Goal: Task Accomplishment & Management: Manage account settings

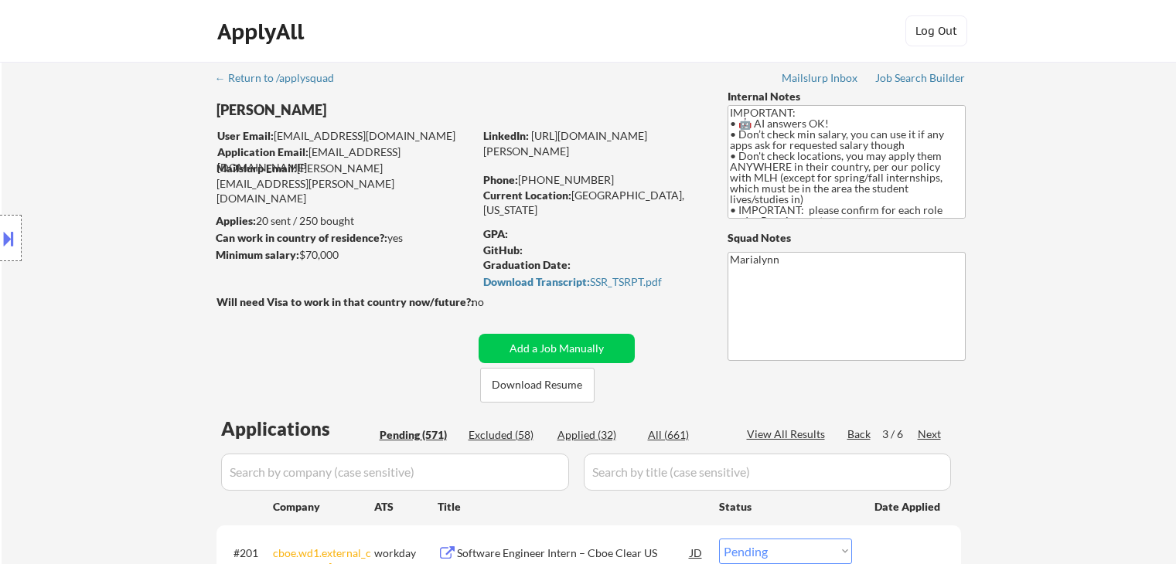
select select ""pending""
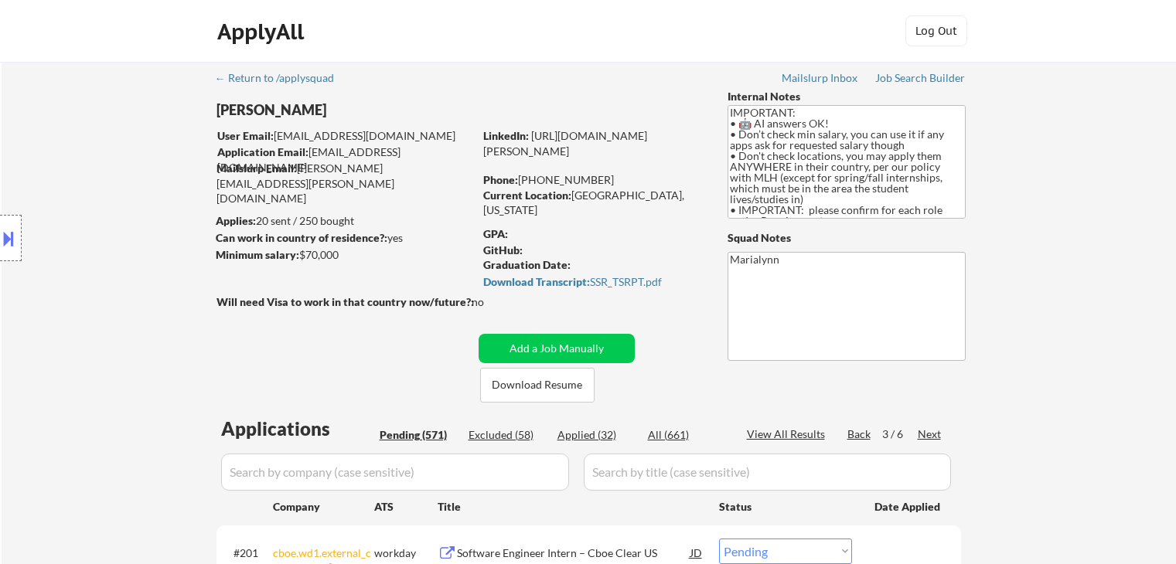
select select ""pending""
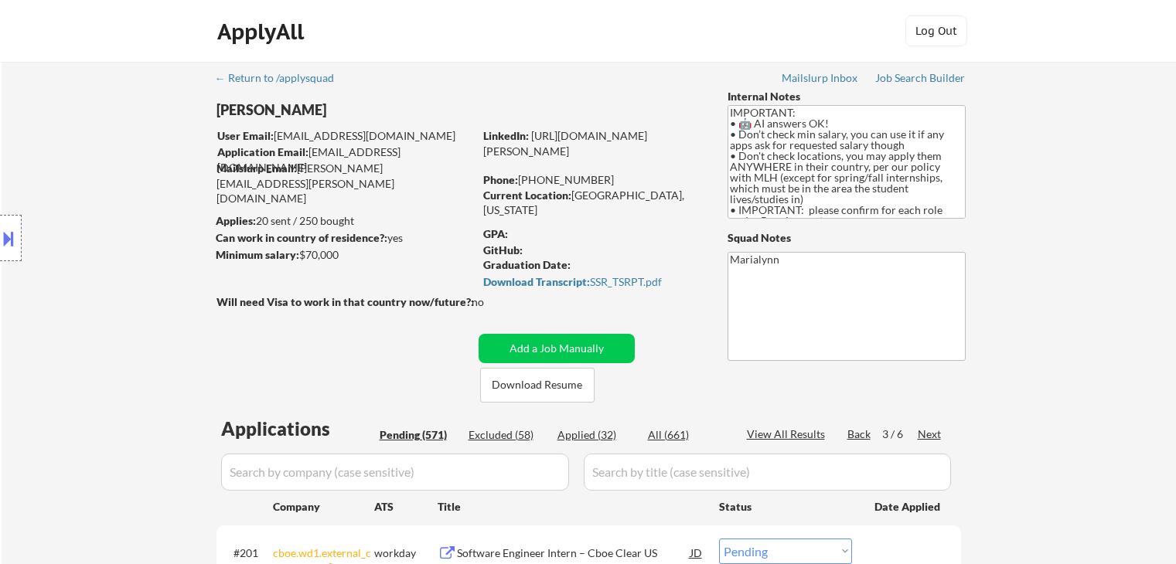
select select ""pending""
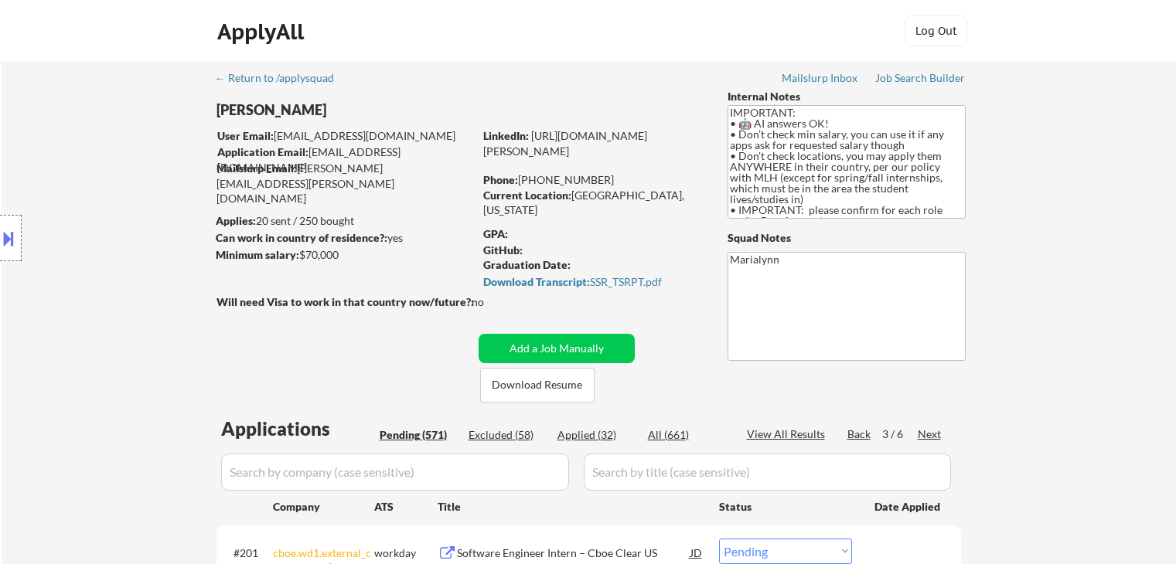
select select ""pending""
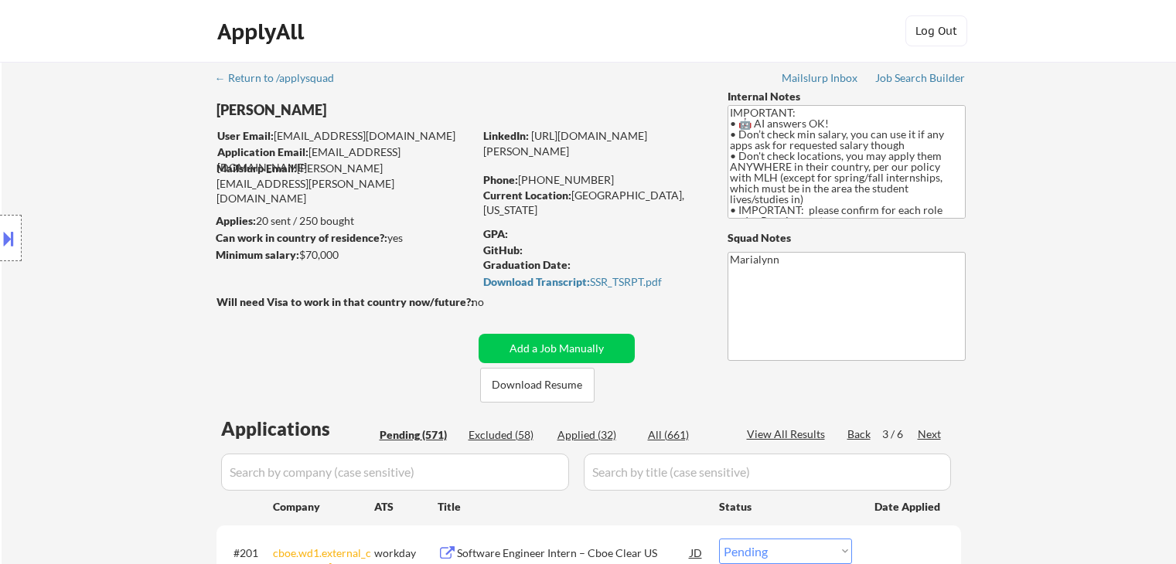
select select ""pending""
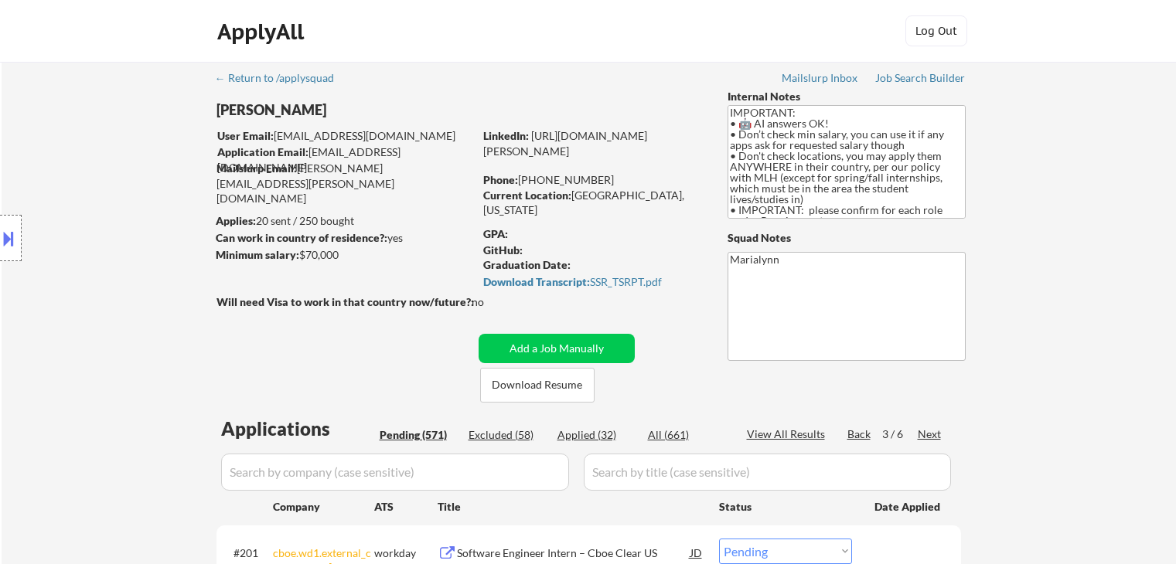
select select ""pending""
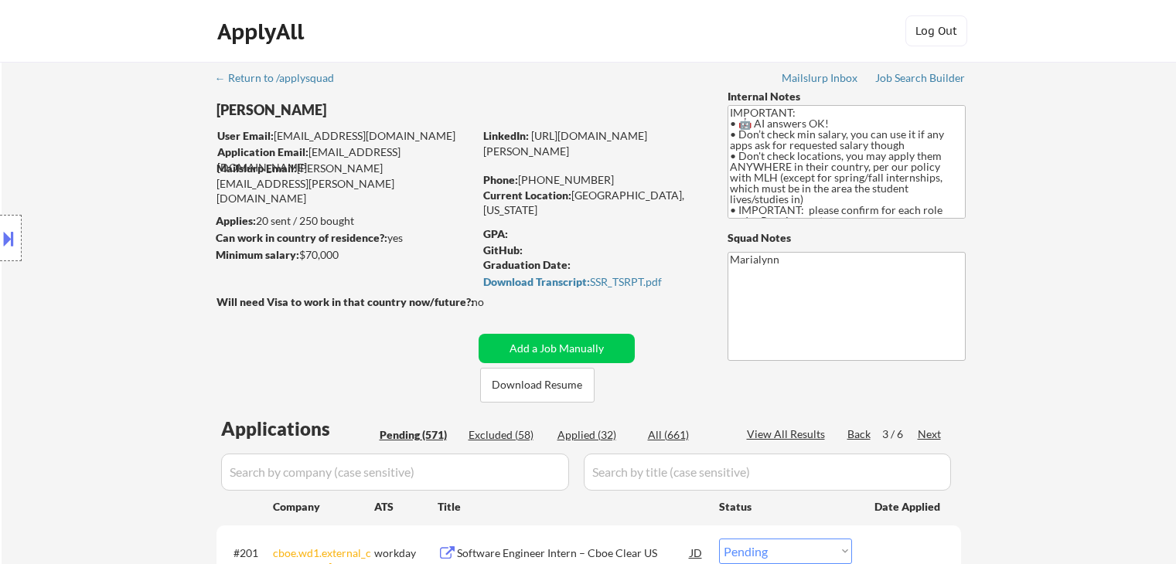
select select ""pending""
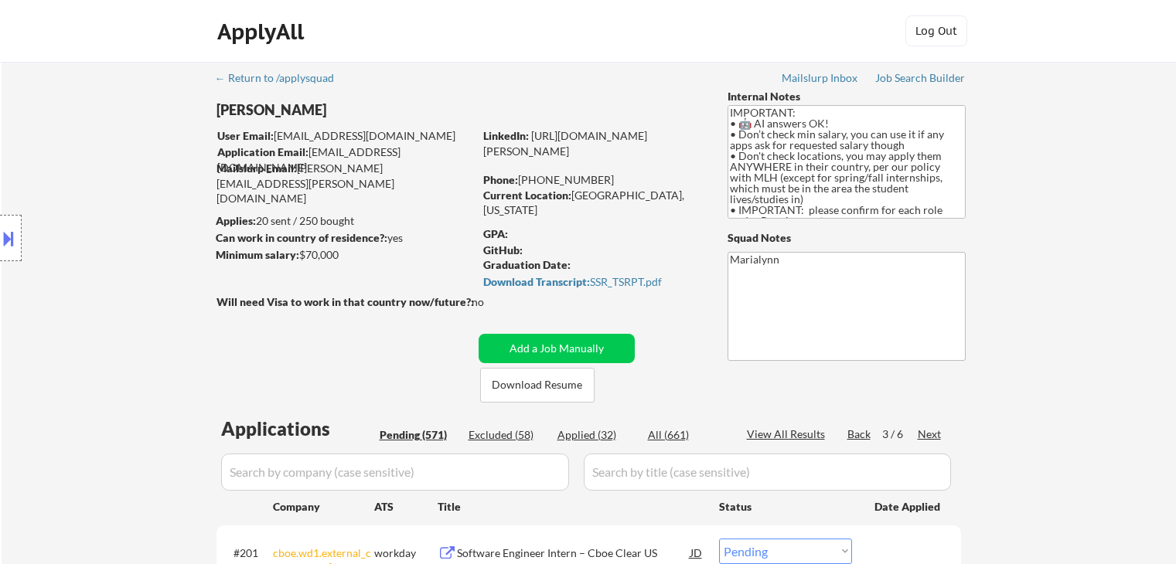
select select ""pending""
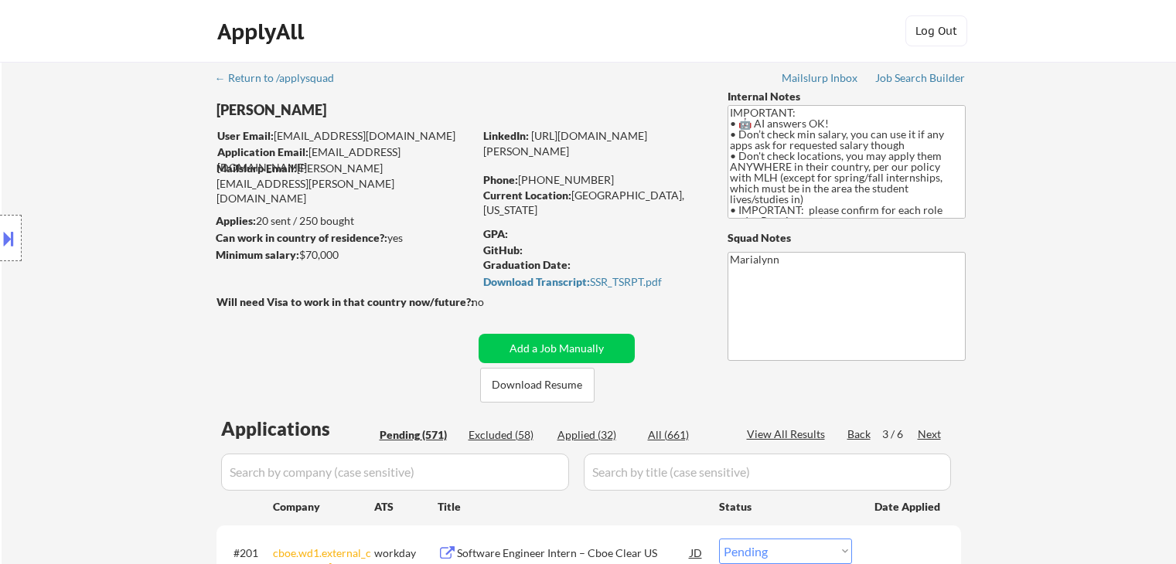
select select ""pending""
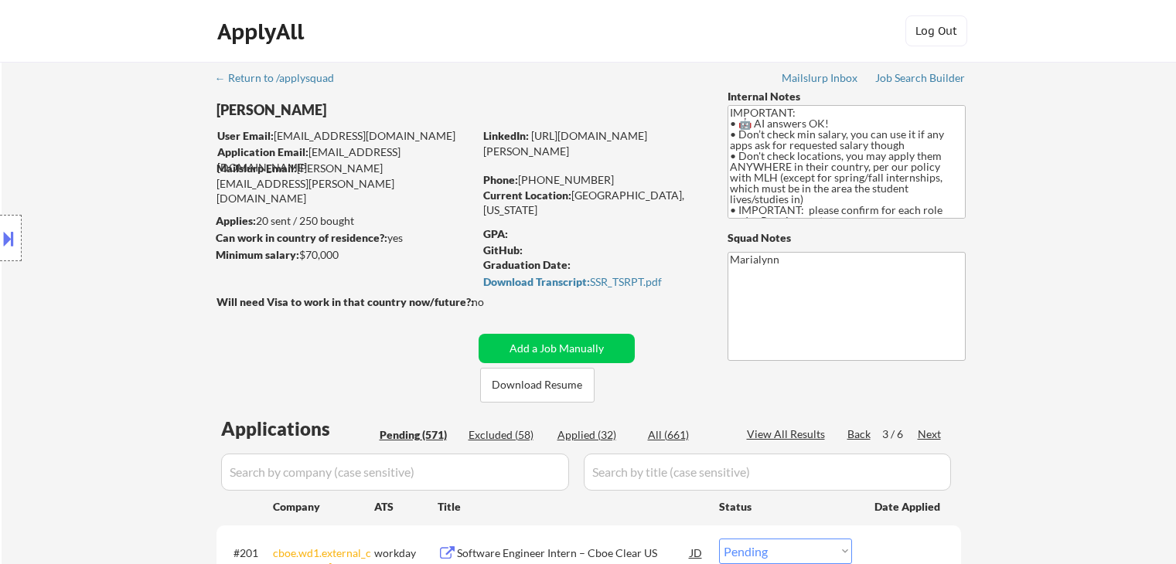
select select ""pending""
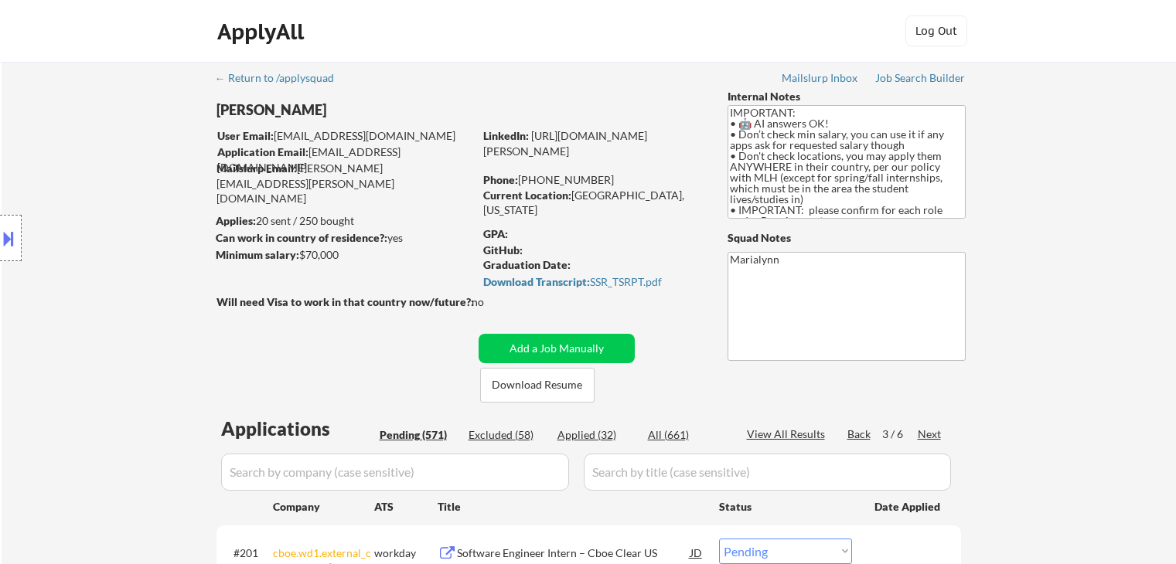
select select ""pending""
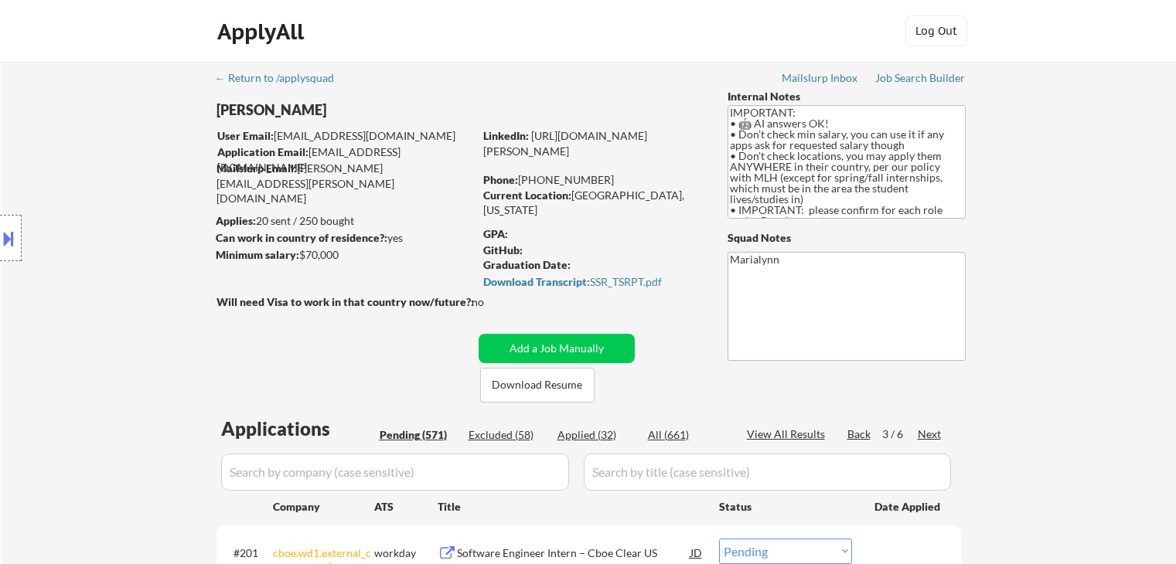
select select ""pending""
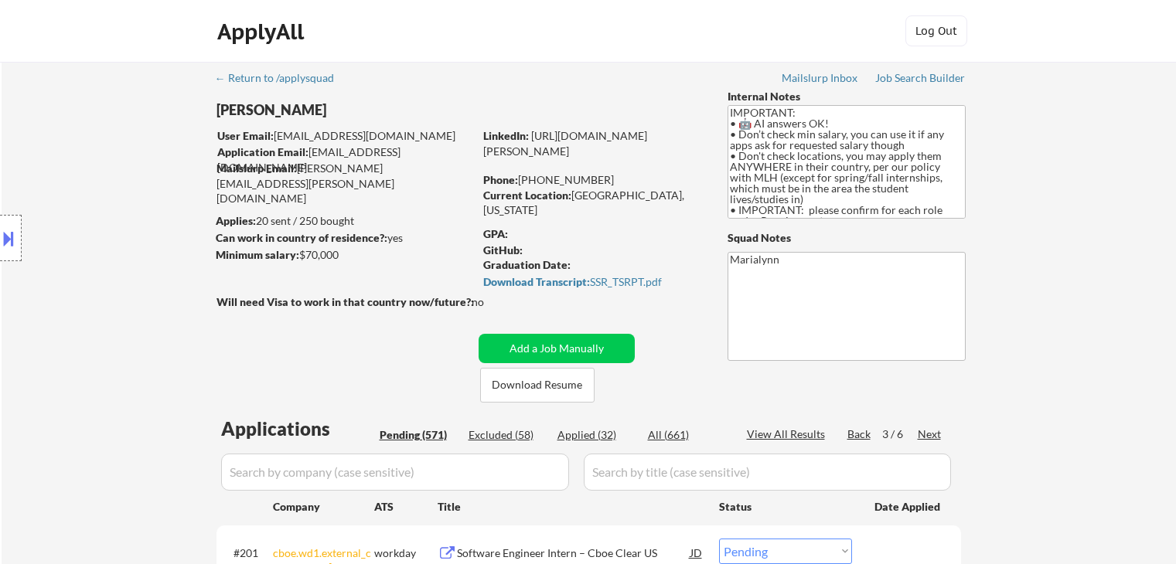
select select ""pending""
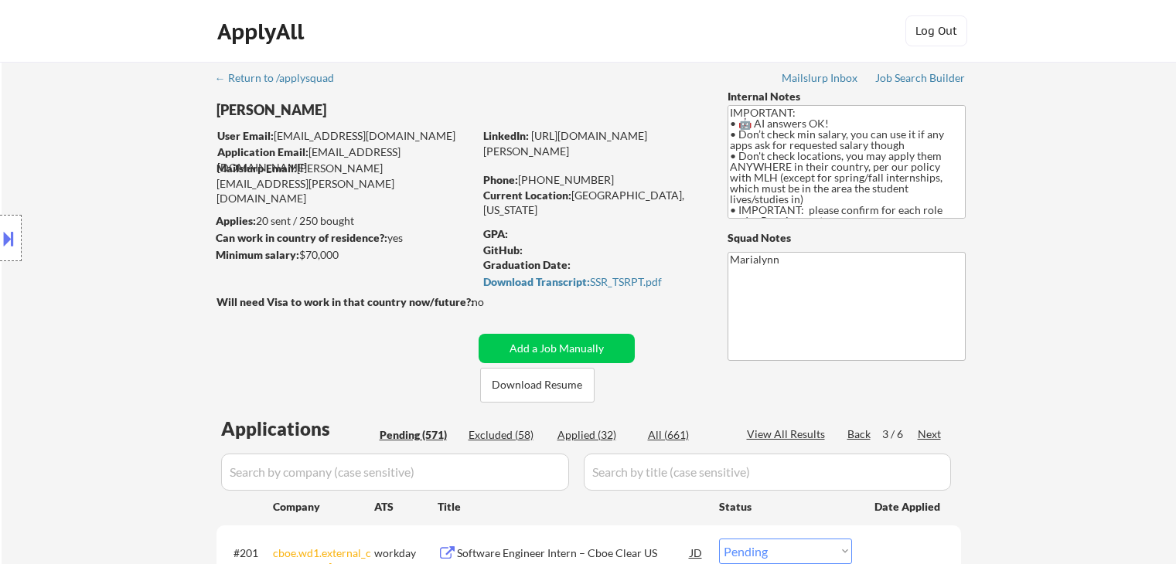
select select ""pending""
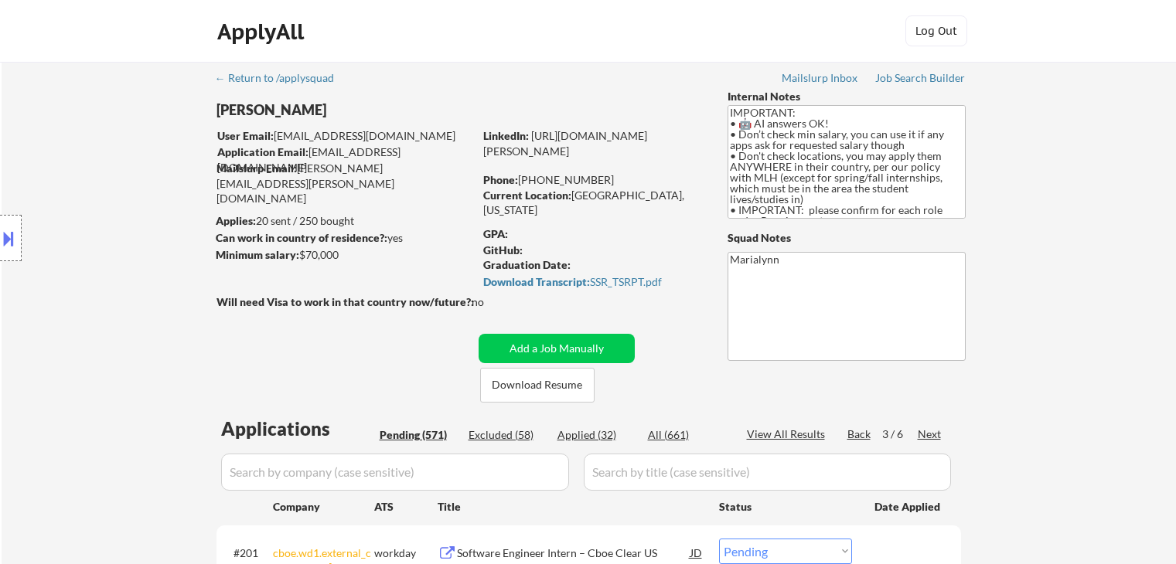
select select ""pending""
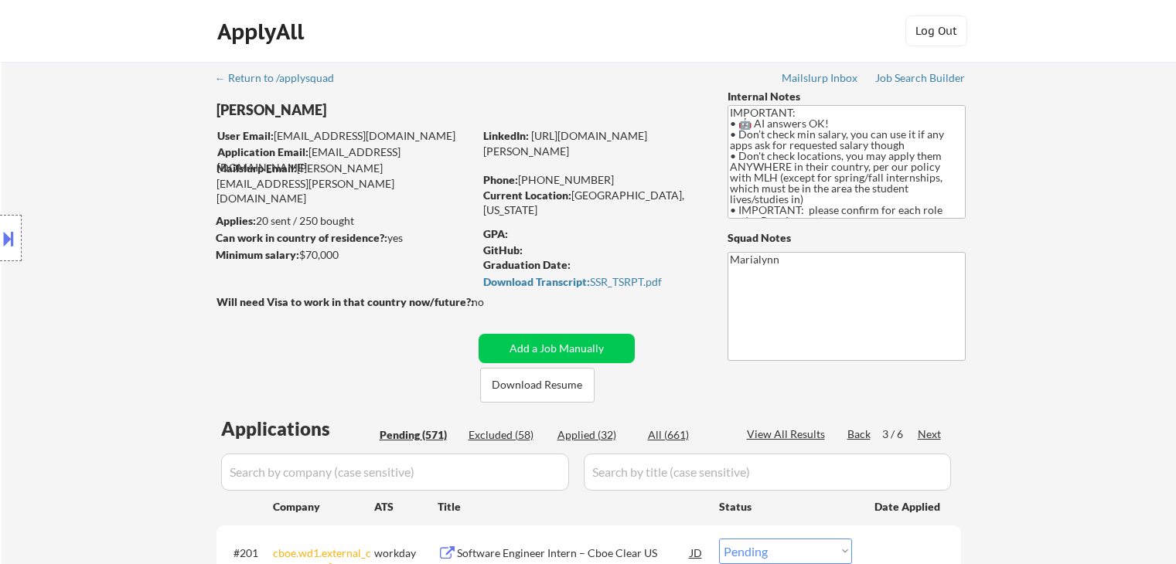
select select ""pending""
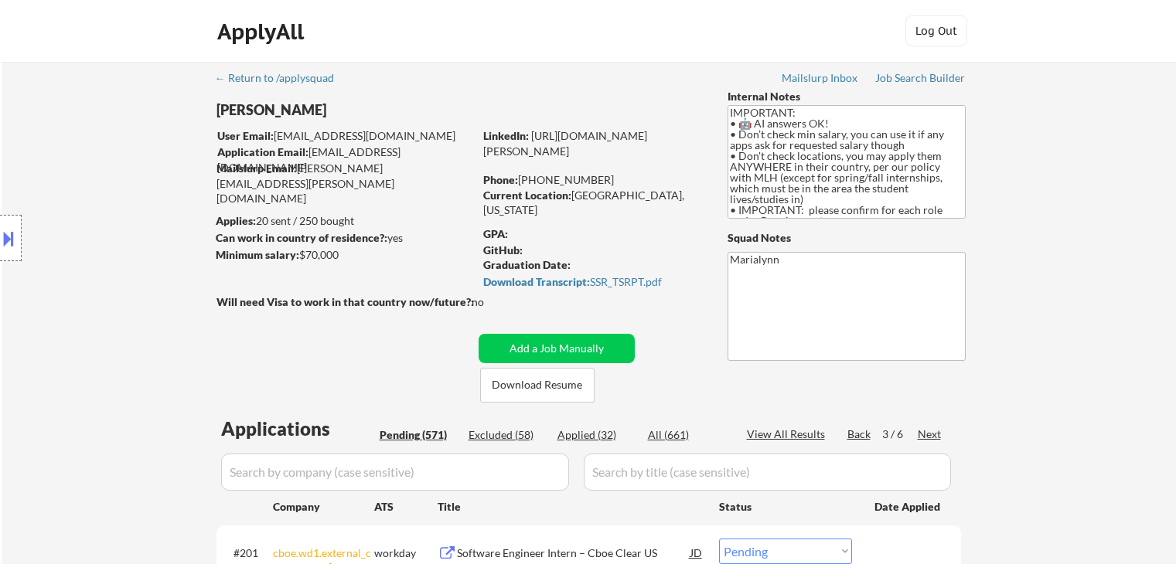
select select ""pending""
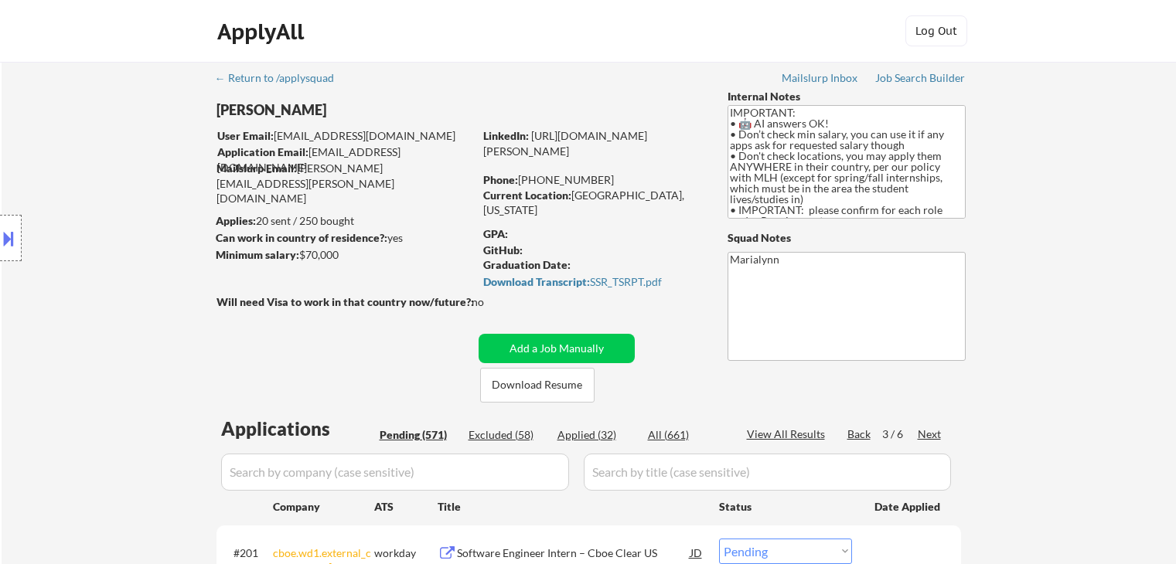
select select ""pending""
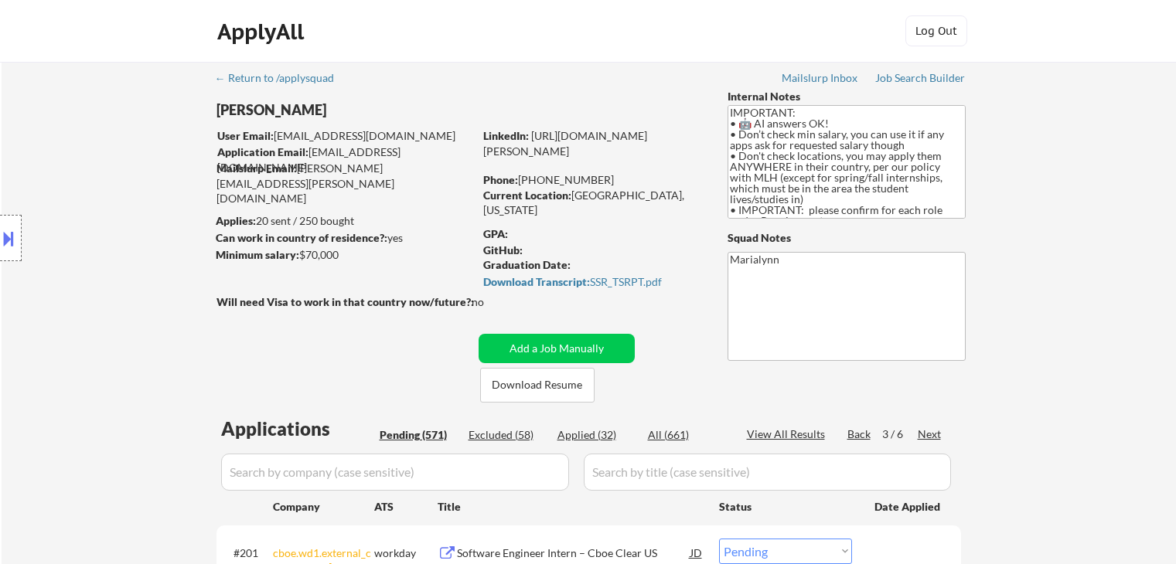
select select ""pending""
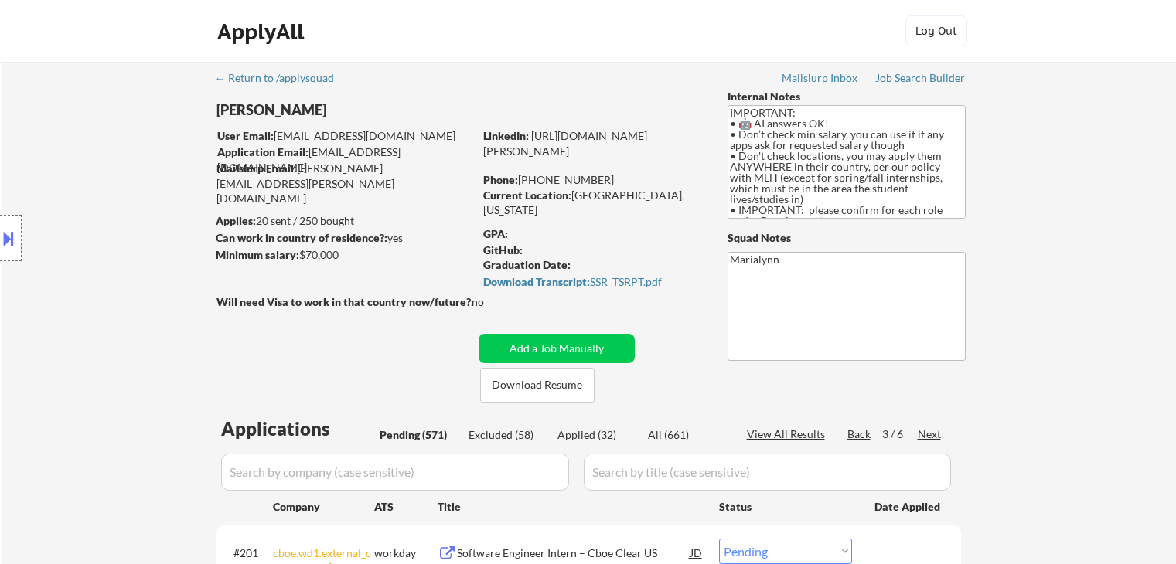
select select ""pending""
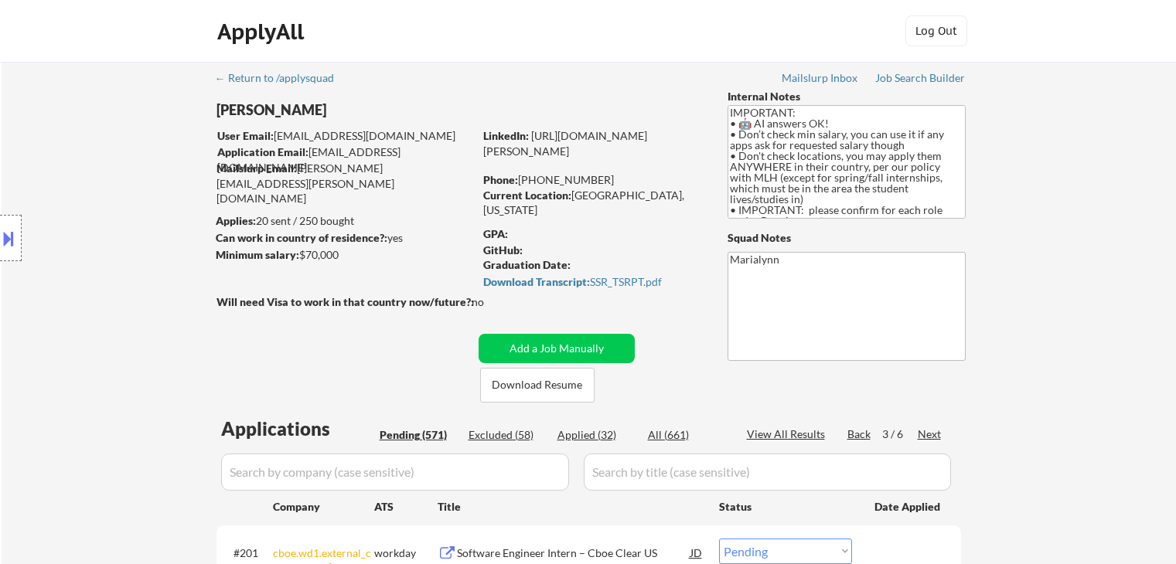
scroll to position [3633, 0]
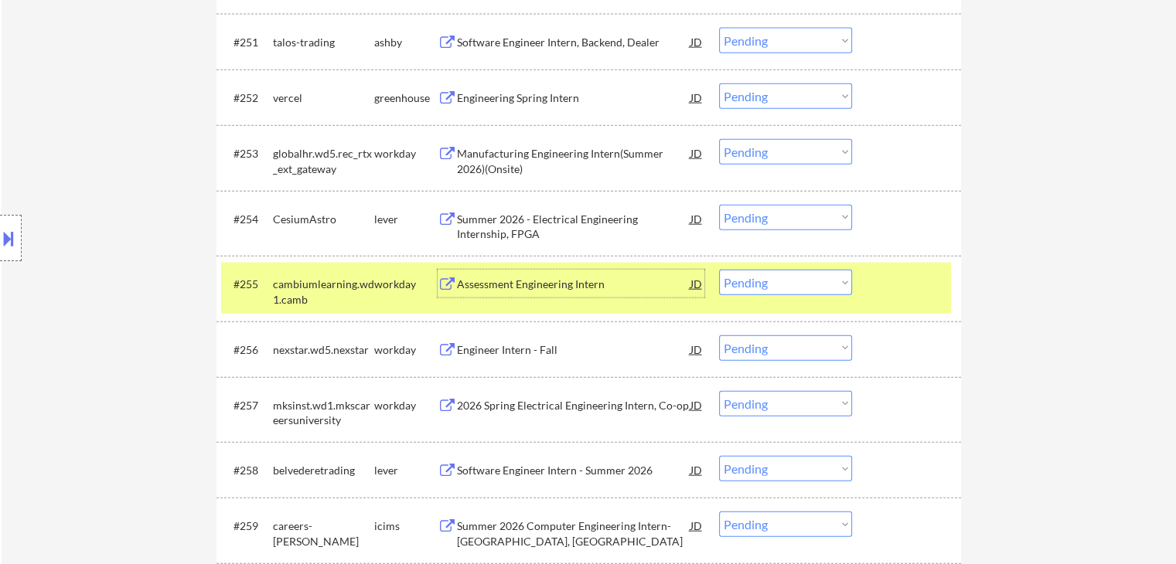
drag, startPoint x: 784, startPoint y: 282, endPoint x: 786, endPoint y: 291, distance: 8.8
click at [784, 282] on select "Choose an option... Pending Applied Excluded (Questions) Excluded (Expired) Exc…" at bounding box center [785, 283] width 133 height 26
click at [719, 270] on select "Choose an option... Pending Applied Excluded (Questions) Excluded (Expired) Exc…" at bounding box center [785, 283] width 133 height 26
select select ""pending""
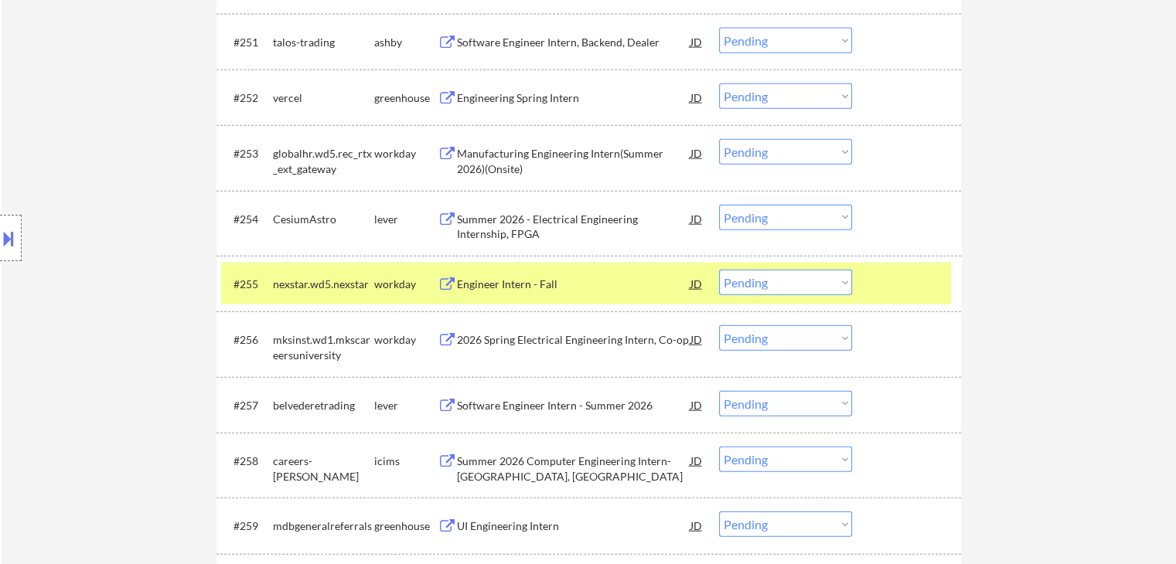
click at [349, 287] on div "nexstar.wd5.nexstar" at bounding box center [323, 284] width 101 height 15
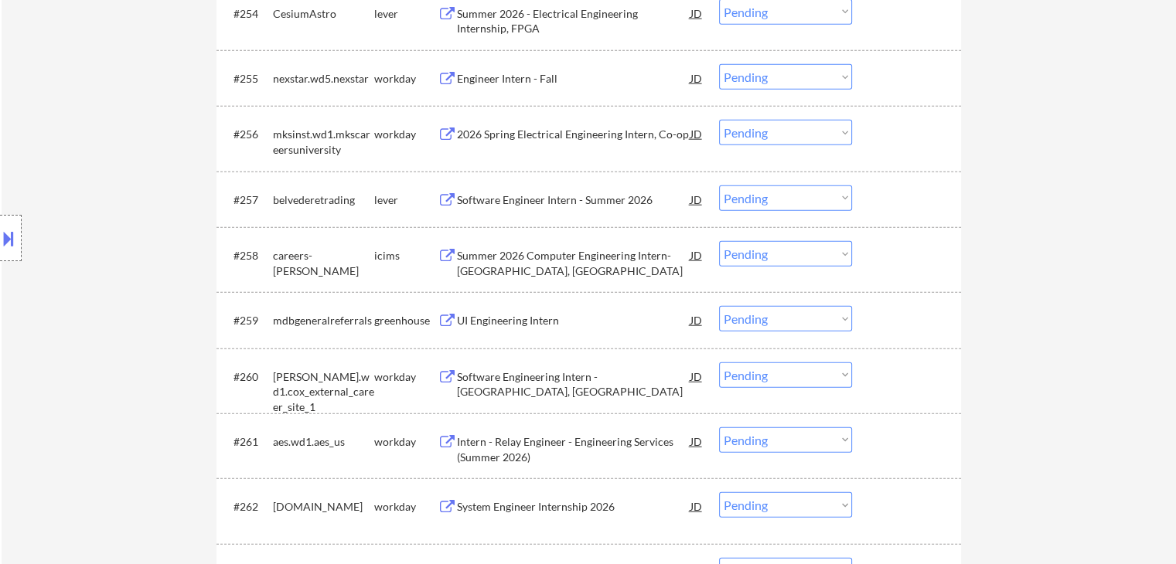
scroll to position [3865, 0]
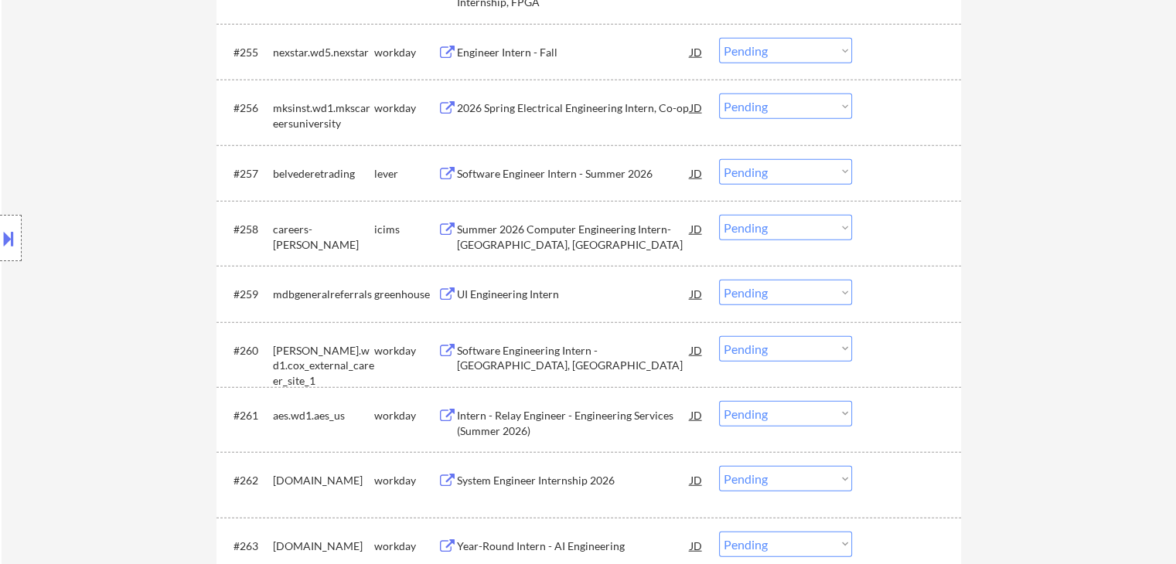
click at [498, 294] on div "UI Engineering Intern" at bounding box center [573, 294] width 233 height 15
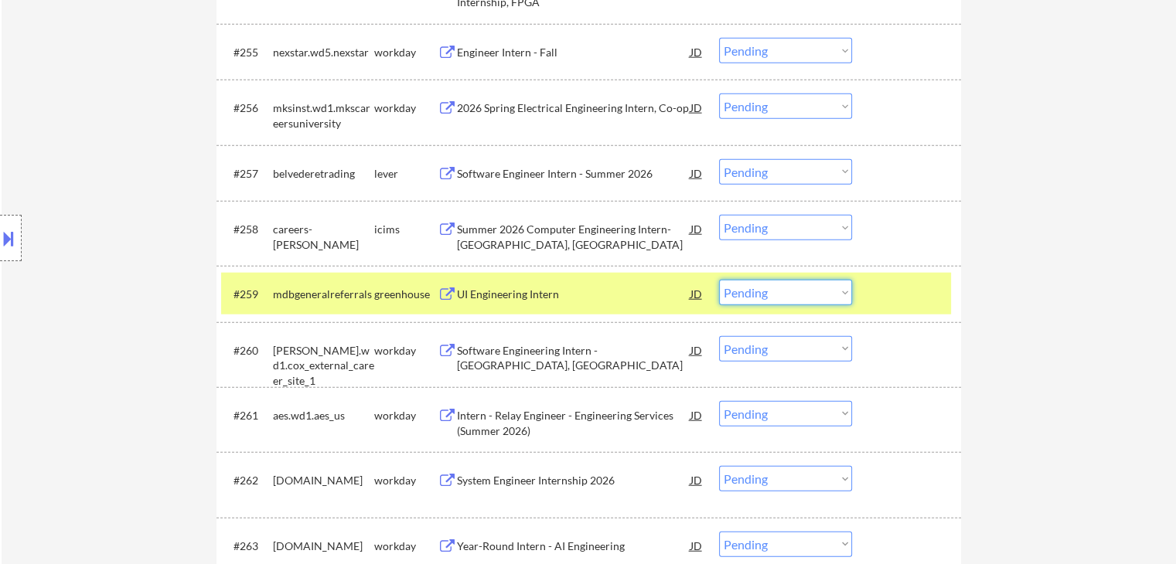
drag, startPoint x: 779, startPoint y: 291, endPoint x: 801, endPoint y: 303, distance: 24.9
click at [779, 291] on select "Choose an option... Pending Applied Excluded (Questions) Excluded (Expired) Exc…" at bounding box center [785, 293] width 133 height 26
click at [719, 280] on select "Choose an option... Pending Applied Excluded (Questions) Excluded (Expired) Exc…" at bounding box center [785, 293] width 133 height 26
select select ""pending""
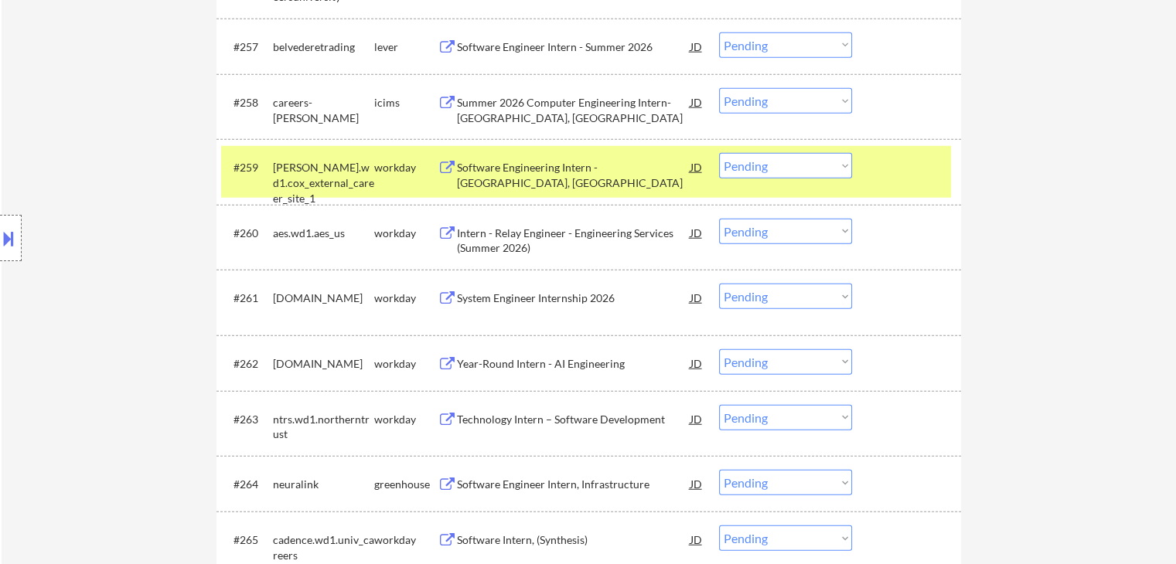
scroll to position [4019, 0]
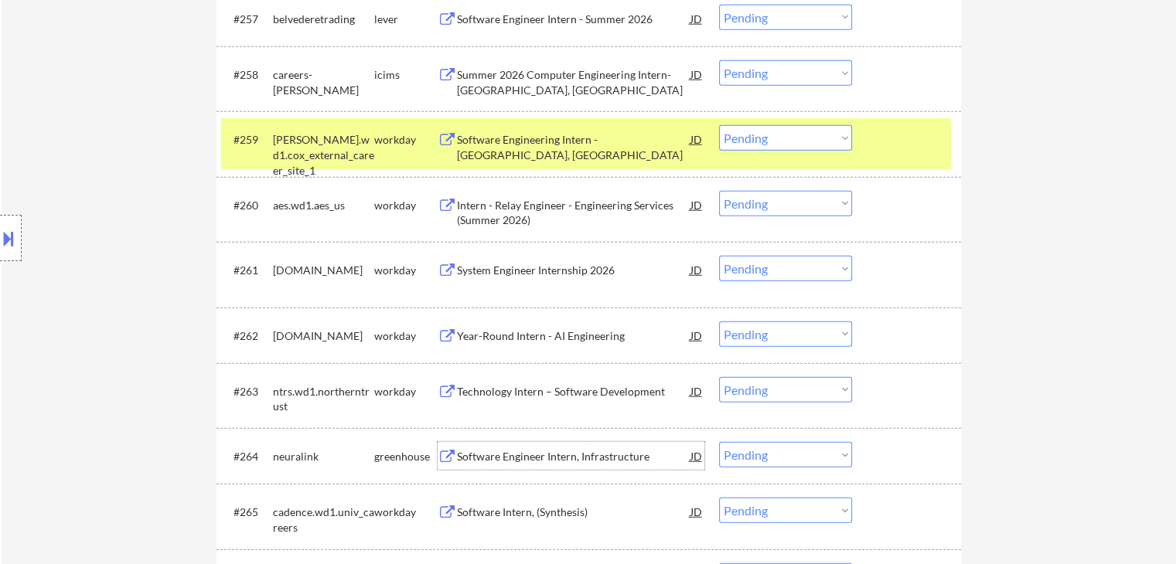
click at [529, 456] on div "Software Engineer Intern, Infrastructure" at bounding box center [573, 456] width 233 height 15
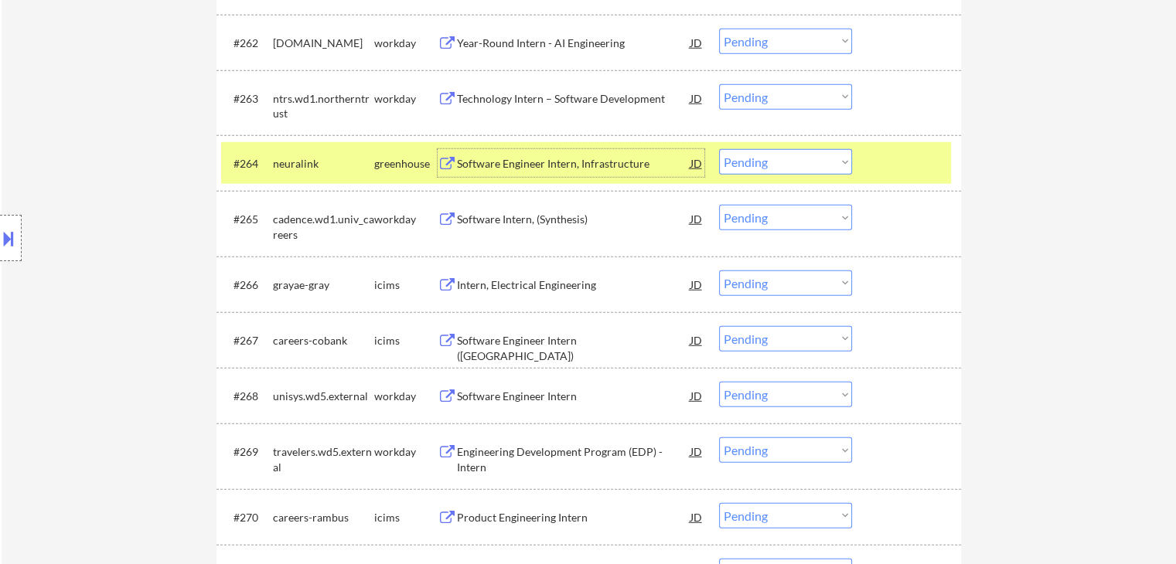
scroll to position [4328, 0]
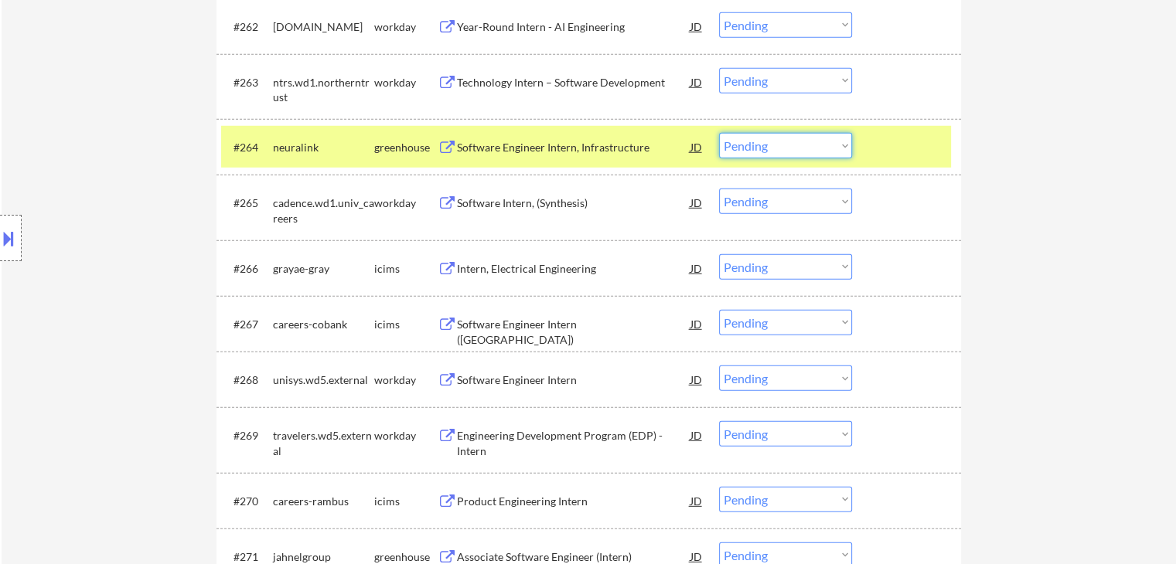
click at [805, 152] on select "Choose an option... Pending Applied Excluded (Questions) Excluded (Expired) Exc…" at bounding box center [785, 146] width 133 height 26
drag, startPoint x: 767, startPoint y: 141, endPoint x: 785, endPoint y: 158, distance: 25.2
click at [767, 141] on select "Choose an option... Pending Applied Excluded (Questions) Excluded (Expired) Exc…" at bounding box center [785, 146] width 133 height 26
click at [719, 133] on select "Choose an option... Pending Applied Excluded (Questions) Excluded (Expired) Exc…" at bounding box center [785, 146] width 133 height 26
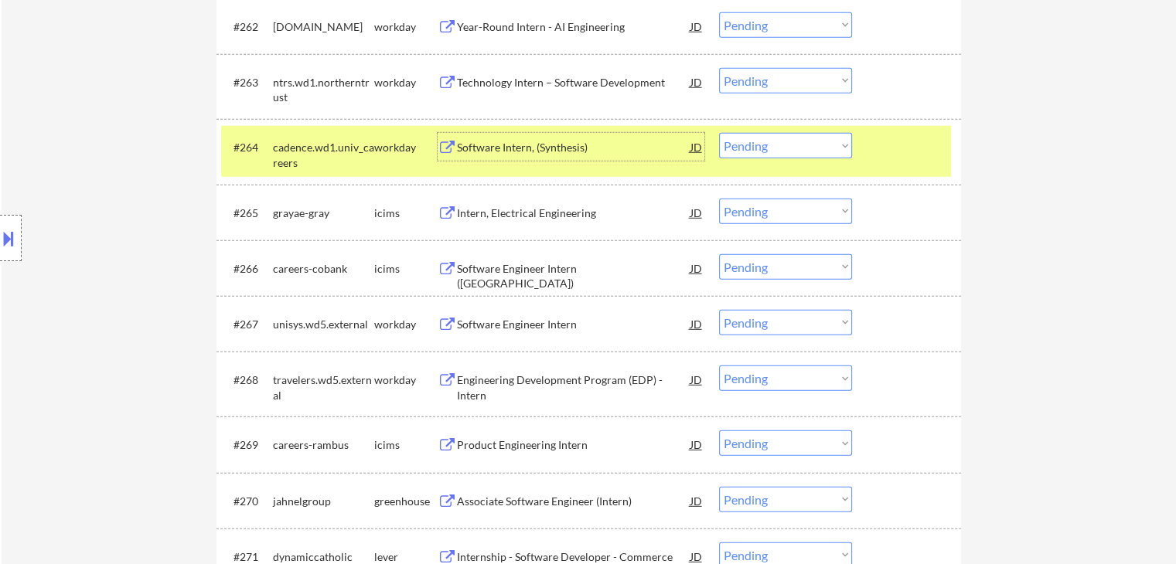
click at [512, 151] on div "Software Intern, (Synthesis)" at bounding box center [573, 147] width 233 height 15
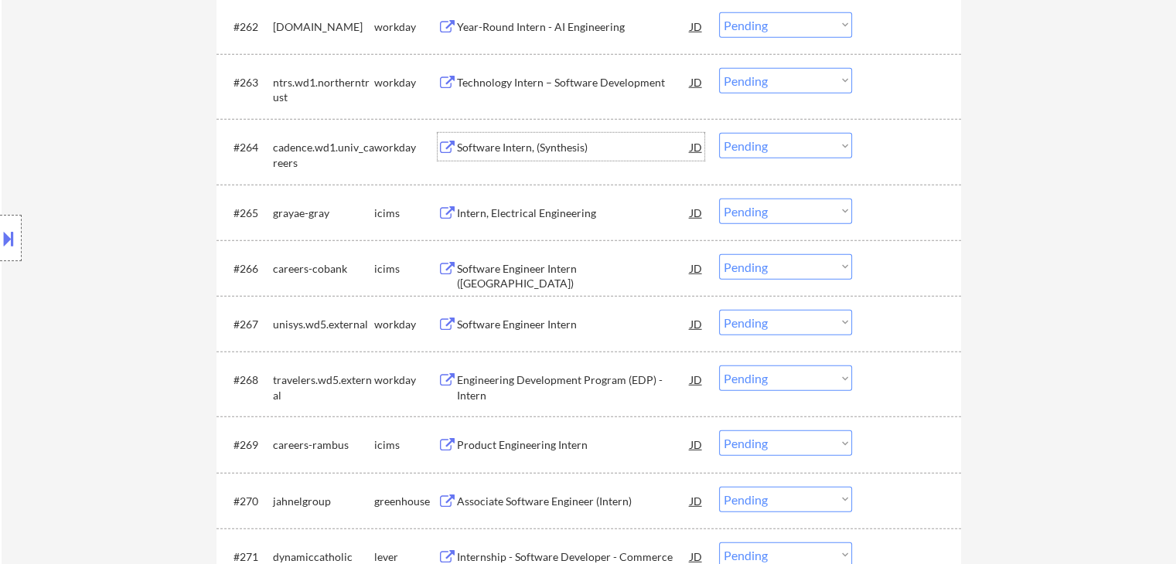
drag, startPoint x: 780, startPoint y: 147, endPoint x: 788, endPoint y: 158, distance: 13.8
click at [781, 149] on select "Choose an option... Pending Applied Excluded (Questions) Excluded (Expired) Exc…" at bounding box center [785, 146] width 133 height 26
click at [719, 133] on select "Choose an option... Pending Applied Excluded (Questions) Excluded (Expired) Exc…" at bounding box center [785, 146] width 133 height 26
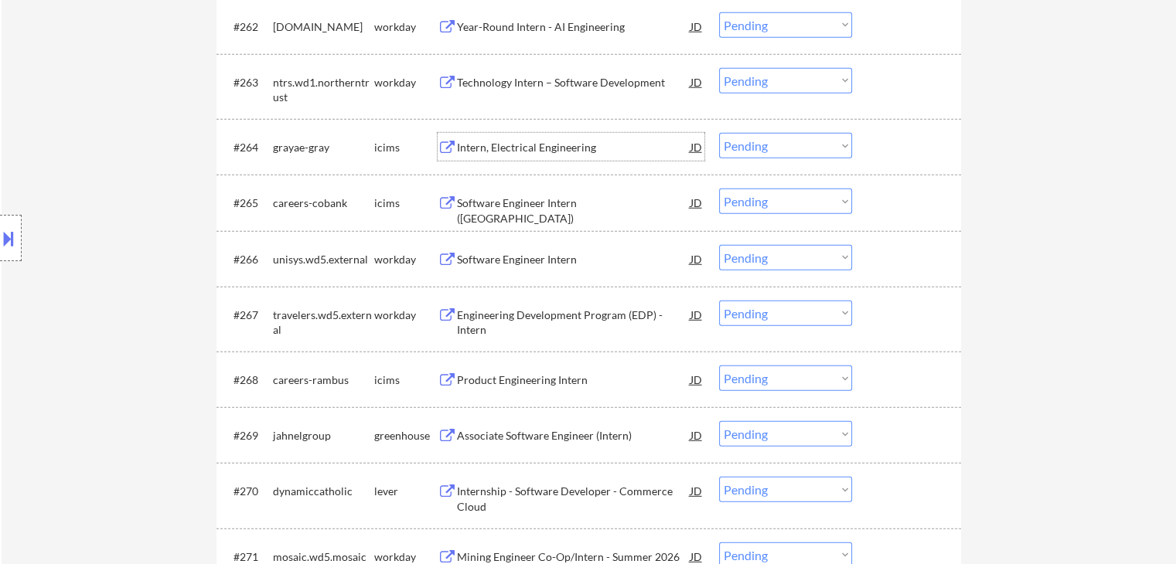
click at [558, 151] on div "Intern, Electrical Engineering" at bounding box center [573, 147] width 233 height 15
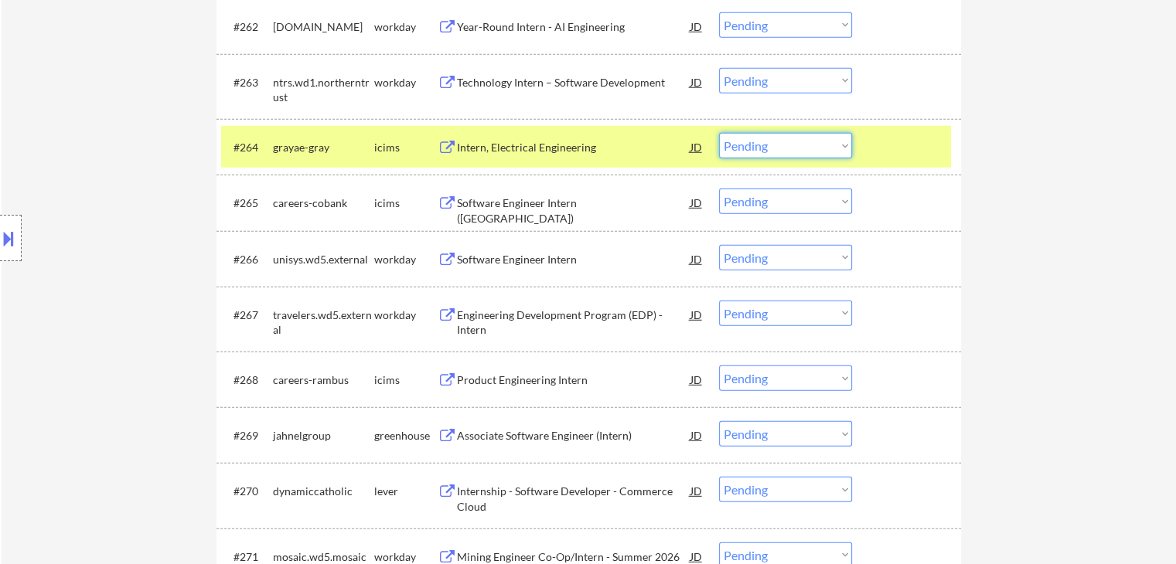
drag, startPoint x: 762, startPoint y: 147, endPoint x: 780, endPoint y: 158, distance: 20.8
click at [774, 148] on select "Choose an option... Pending Applied Excluded (Questions) Excluded (Expired) Exc…" at bounding box center [785, 146] width 133 height 26
click at [719, 133] on select "Choose an option... Pending Applied Excluded (Questions) Excluded (Expired) Exc…" at bounding box center [785, 146] width 133 height 26
select select ""pending""
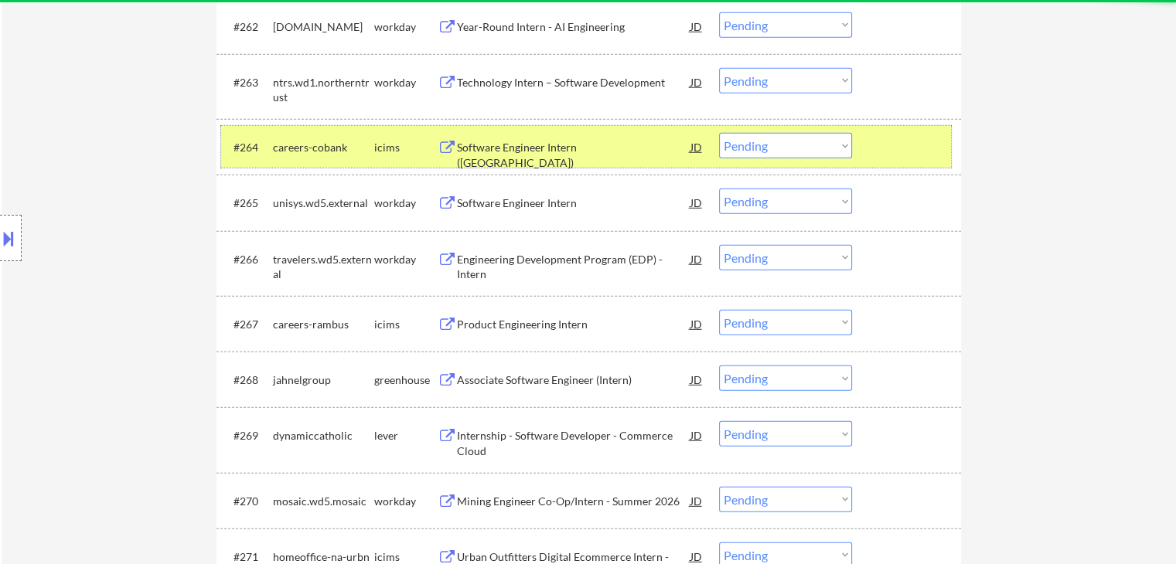
click at [360, 151] on div "careers-cobank" at bounding box center [323, 147] width 101 height 15
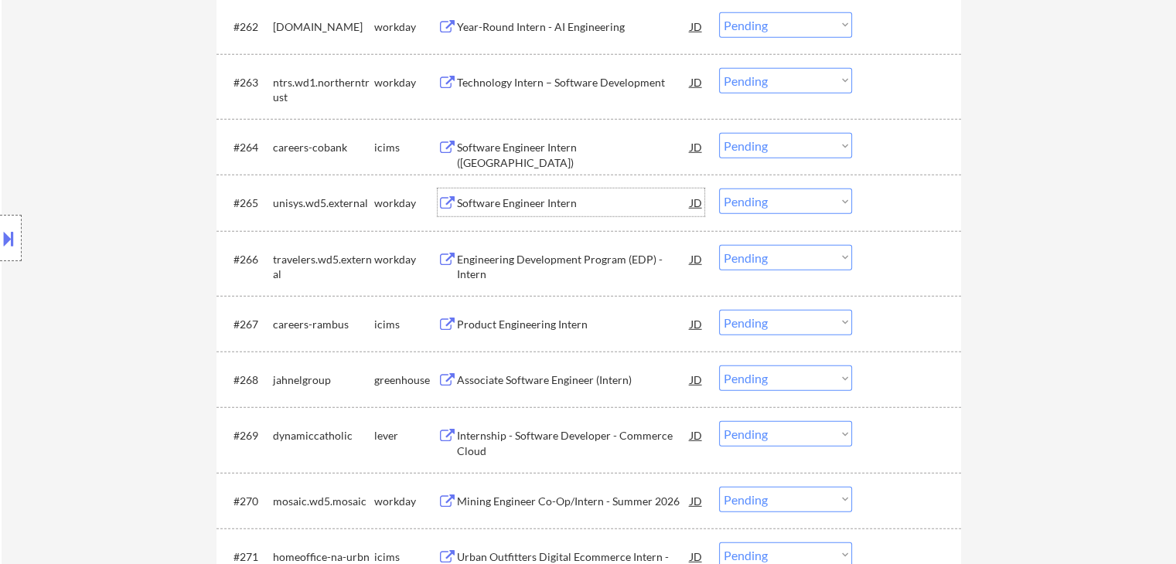
click at [533, 208] on div "Software Engineer Intern" at bounding box center [573, 203] width 233 height 15
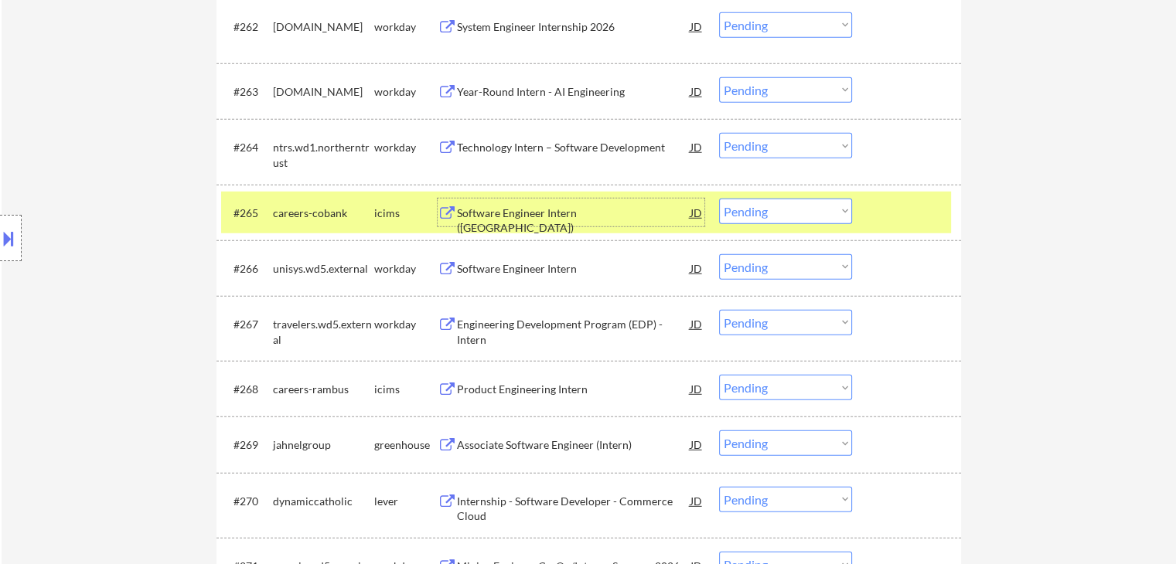
click at [775, 270] on select "Choose an option... Pending Applied Excluded (Questions) Excluded (Expired) Exc…" at bounding box center [785, 267] width 133 height 26
click at [719, 254] on select "Choose an option... Pending Applied Excluded (Questions) Excluded (Expired) Exc…" at bounding box center [785, 267] width 133 height 26
click at [377, 203] on div "icims" at bounding box center [405, 213] width 63 height 28
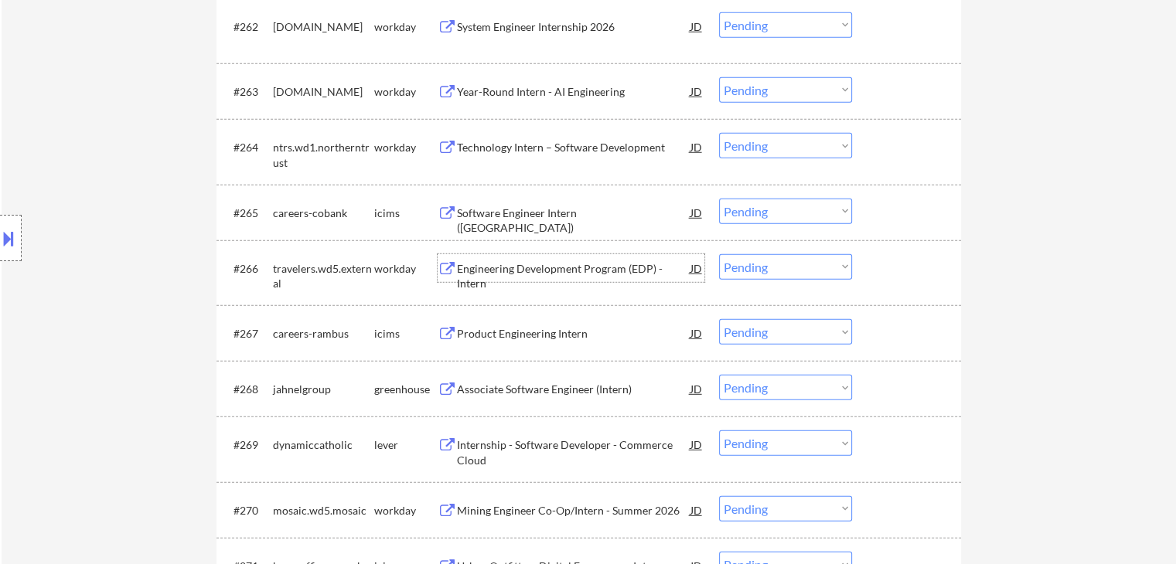
click at [555, 273] on div "Engineering Development Program (EDP) - Intern" at bounding box center [573, 276] width 233 height 30
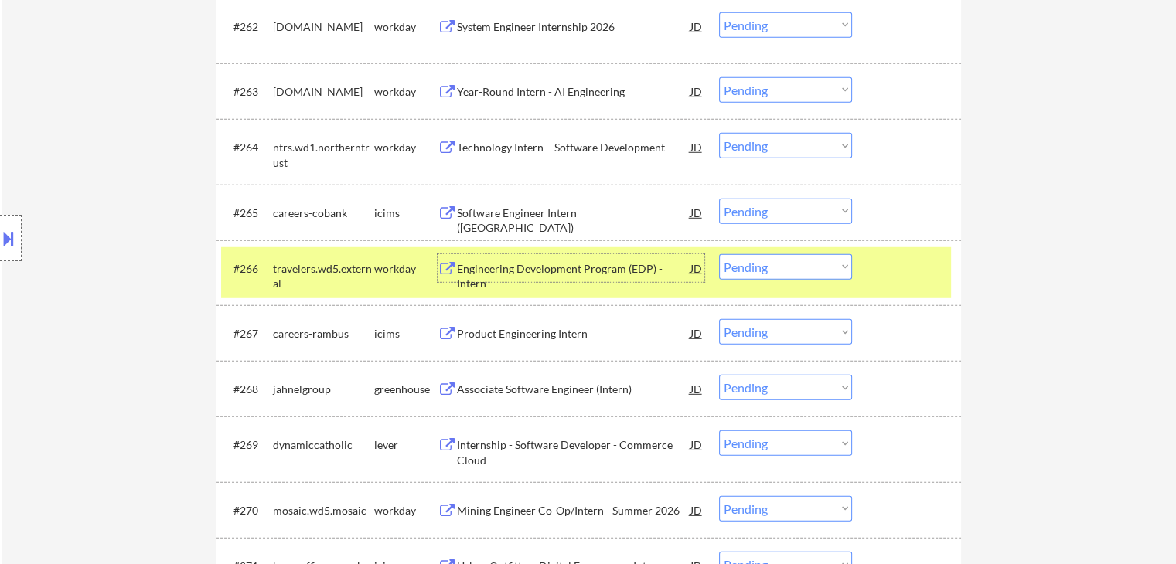
click at [813, 271] on select "Choose an option... Pending Applied Excluded (Questions) Excluded (Expired) Exc…" at bounding box center [785, 267] width 133 height 26
click at [719, 254] on select "Choose an option... Pending Applied Excluded (Questions) Excluded (Expired) Exc…" at bounding box center [785, 267] width 133 height 26
select select ""pending""
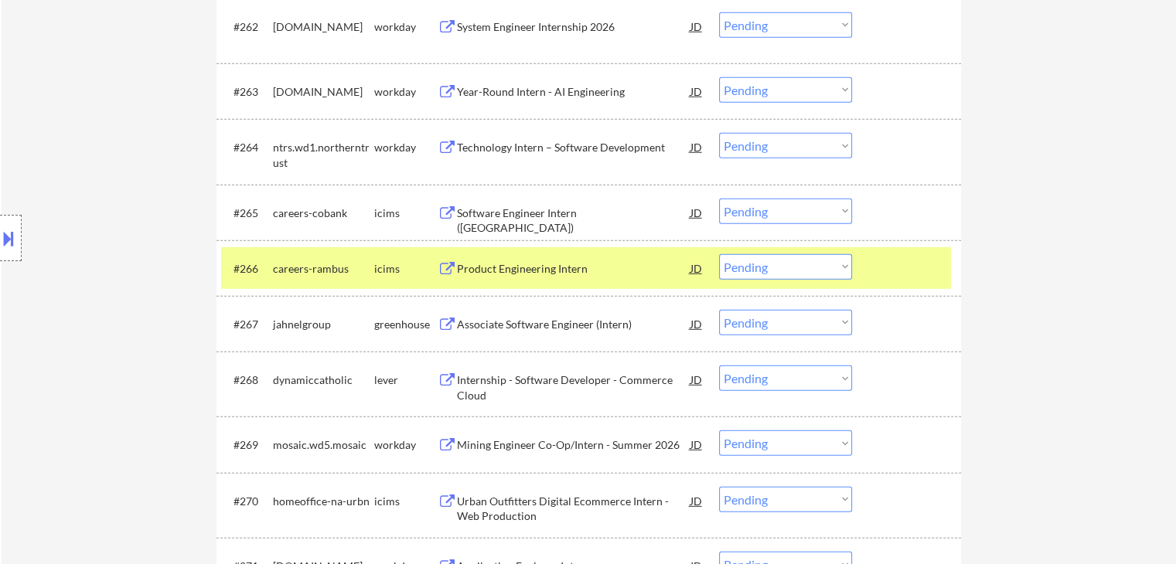
click at [565, 327] on div "Associate Software Engineer (Intern)" at bounding box center [573, 324] width 233 height 15
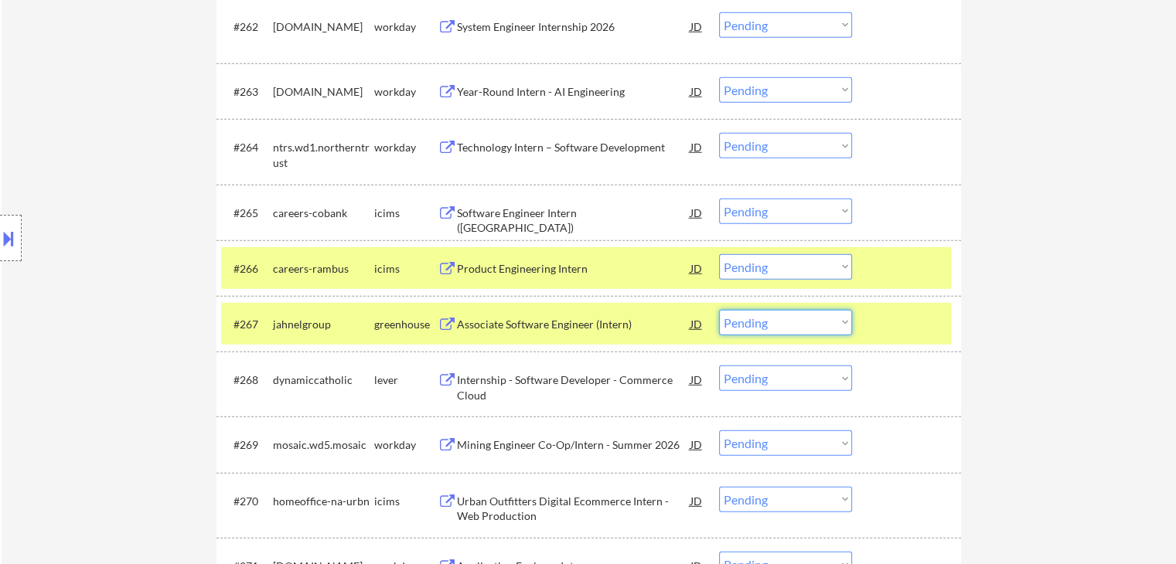
click at [752, 328] on select "Choose an option... Pending Applied Excluded (Questions) Excluded (Expired) Exc…" at bounding box center [785, 323] width 133 height 26
click at [719, 310] on select "Choose an option... Pending Applied Excluded (Questions) Excluded (Expired) Exc…" at bounding box center [785, 323] width 133 height 26
click at [367, 275] on div "careers-rambus" at bounding box center [323, 268] width 101 height 15
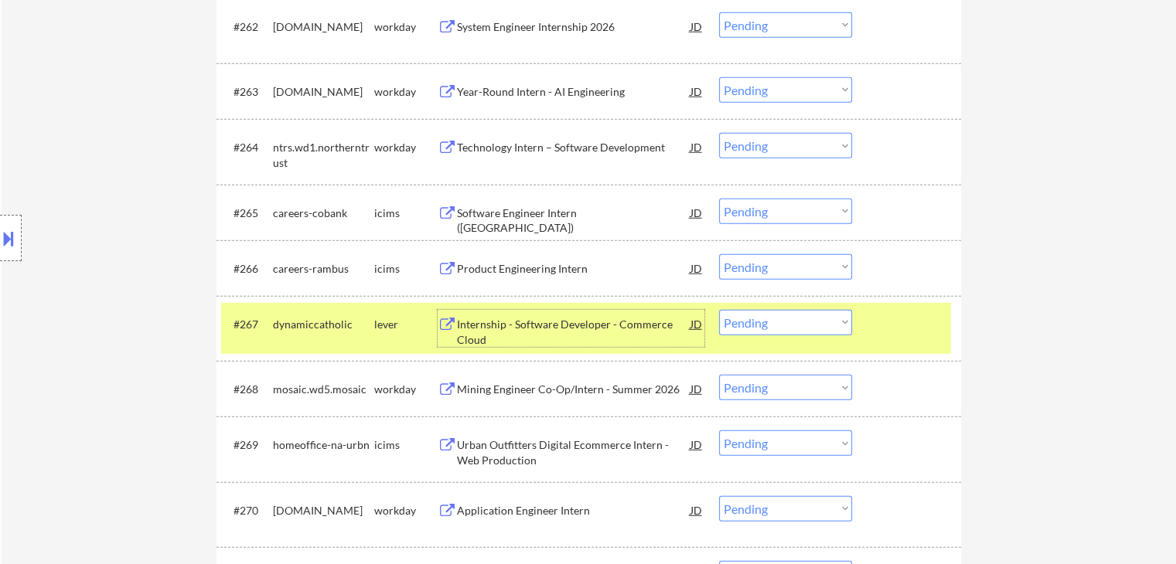
click at [559, 332] on div "Internship - Software Developer - Commerce Cloud" at bounding box center [573, 332] width 233 height 30
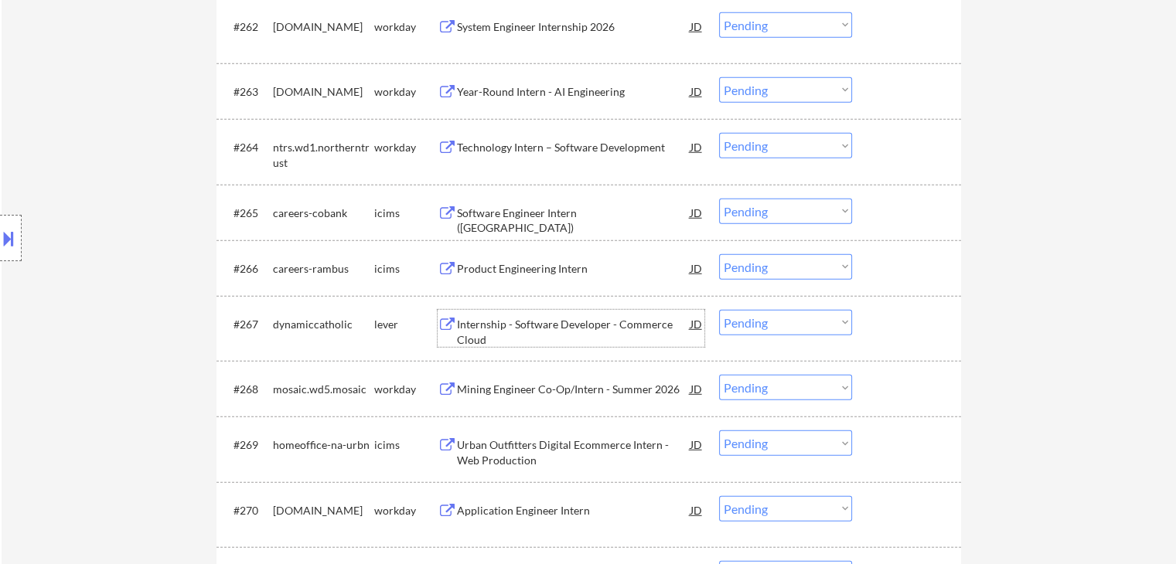
drag, startPoint x: 734, startPoint y: 321, endPoint x: 740, endPoint y: 328, distance: 9.3
click at [734, 322] on select "Choose an option... Pending Applied Excluded (Questions) Excluded (Expired) Exc…" at bounding box center [785, 323] width 133 height 26
click at [719, 310] on select "Choose an option... Pending Applied Excluded (Questions) Excluded (Expired) Exc…" at bounding box center [785, 323] width 133 height 26
select select ""pending""
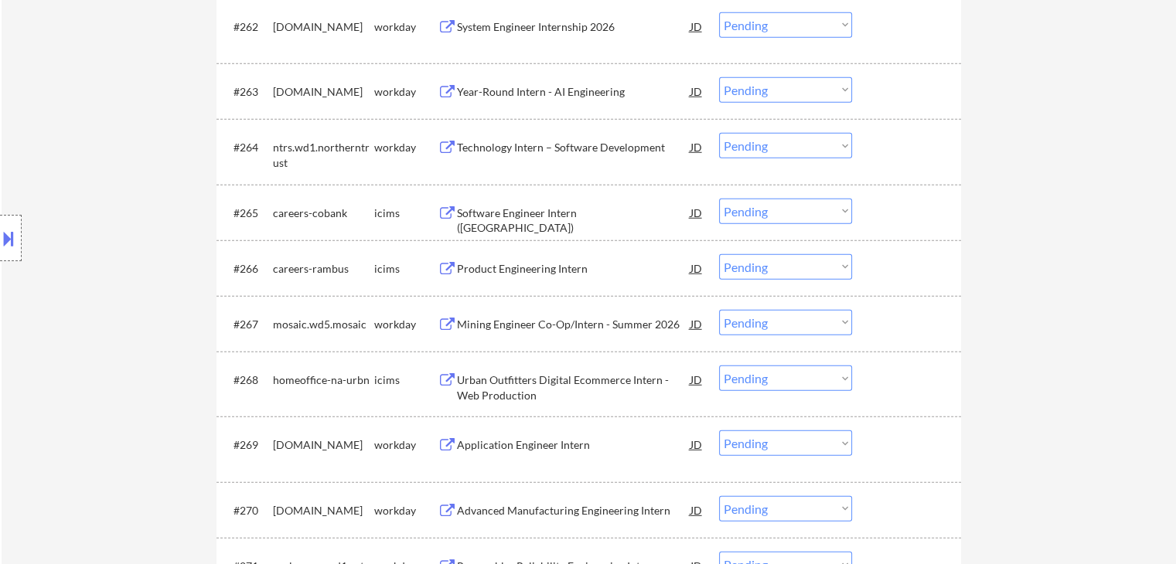
click at [515, 273] on div "Product Engineering Intern" at bounding box center [573, 268] width 233 height 15
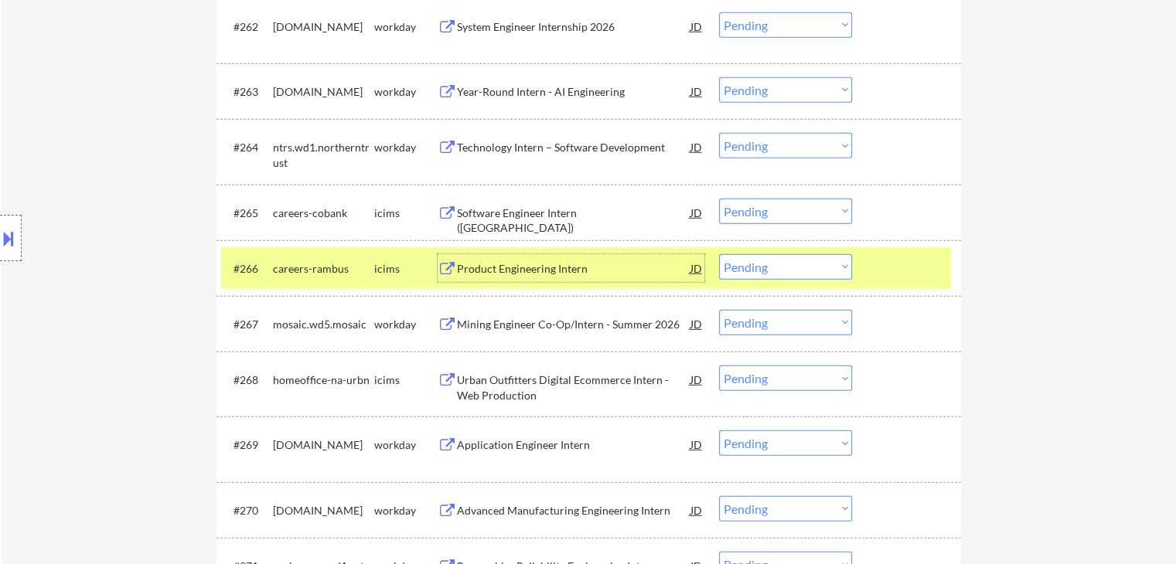
click at [791, 270] on select "Choose an option... Pending Applied Excluded (Questions) Excluded (Expired) Exc…" at bounding box center [785, 267] width 133 height 26
click at [719, 254] on select "Choose an option... Pending Applied Excluded (Questions) Excluded (Expired) Exc…" at bounding box center [785, 267] width 133 height 26
select select ""pending""
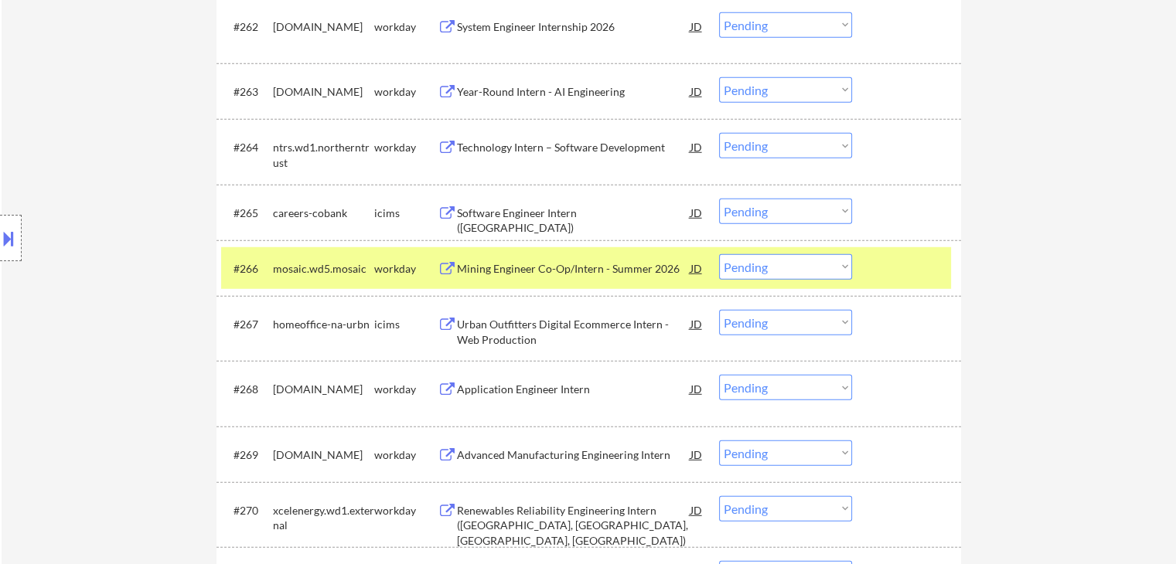
click at [399, 264] on div "workday" at bounding box center [405, 268] width 63 height 15
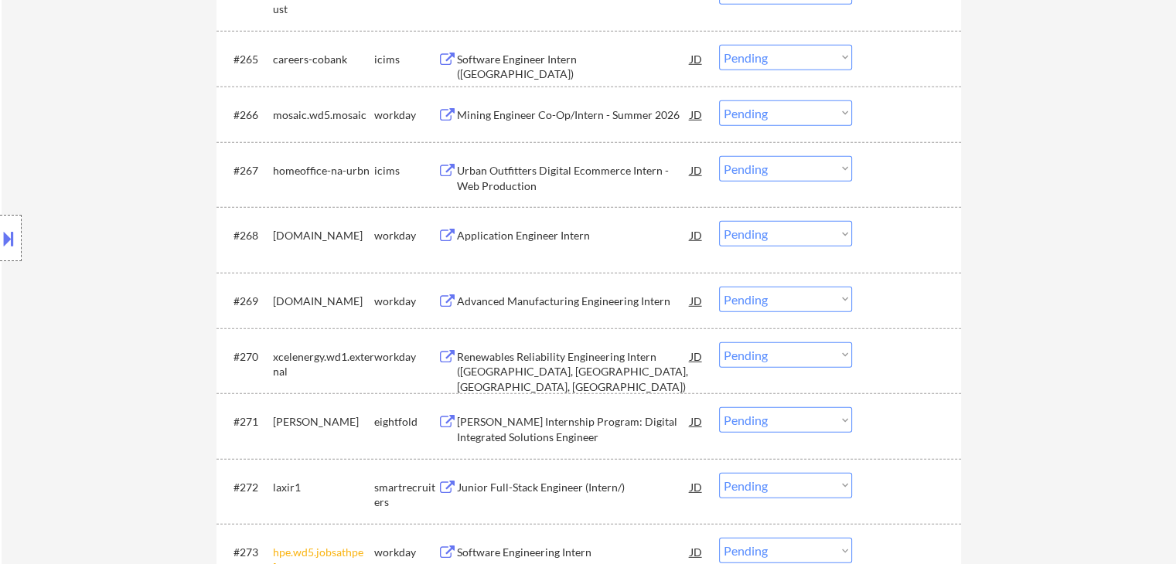
scroll to position [4483, 0]
click at [561, 240] on div "Application Engineer Intern" at bounding box center [573, 234] width 233 height 15
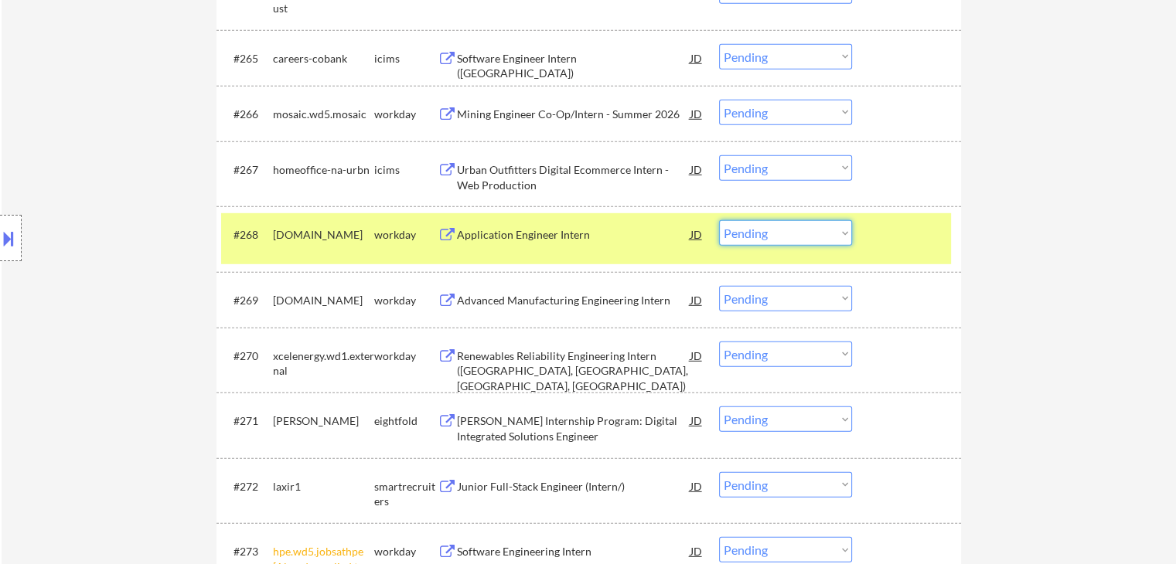
drag, startPoint x: 816, startPoint y: 233, endPoint x: 819, endPoint y: 245, distance: 12.7
click at [816, 236] on select "Choose an option... Pending Applied Excluded (Questions) Excluded (Expired) Exc…" at bounding box center [785, 233] width 133 height 26
click at [719, 220] on select "Choose an option... Pending Applied Excluded (Questions) Excluded (Expired) Exc…" at bounding box center [785, 233] width 133 height 26
select select ""pending""
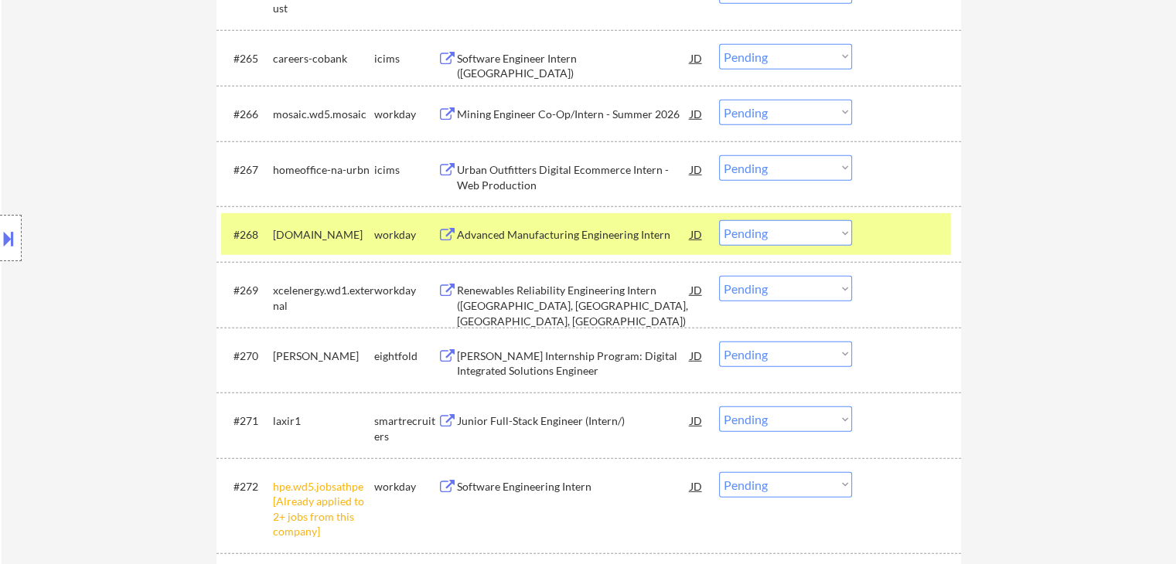
click at [332, 217] on div "#268 [DOMAIN_NAME] workday Advanced Manufacturing Engineering Intern JD warning…" at bounding box center [586, 234] width 730 height 42
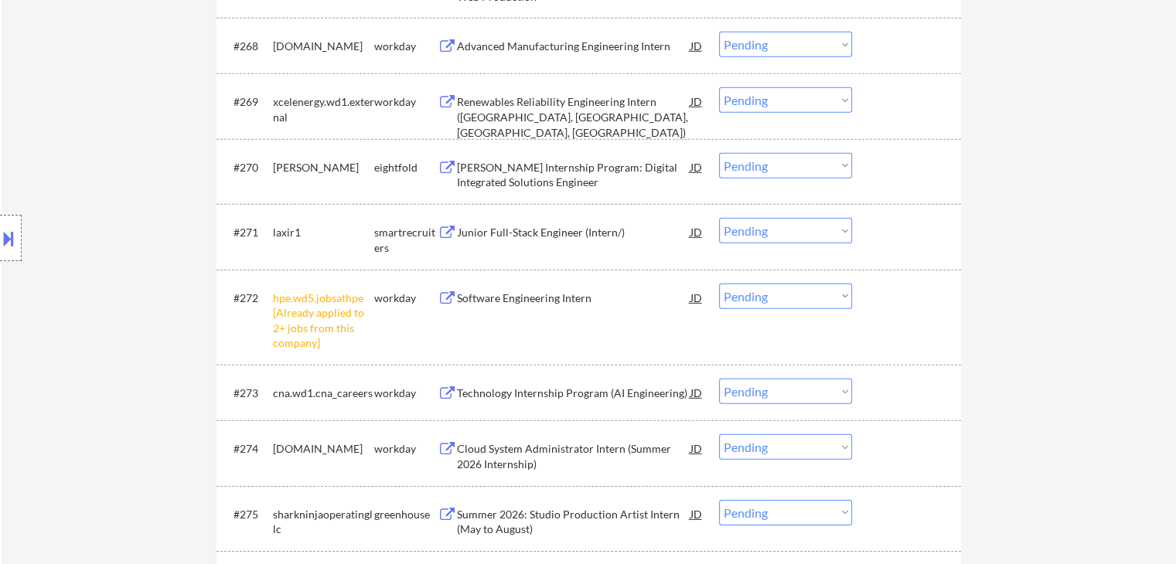
scroll to position [4792, 0]
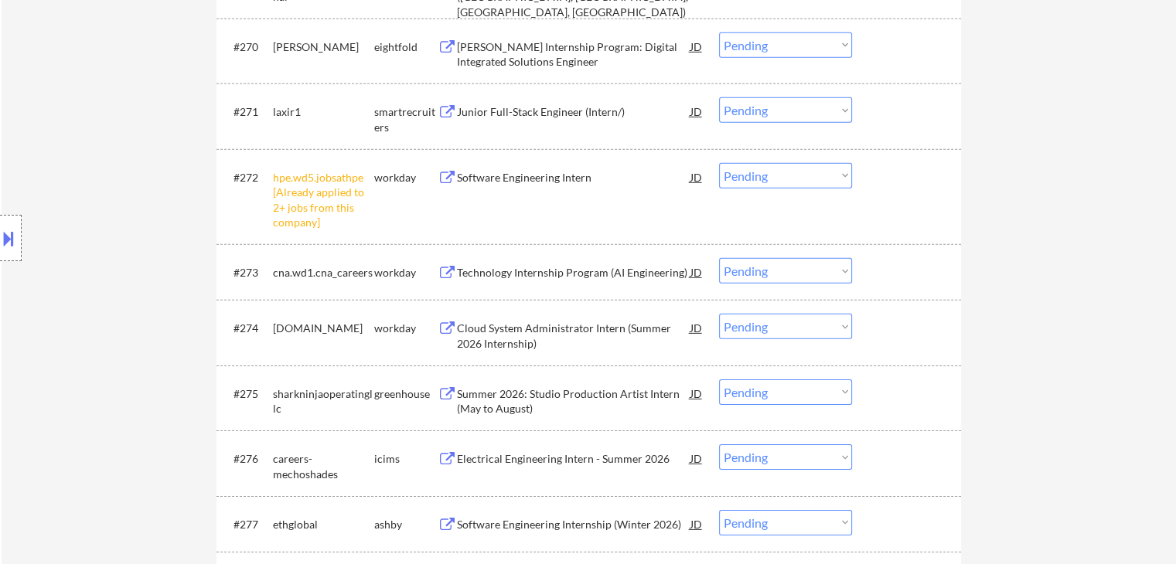
drag, startPoint x: 822, startPoint y: 172, endPoint x: 829, endPoint y: 187, distance: 15.9
click at [822, 172] on select "Choose an option... Pending Applied Excluded (Questions) Excluded (Expired) Exc…" at bounding box center [785, 176] width 133 height 26
click at [719, 163] on select "Choose an option... Pending Applied Excluded (Questions) Excluded (Expired) Exc…" at bounding box center [785, 176] width 133 height 26
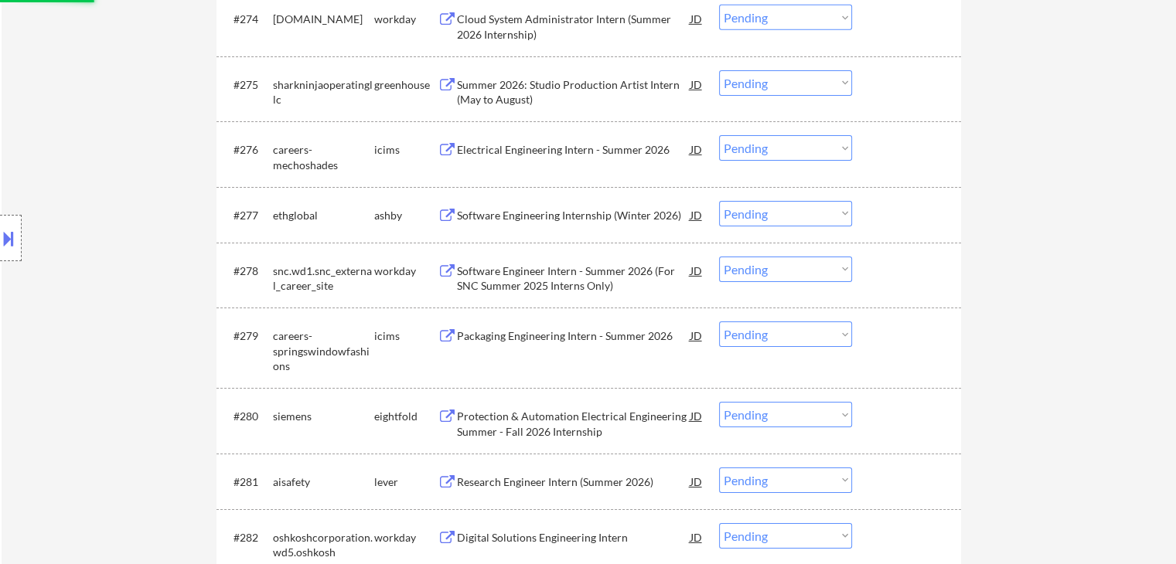
select select ""pending""
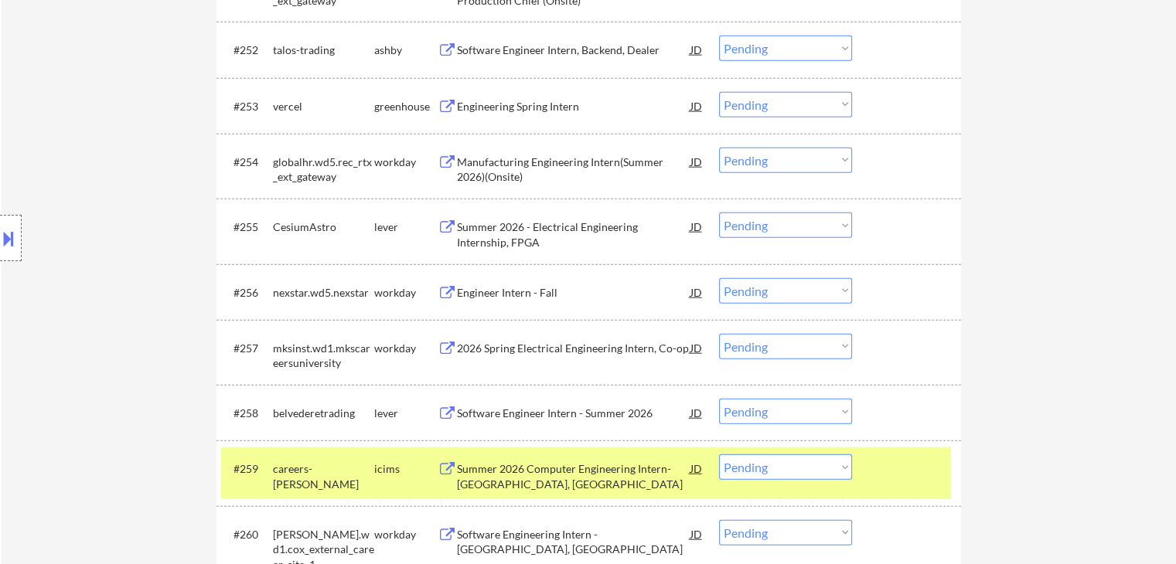
scroll to position [3865, 0]
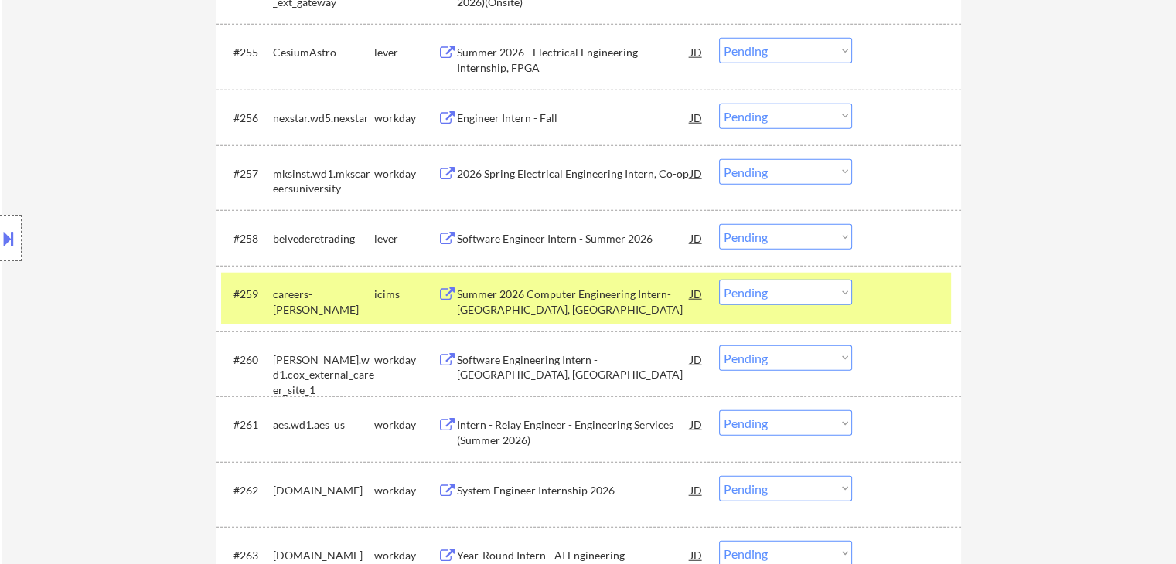
drag, startPoint x: 351, startPoint y: 292, endPoint x: 540, endPoint y: 342, distance: 195.7
click at [352, 293] on div "careers-[PERSON_NAME]" at bounding box center [323, 302] width 101 height 30
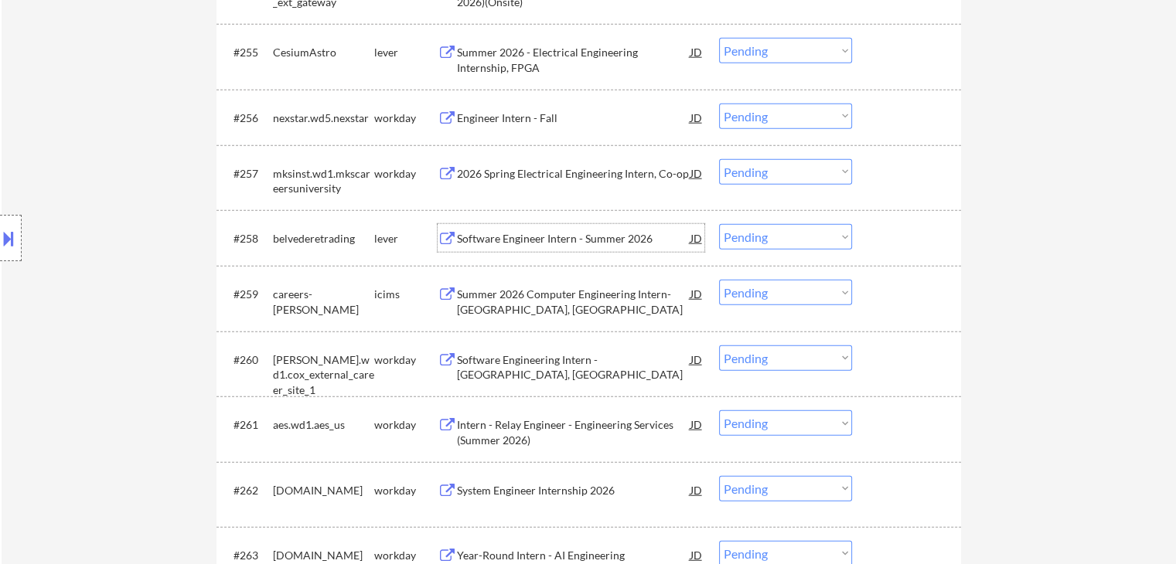
click at [588, 234] on div "Software Engineer Intern - Summer 2026" at bounding box center [573, 238] width 233 height 15
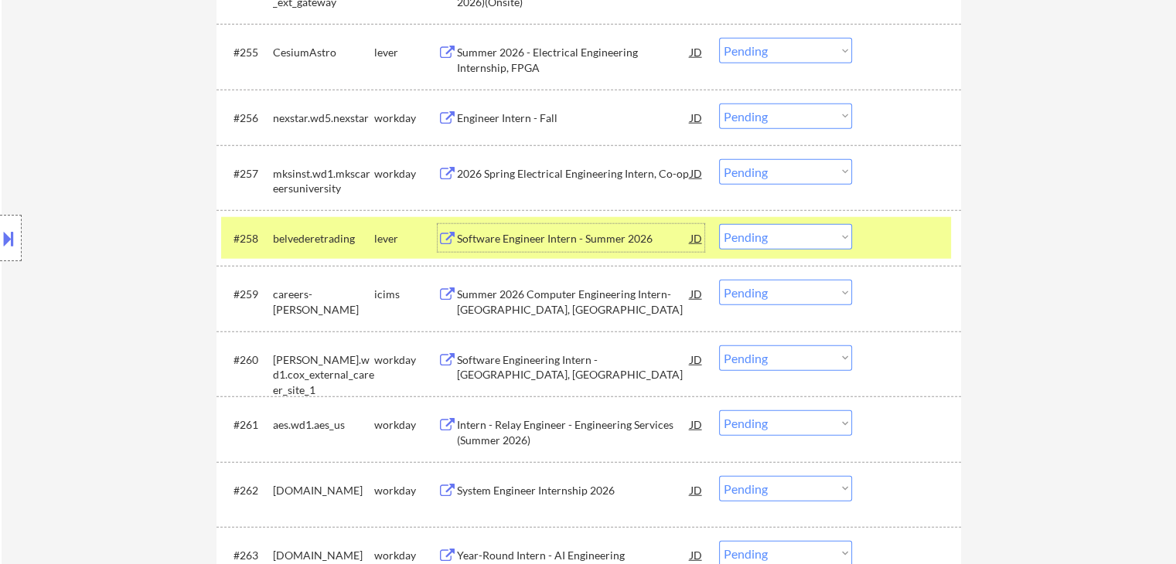
drag, startPoint x: 381, startPoint y: 236, endPoint x: 407, endPoint y: 248, distance: 28.3
click at [383, 237] on div "lever" at bounding box center [405, 238] width 63 height 15
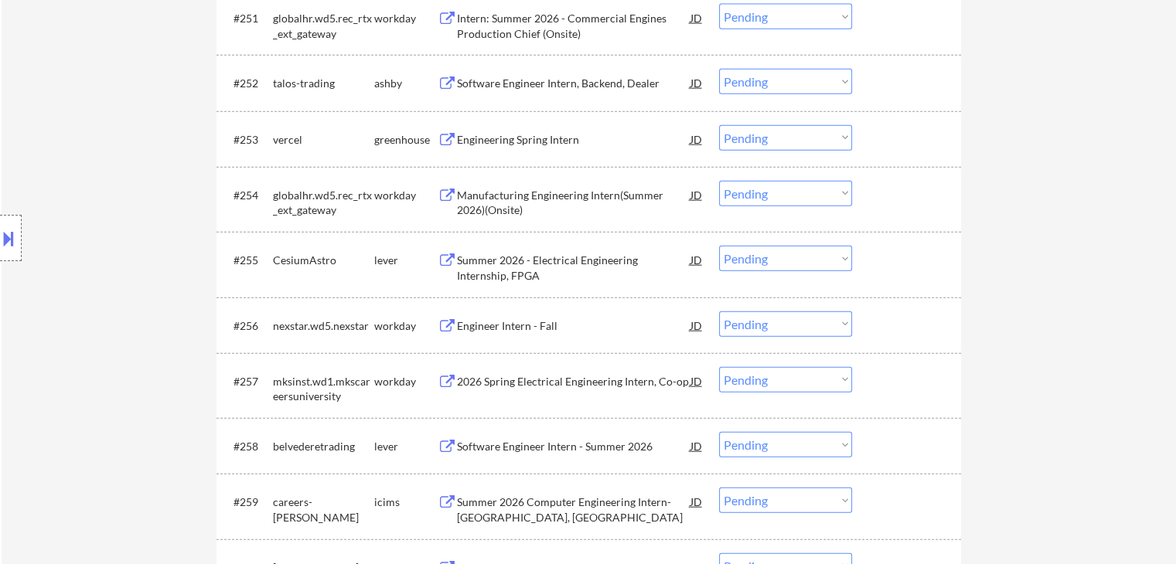
scroll to position [3478, 0]
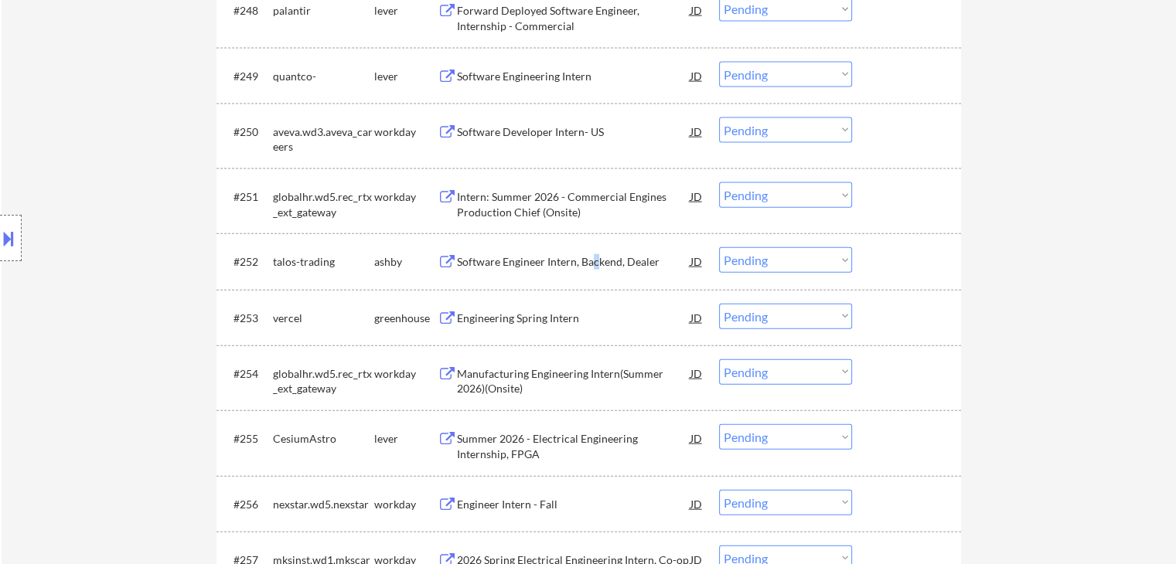
click at [595, 264] on div "Software Engineer Intern, Backend, Dealer" at bounding box center [573, 261] width 233 height 15
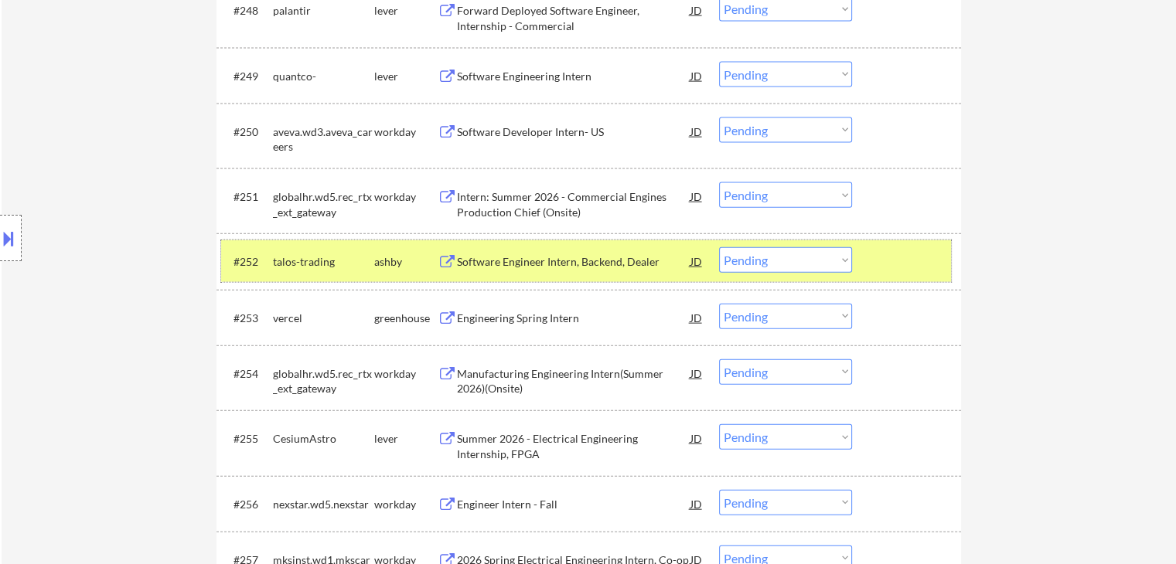
drag, startPoint x: 312, startPoint y: 257, endPoint x: 414, endPoint y: 279, distance: 104.5
click at [314, 257] on div "talos-trading" at bounding box center [323, 261] width 101 height 15
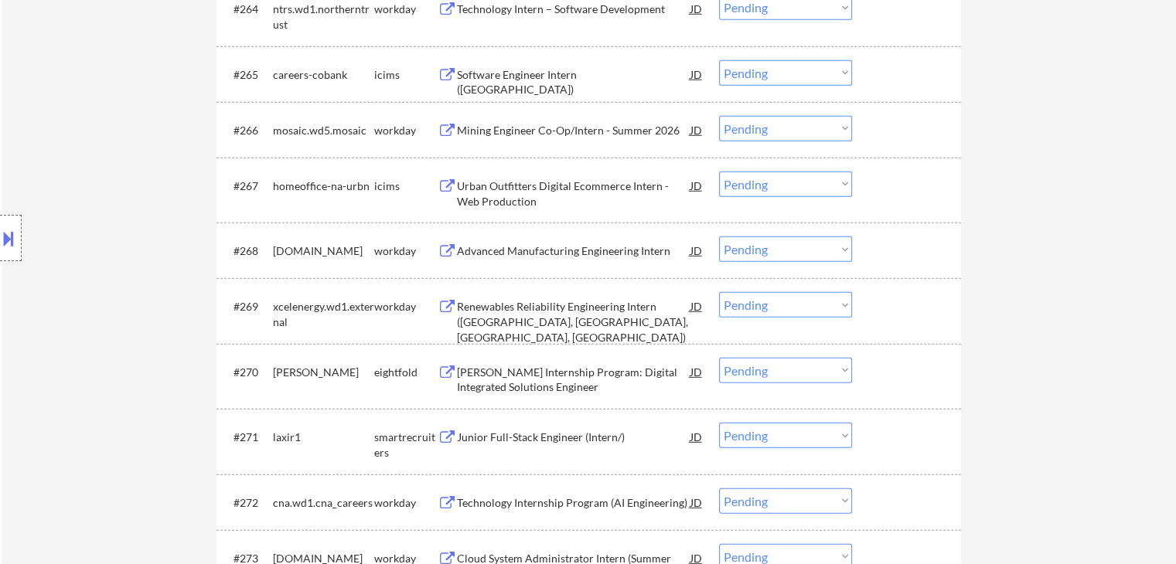
scroll to position [4483, 0]
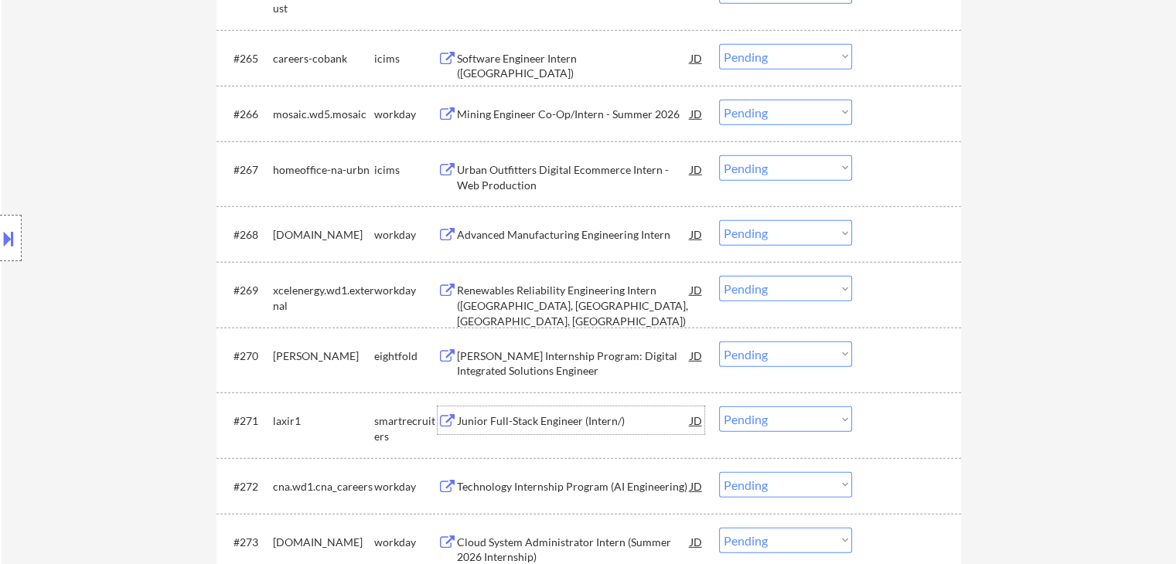
click at [517, 418] on div "Junior Full-Stack Engineer (Intern/)" at bounding box center [573, 421] width 233 height 15
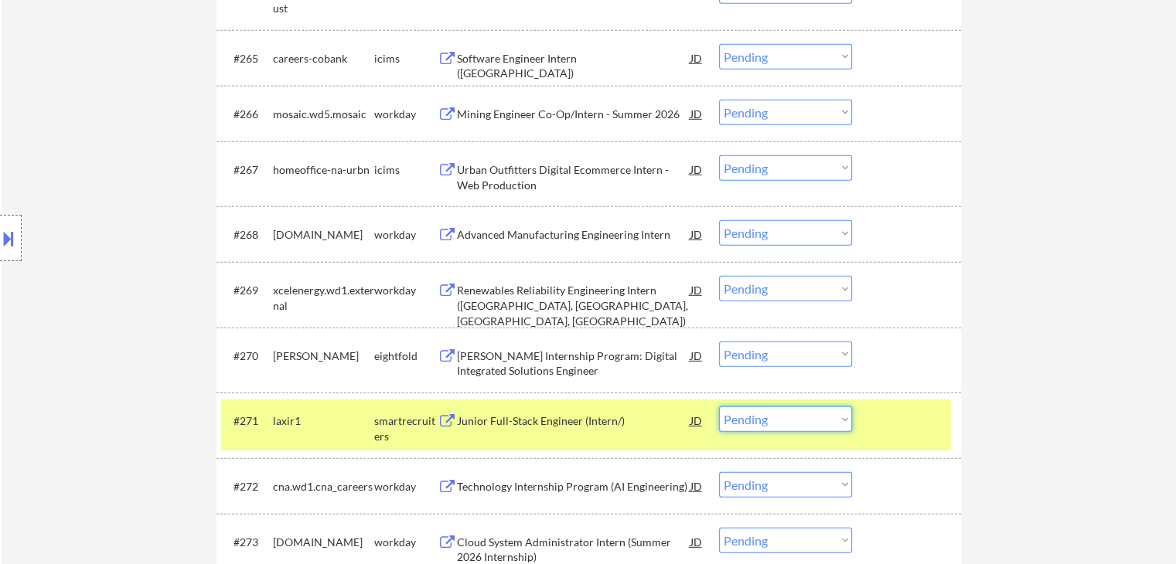
drag, startPoint x: 785, startPoint y: 413, endPoint x: 785, endPoint y: 425, distance: 12.4
click at [785, 414] on select "Choose an option... Pending Applied Excluded (Questions) Excluded (Expired) Exc…" at bounding box center [785, 420] width 133 height 26
click at [784, 424] on select "Choose an option... Pending Applied Excluded (Questions) Excluded (Expired) Exc…" at bounding box center [785, 420] width 133 height 26
click at [719, 407] on select "Choose an option... Pending Applied Excluded (Questions) Excluded (Expired) Exc…" at bounding box center [785, 420] width 133 height 26
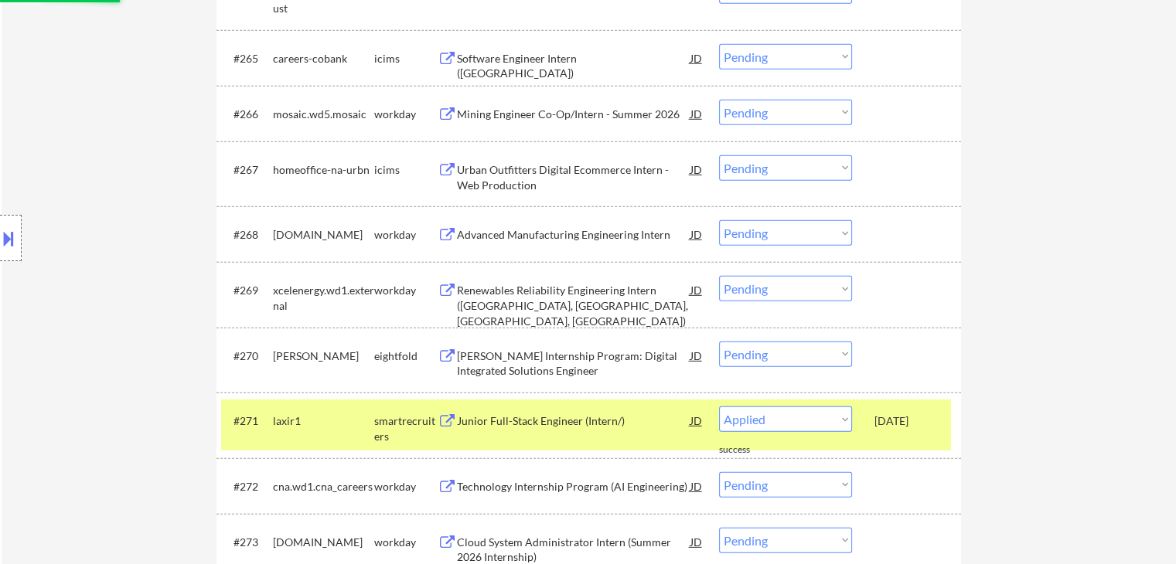
scroll to position [4637, 0]
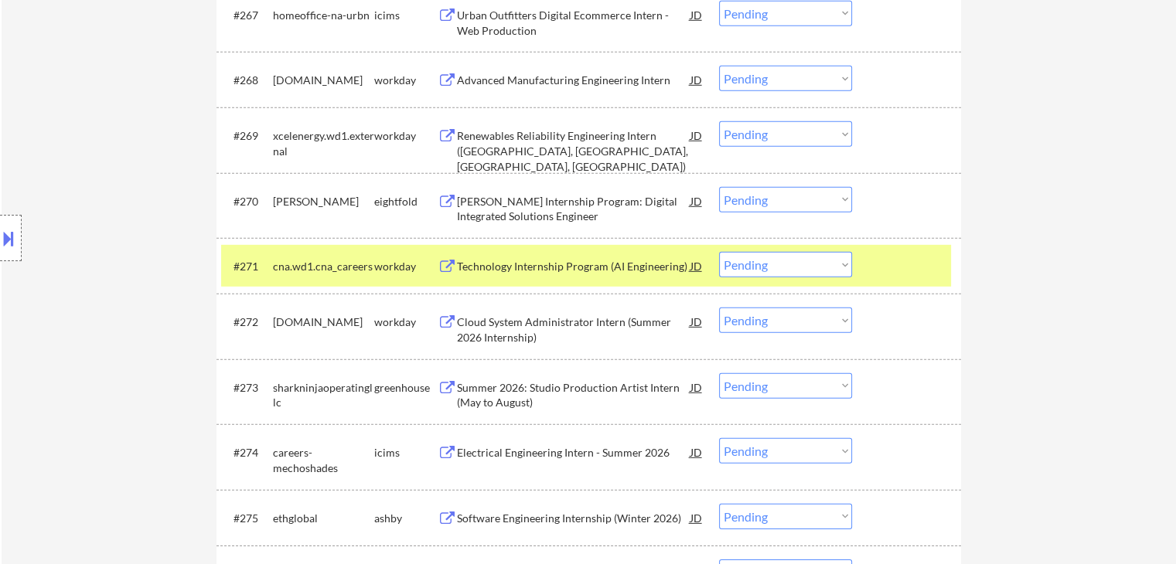
click at [365, 264] on div "cna.wd1.cna_careers" at bounding box center [323, 266] width 101 height 15
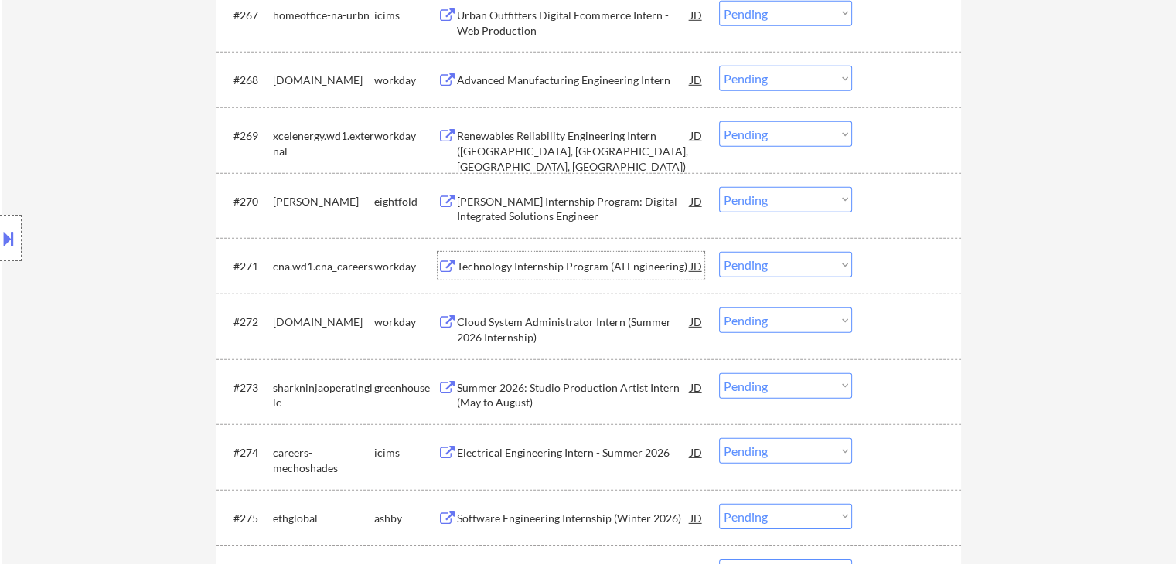
click at [609, 267] on div "Technology Internship Program (AI Engineering)" at bounding box center [573, 266] width 233 height 15
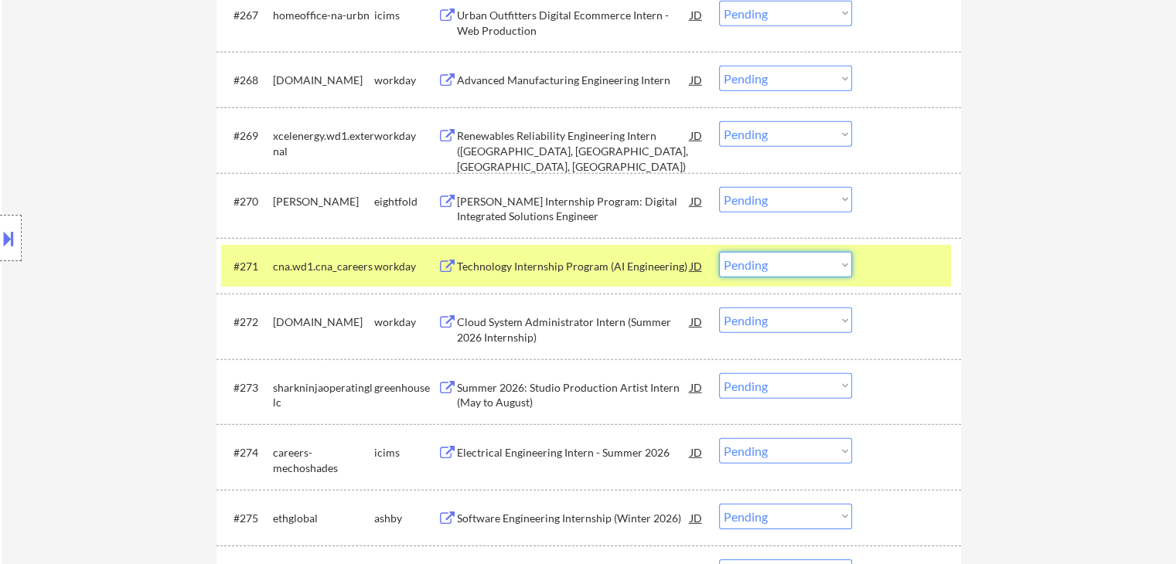
drag, startPoint x: 776, startPoint y: 268, endPoint x: 782, endPoint y: 275, distance: 9.3
click at [776, 268] on select "Choose an option... Pending Applied Excluded (Questions) Excluded (Expired) Exc…" at bounding box center [785, 265] width 133 height 26
click at [719, 252] on select "Choose an option... Pending Applied Excluded (Questions) Excluded (Expired) Exc…" at bounding box center [785, 265] width 133 height 26
select select ""pending""
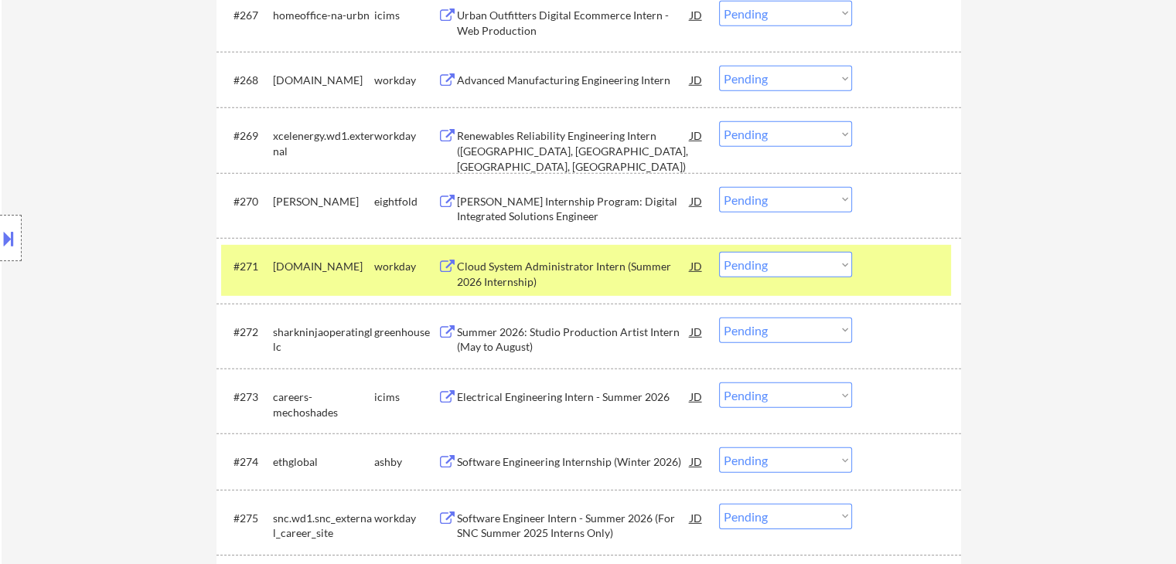
click at [378, 266] on div "workday" at bounding box center [405, 266] width 63 height 15
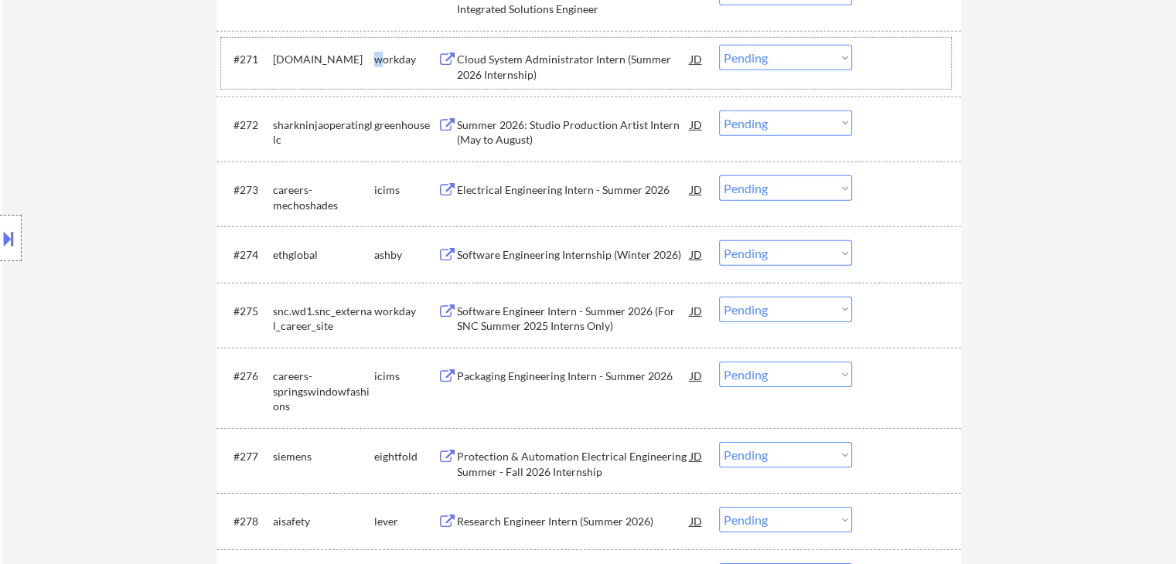
scroll to position [4947, 0]
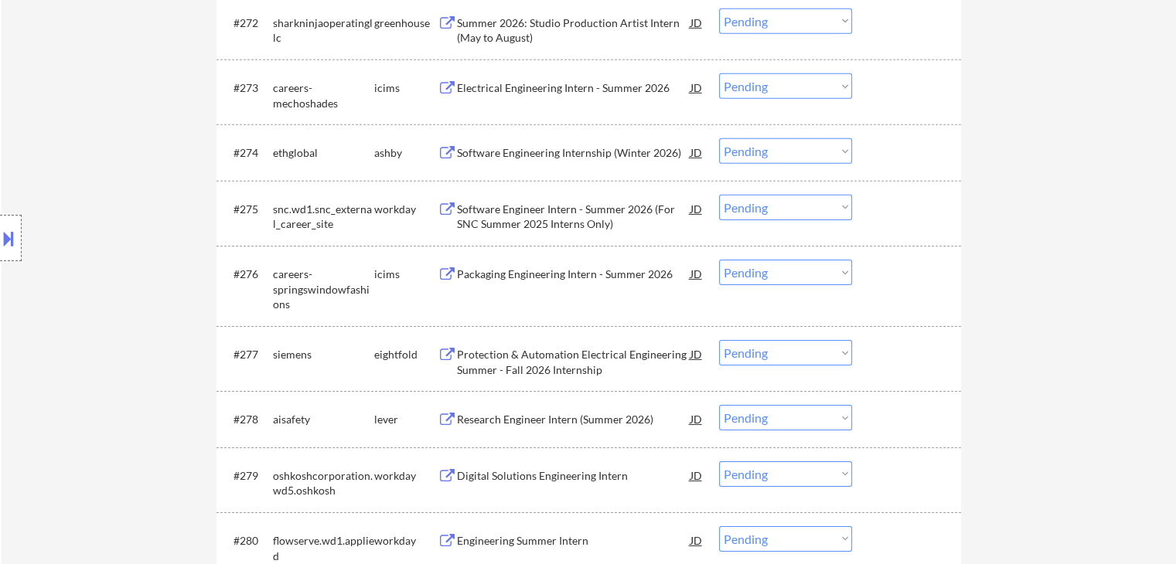
click at [531, 155] on div "Software Engineering Internship (Winter 2026)" at bounding box center [573, 152] width 233 height 15
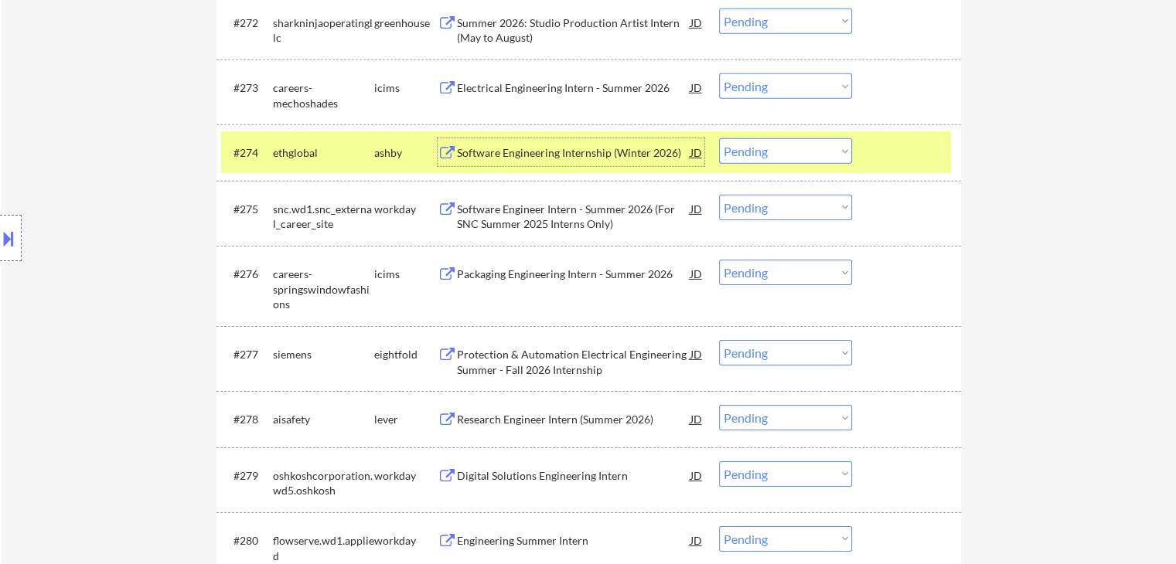
click at [751, 151] on select "Choose an option... Pending Applied Excluded (Questions) Excluded (Expired) Exc…" at bounding box center [785, 151] width 133 height 26
click at [719, 139] on select "Choose an option... Pending Applied Excluded (Questions) Excluded (Expired) Exc…" at bounding box center [785, 151] width 133 height 26
select select ""pending""
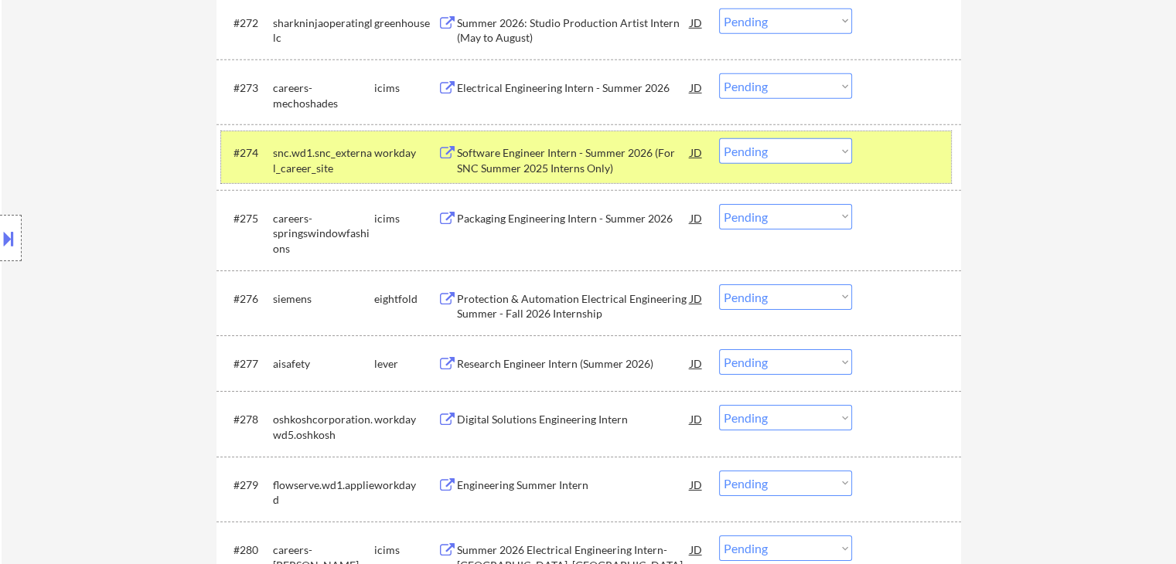
click at [383, 155] on div "workday" at bounding box center [405, 152] width 63 height 15
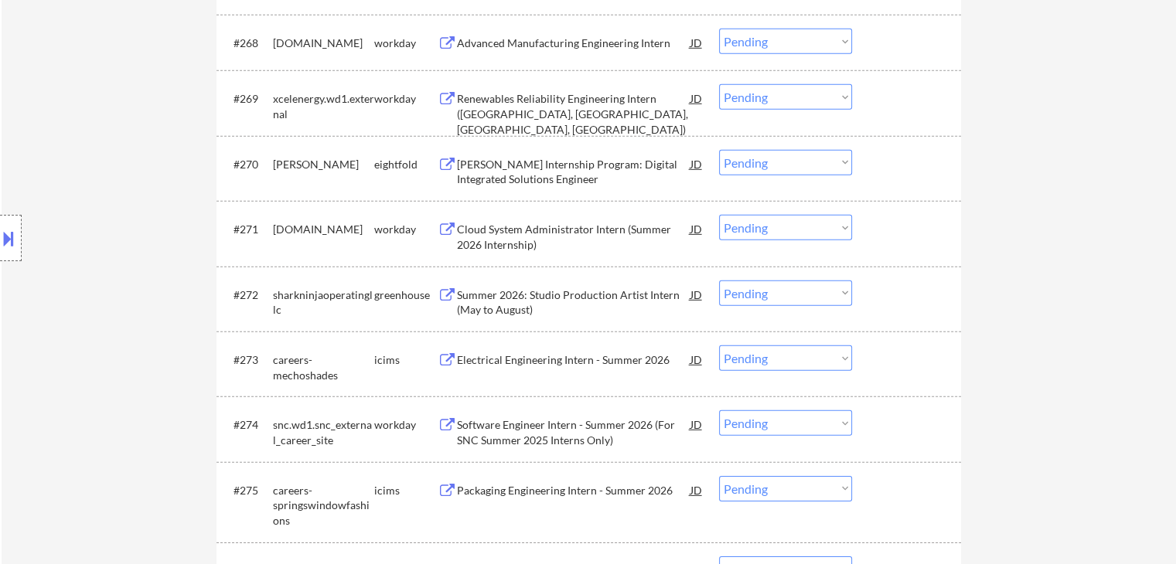
scroll to position [4560, 0]
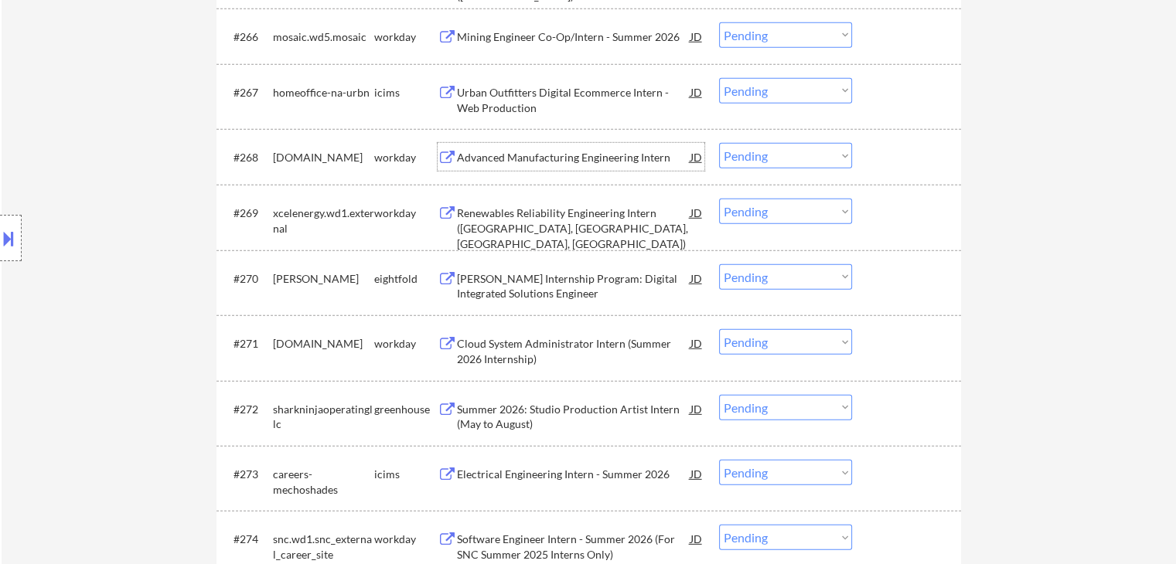
click at [589, 163] on div "Advanced Manufacturing Engineering Intern" at bounding box center [573, 157] width 233 height 15
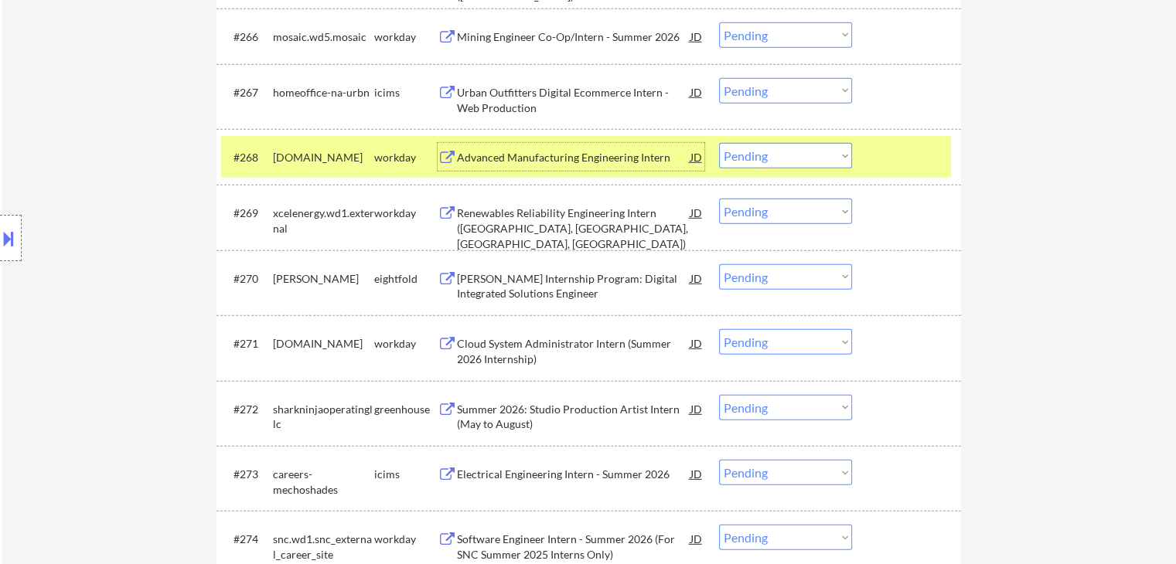
drag, startPoint x: 773, startPoint y: 158, endPoint x: 789, endPoint y: 168, distance: 19.1
click at [773, 158] on select "Choose an option... Pending Applied Excluded (Questions) Excluded (Expired) Exc…" at bounding box center [785, 156] width 133 height 26
click at [719, 143] on select "Choose an option... Pending Applied Excluded (Questions) Excluded (Expired) Exc…" at bounding box center [785, 156] width 133 height 26
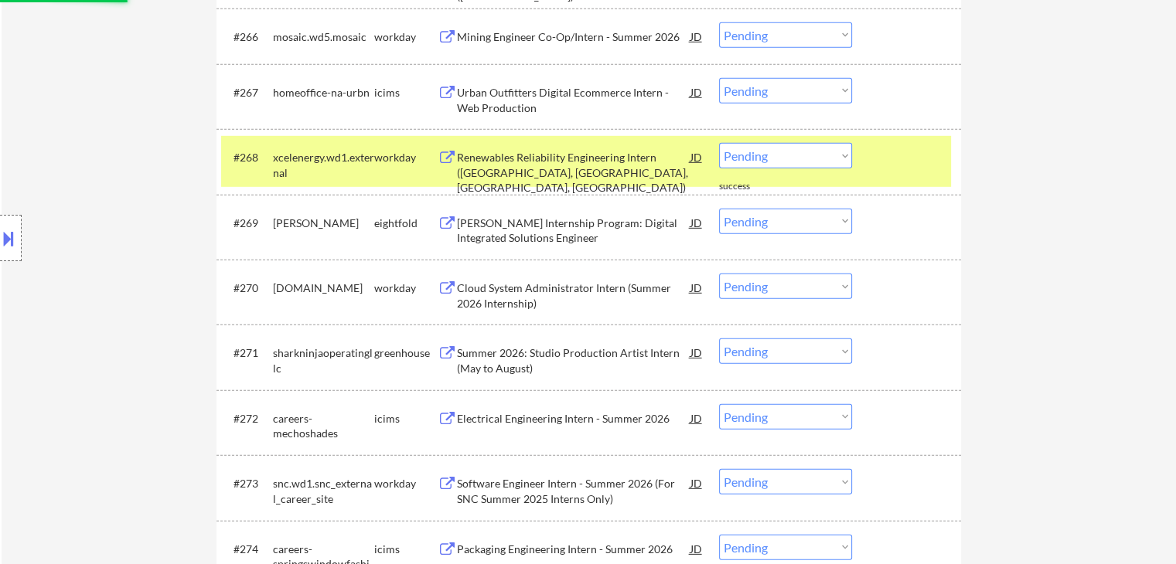
click at [531, 167] on div "Renewables Reliability Engineering Intern ([GEOGRAPHIC_DATA], [GEOGRAPHIC_DATA]…" at bounding box center [573, 173] width 233 height 46
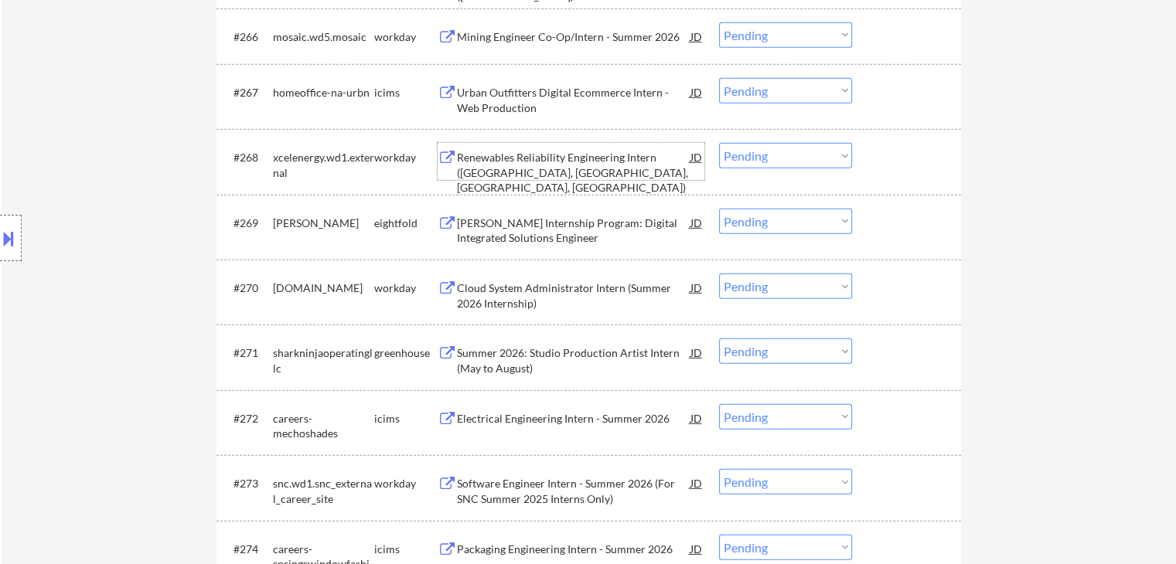
drag, startPoint x: 734, startPoint y: 158, endPoint x: 735, endPoint y: 168, distance: 10.1
click at [734, 158] on select "Choose an option... Pending Applied Excluded (Questions) Excluded (Expired) Exc…" at bounding box center [785, 156] width 133 height 26
click at [719, 143] on select "Choose an option... Pending Applied Excluded (Questions) Excluded (Expired) Exc…" at bounding box center [785, 156] width 133 height 26
select select ""pending""
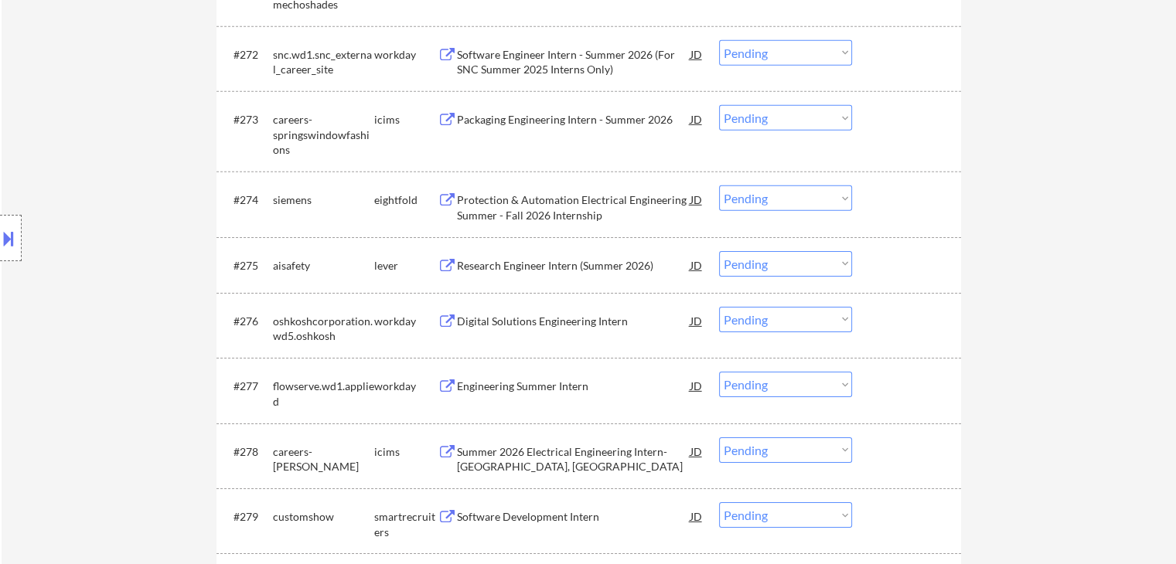
scroll to position [4947, 0]
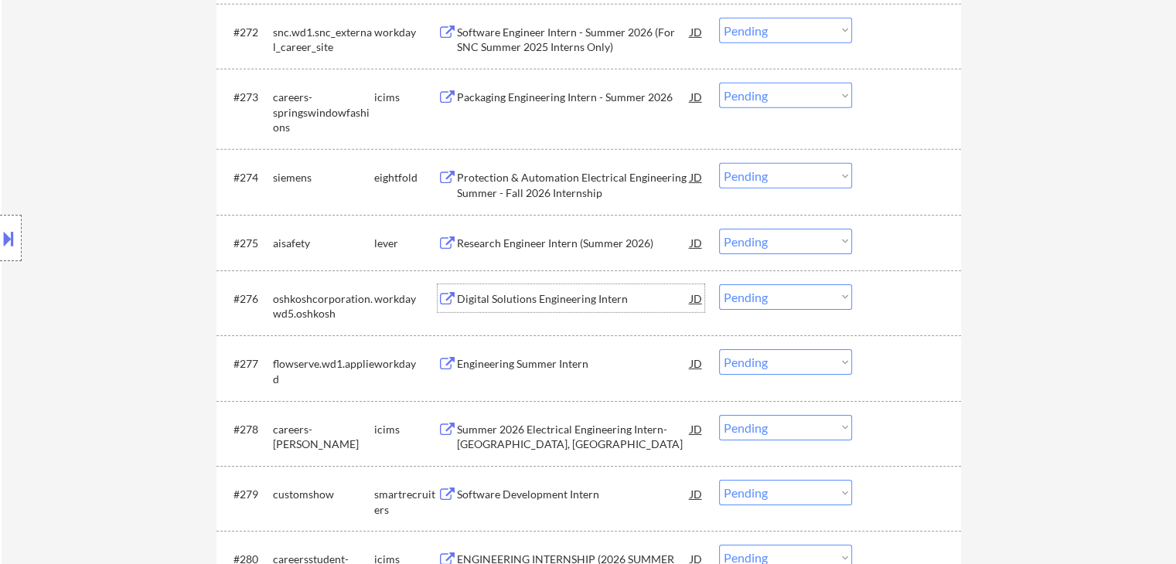
click at [508, 294] on div "Digital Solutions Engineering Intern" at bounding box center [573, 298] width 233 height 15
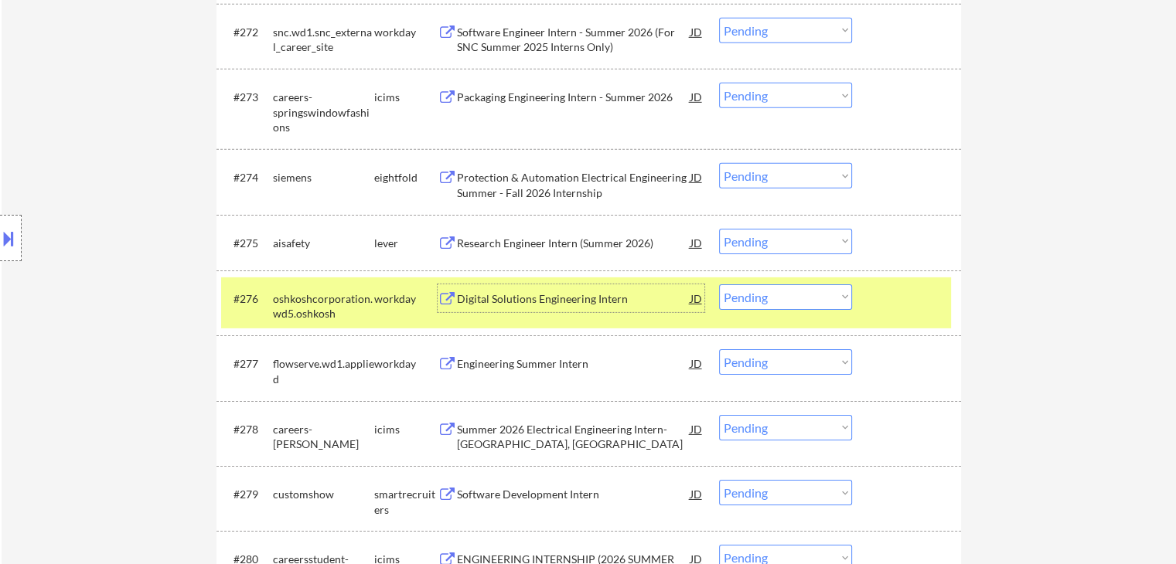
click at [774, 308] on select "Choose an option... Pending Applied Excluded (Questions) Excluded (Expired) Exc…" at bounding box center [785, 297] width 133 height 26
click at [719, 284] on select "Choose an option... Pending Applied Excluded (Questions) Excluded (Expired) Exc…" at bounding box center [785, 297] width 133 height 26
select select ""pending""
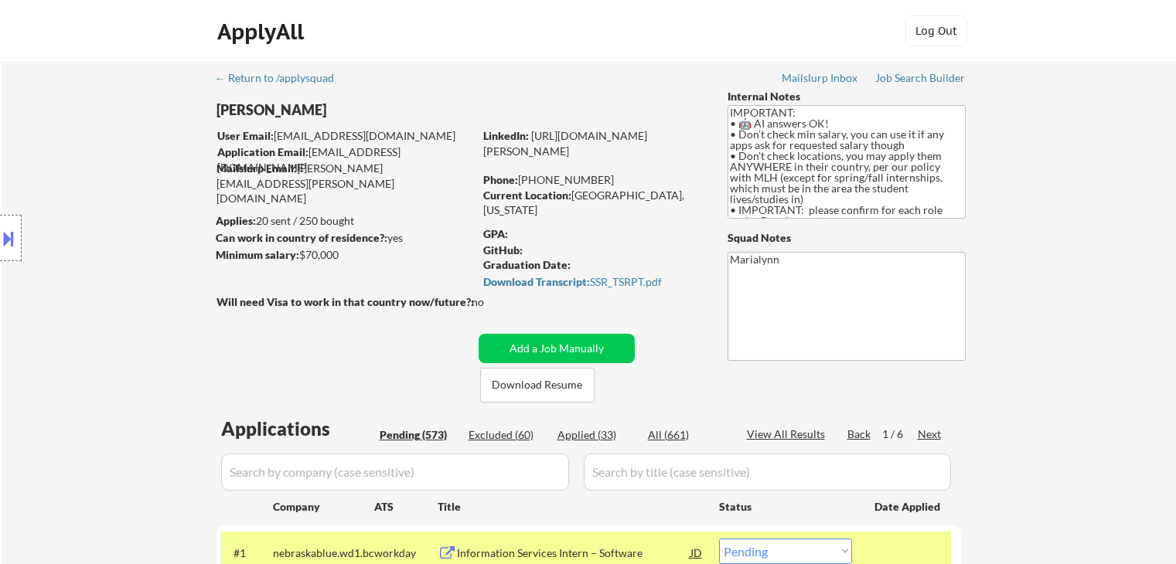
select select ""pending""
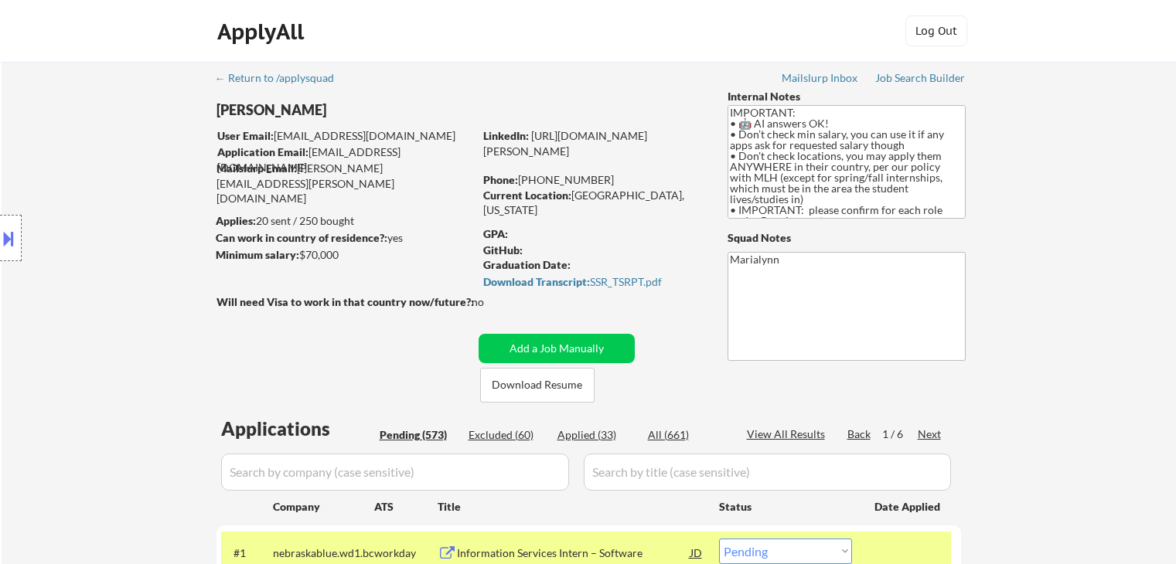
select select ""pending""
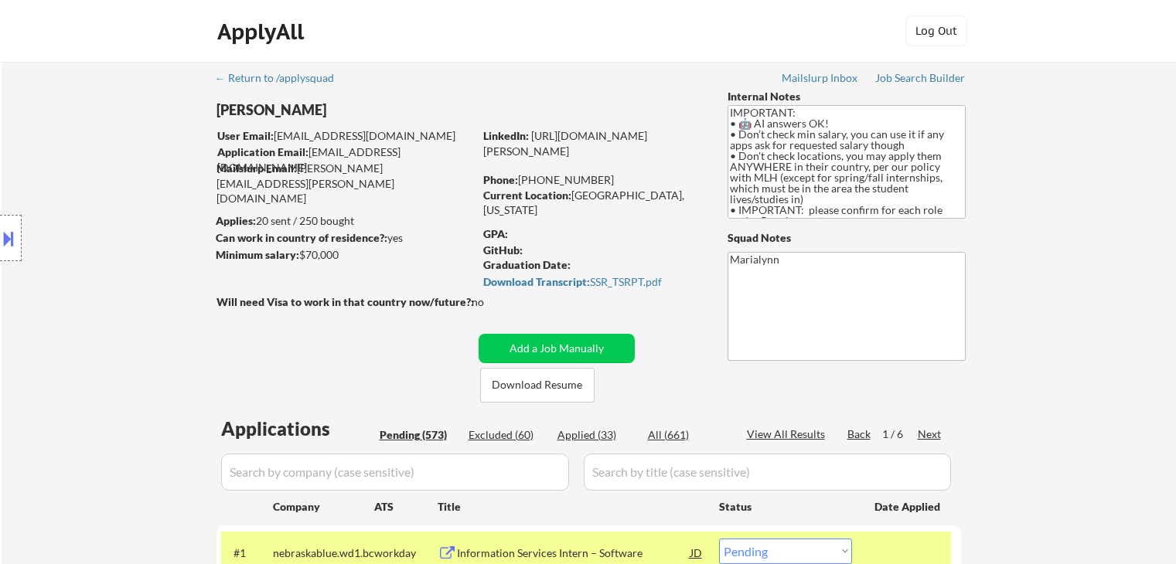
select select ""pending""
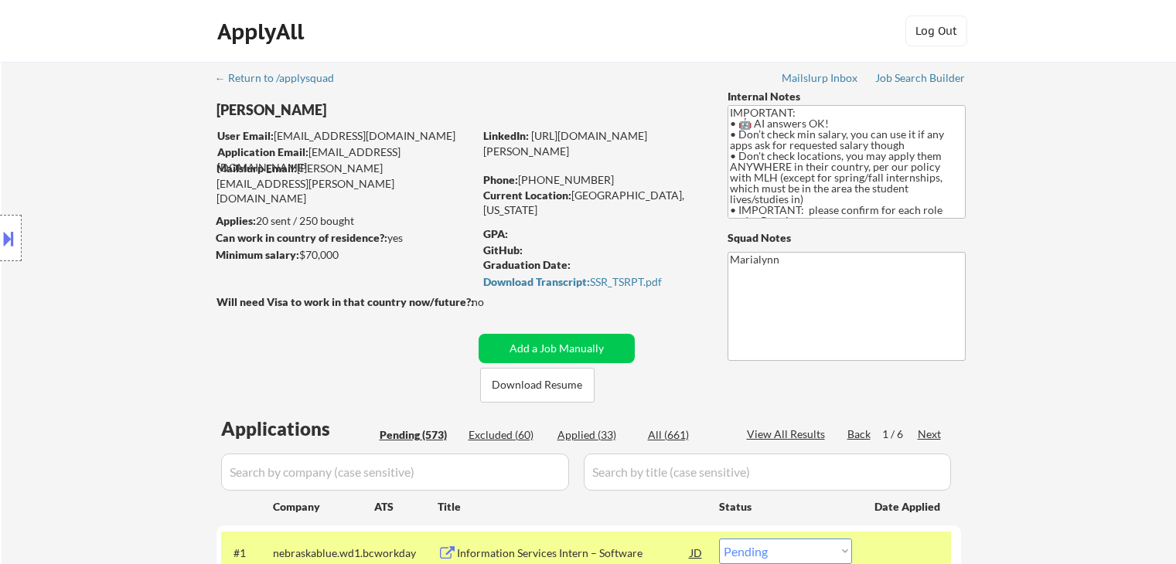
select select ""pending""
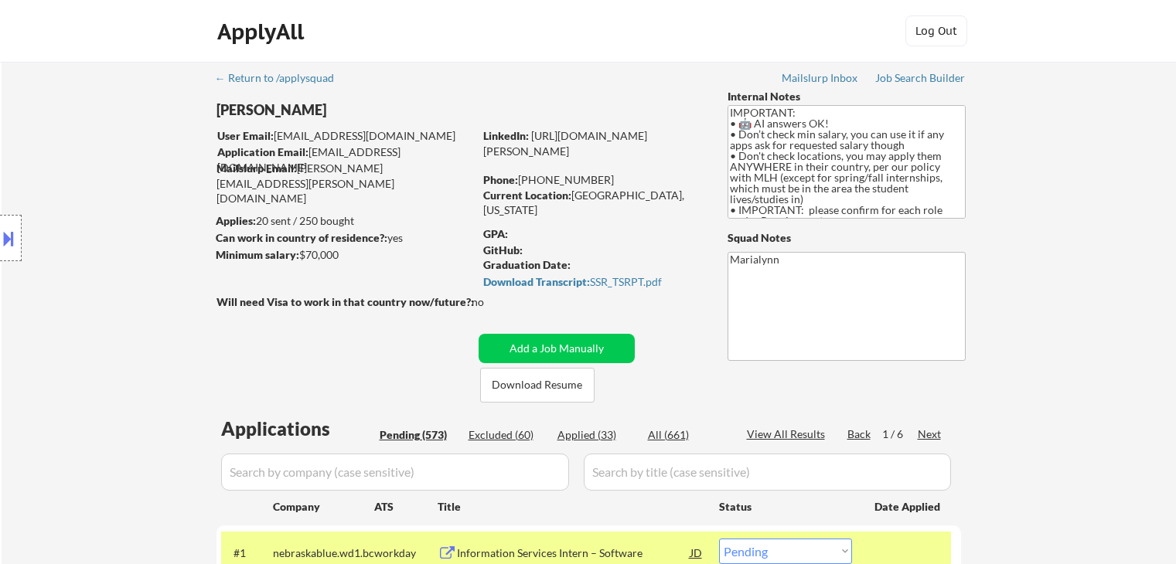
select select ""pending""
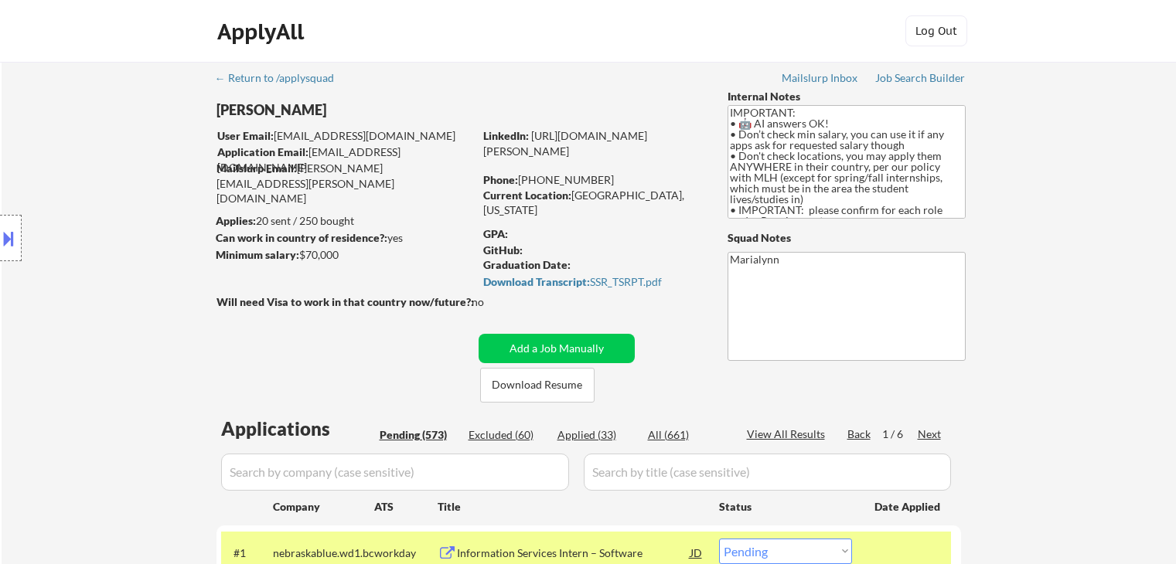
select select ""pending""
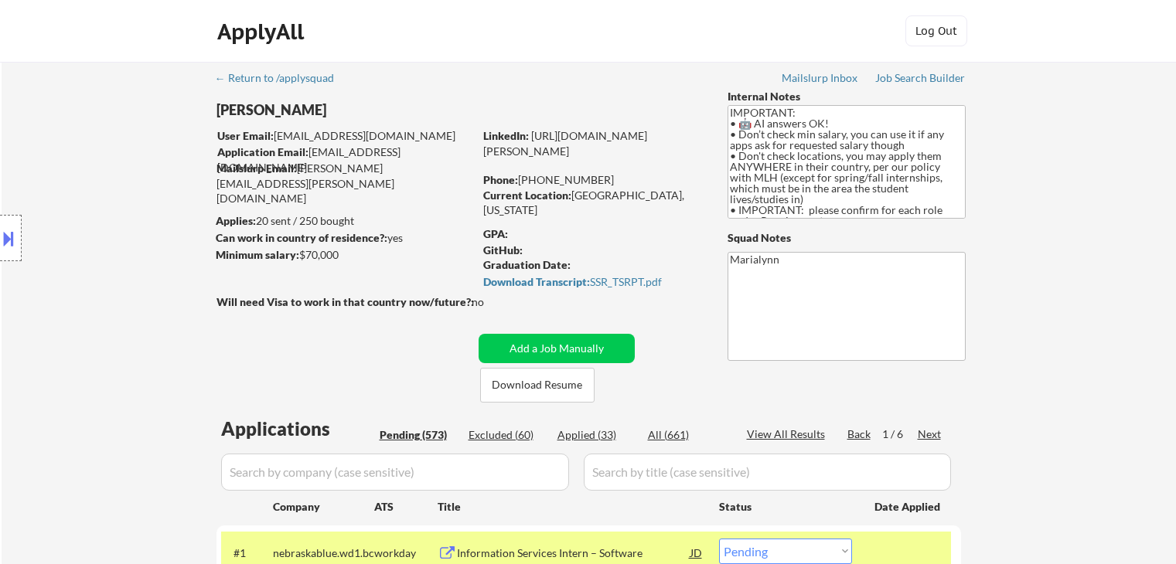
select select ""pending""
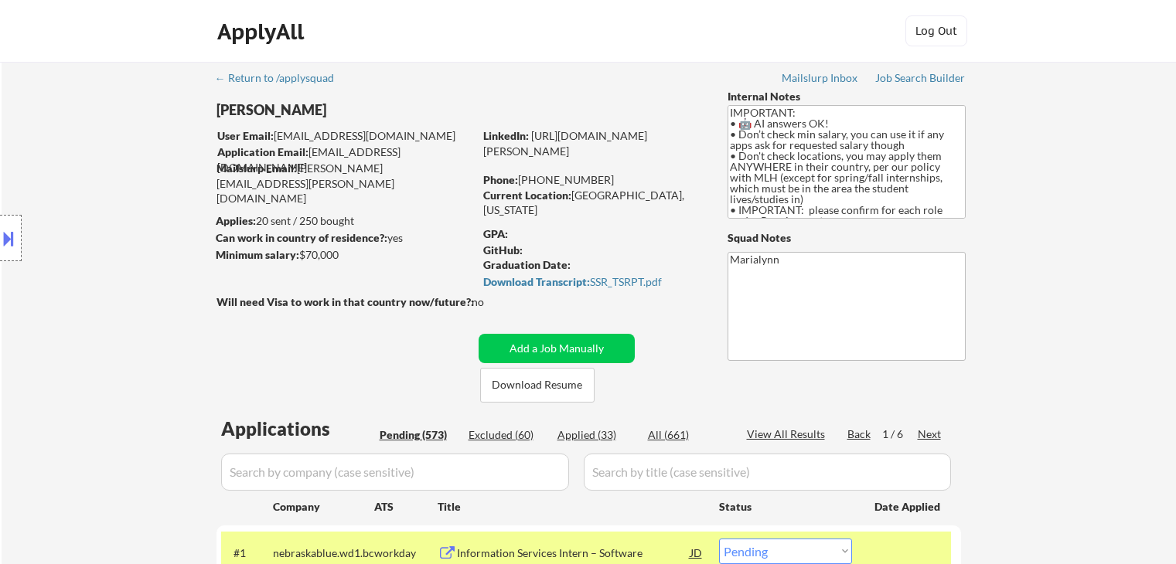
select select ""pending""
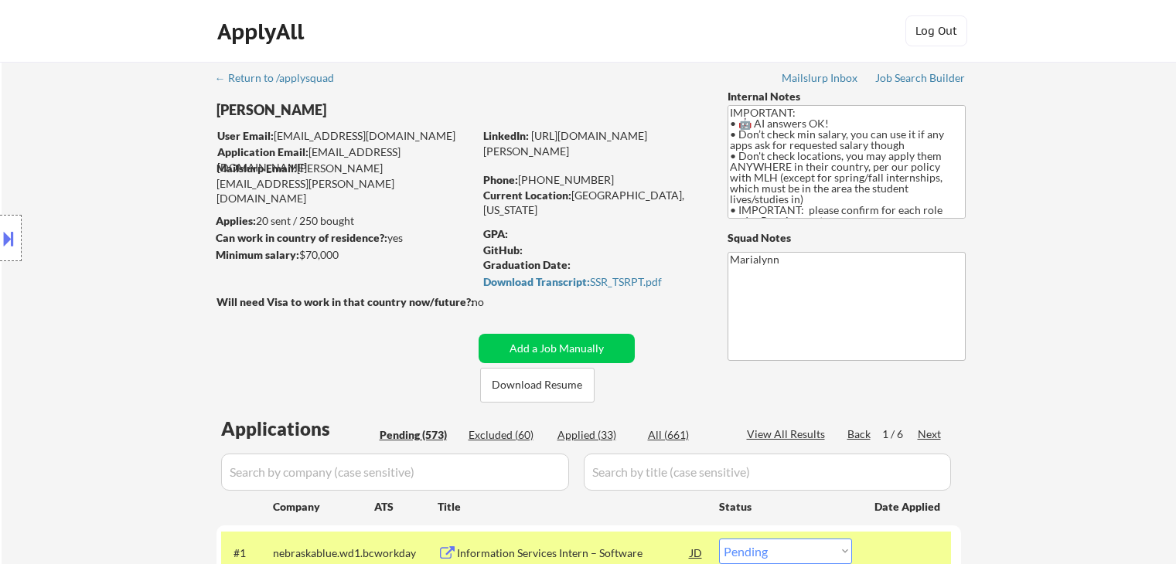
select select ""pending""
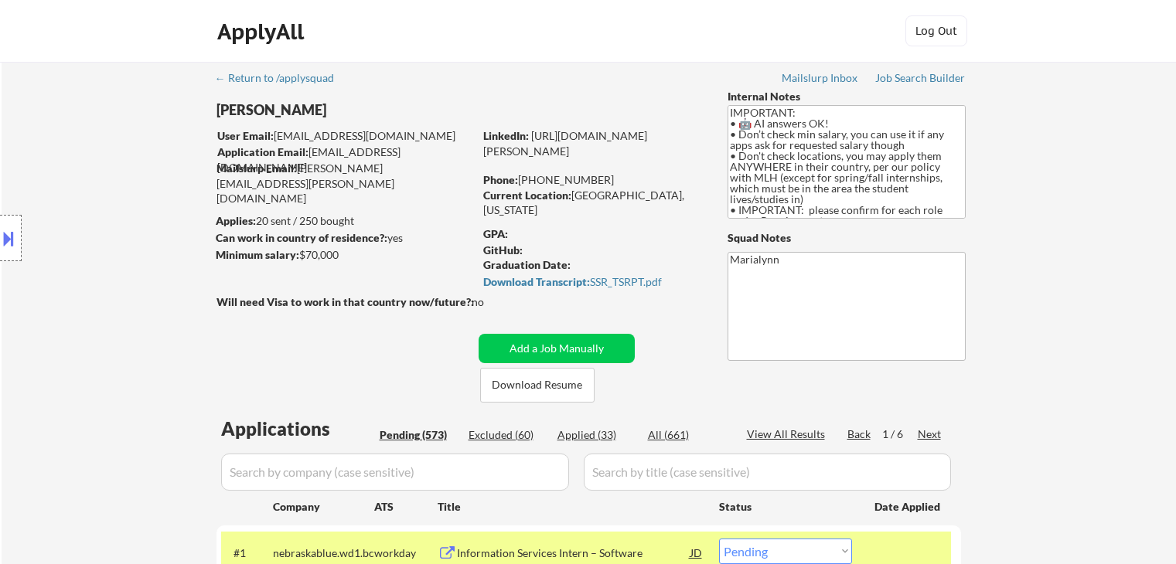
select select ""pending""
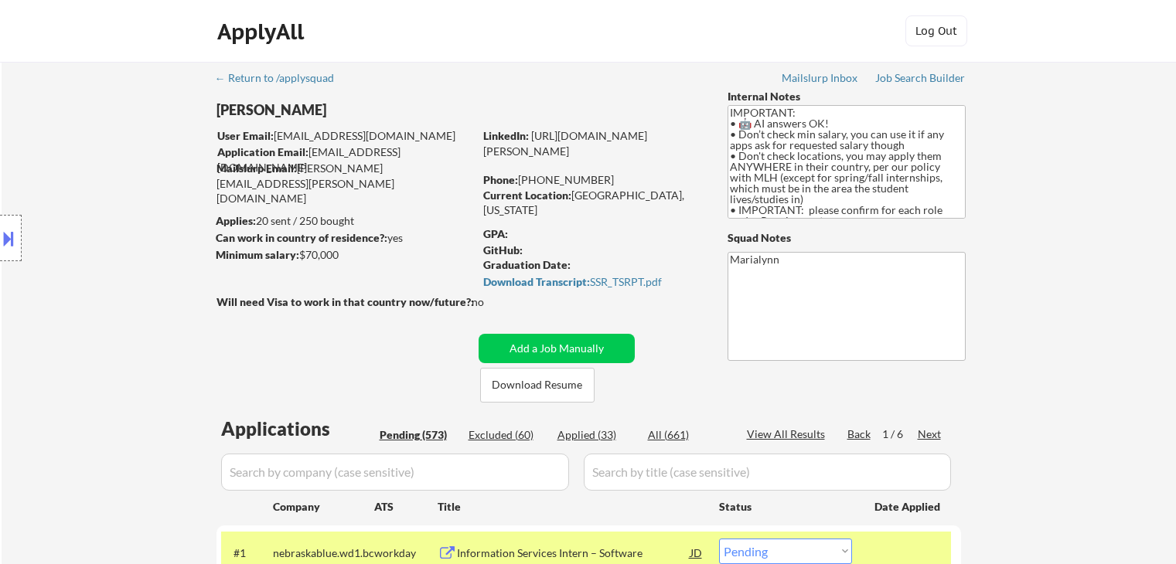
select select ""pending""
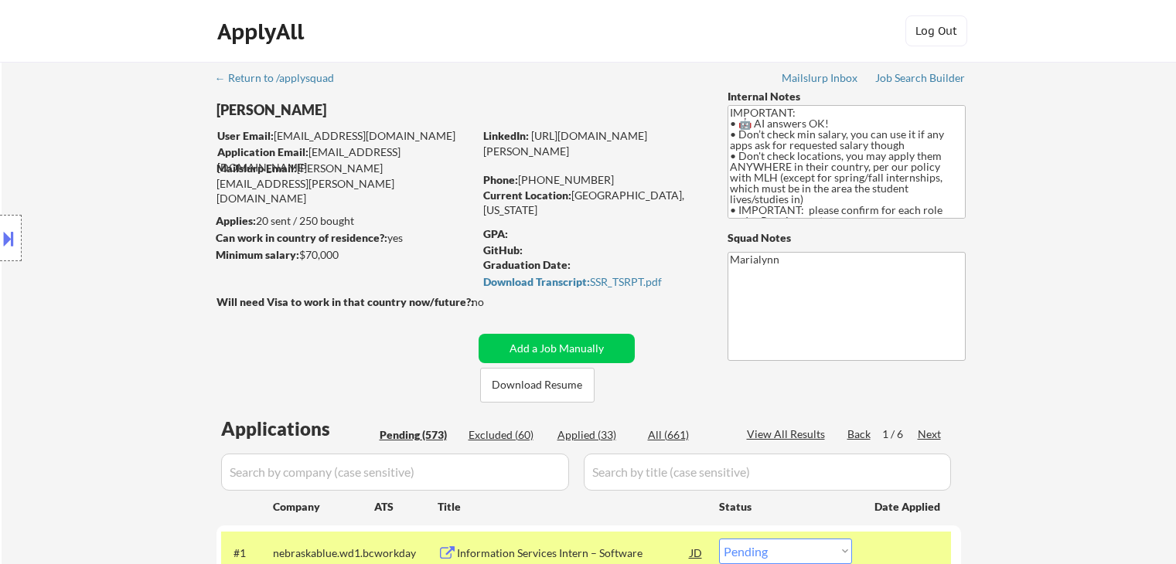
select select ""pending""
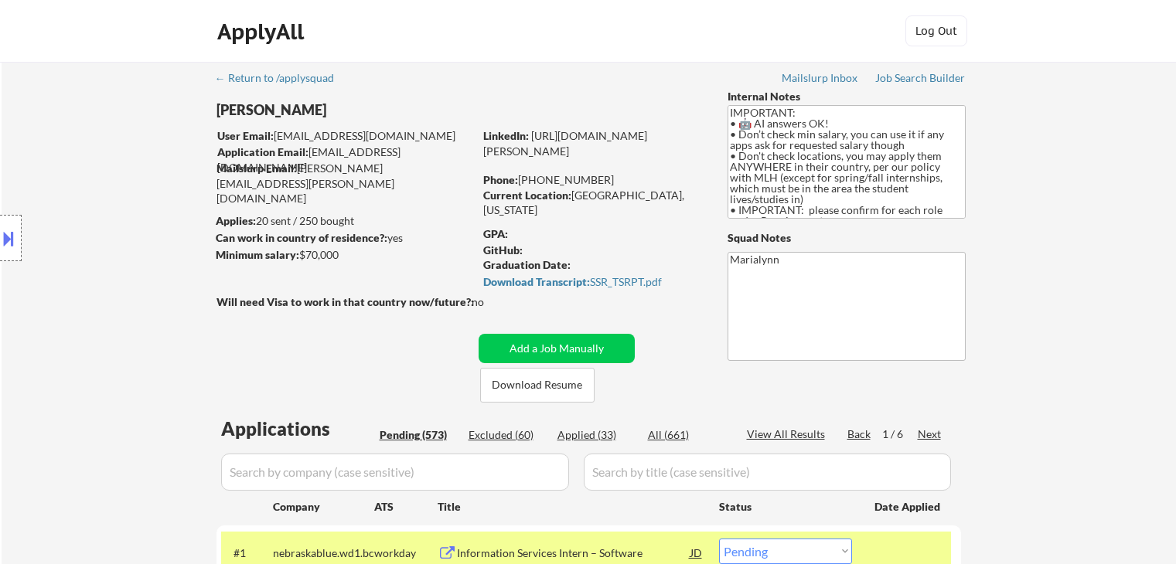
select select ""pending""
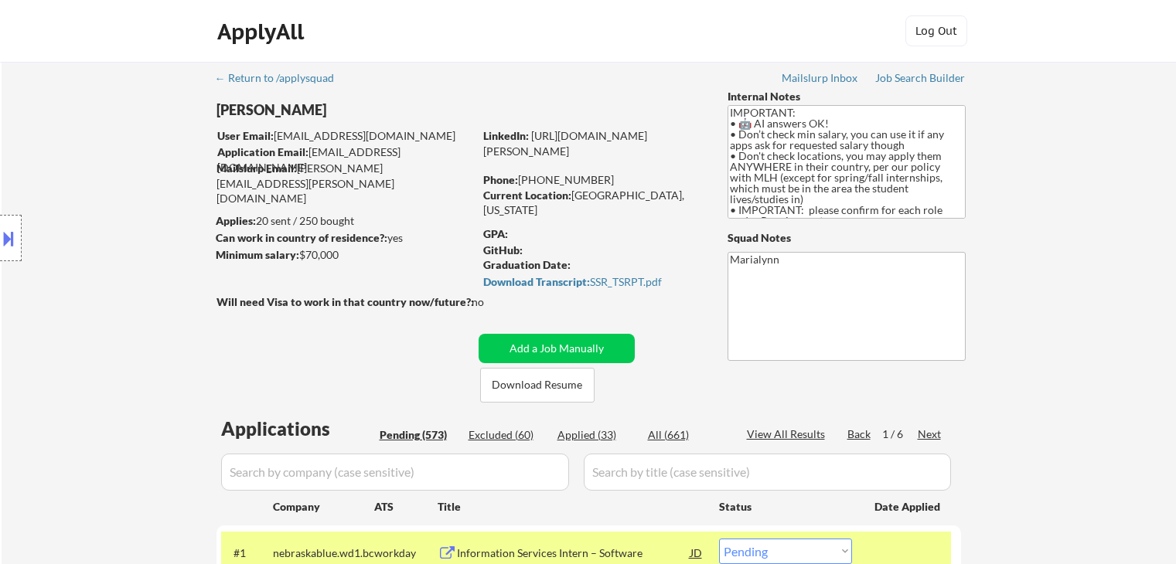
select select ""pending""
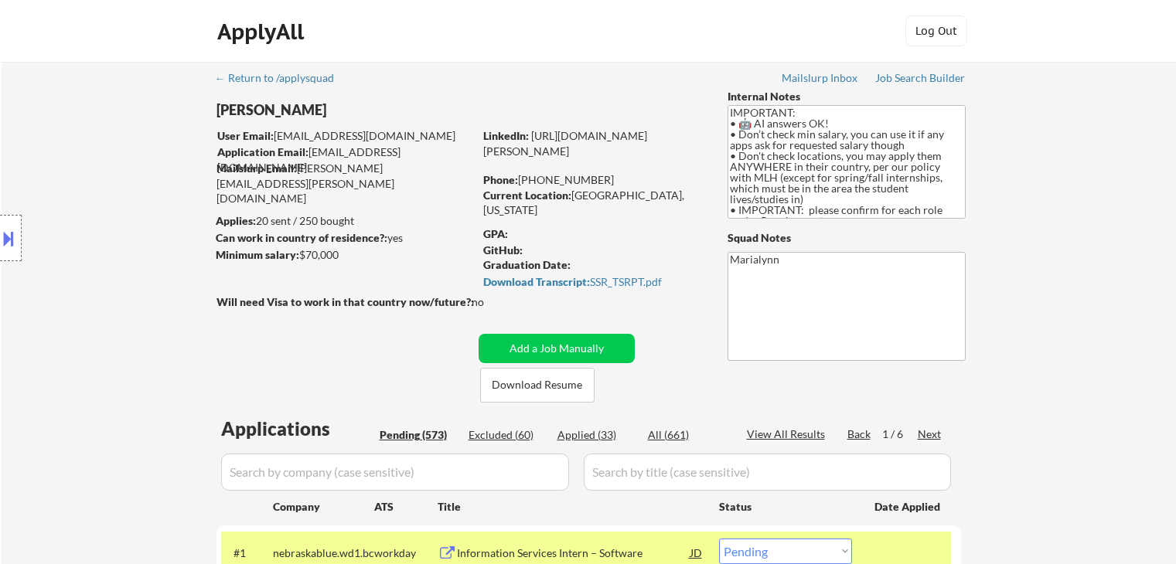
select select ""pending""
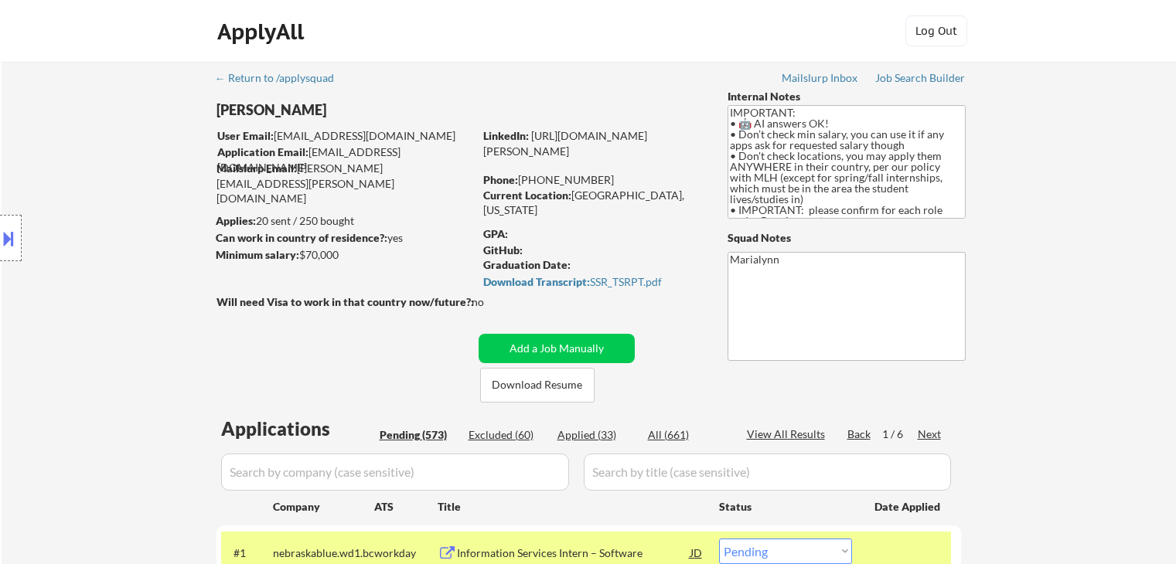
select select ""pending""
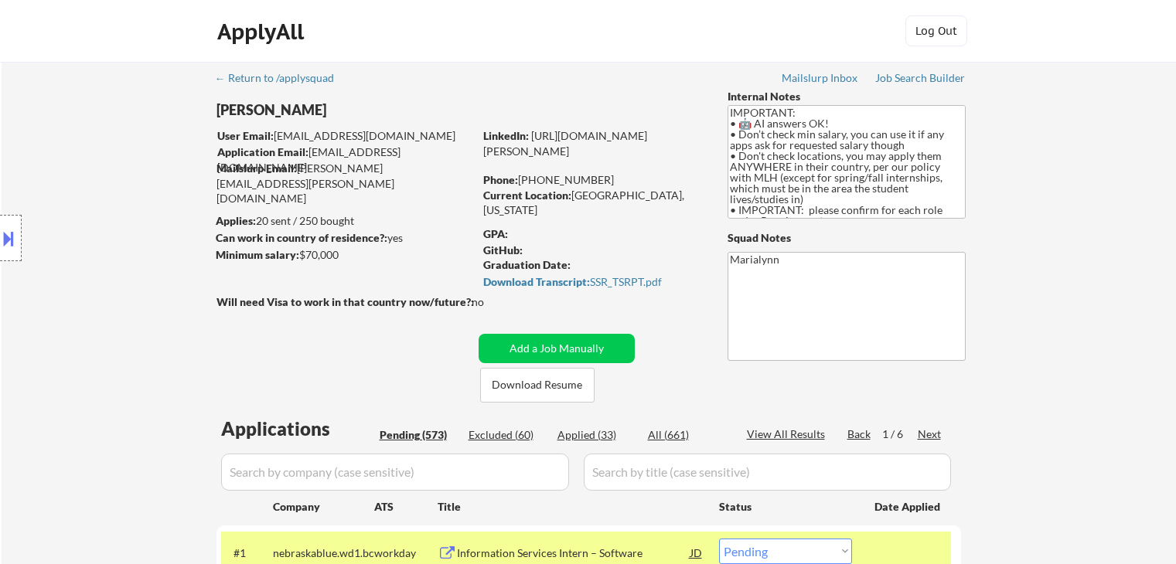
select select ""pending""
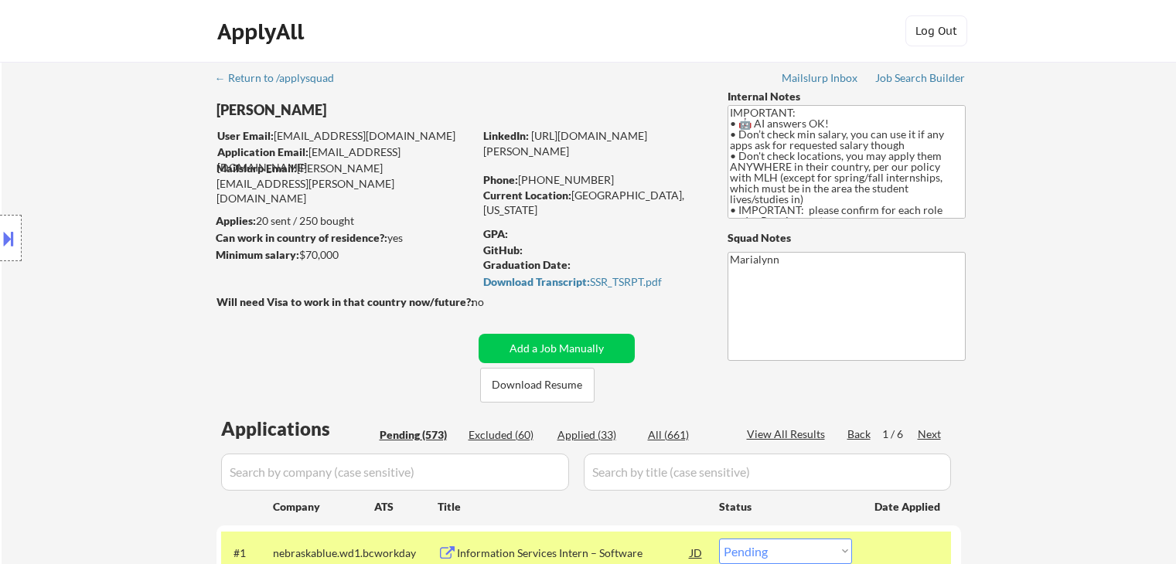
select select ""pending""
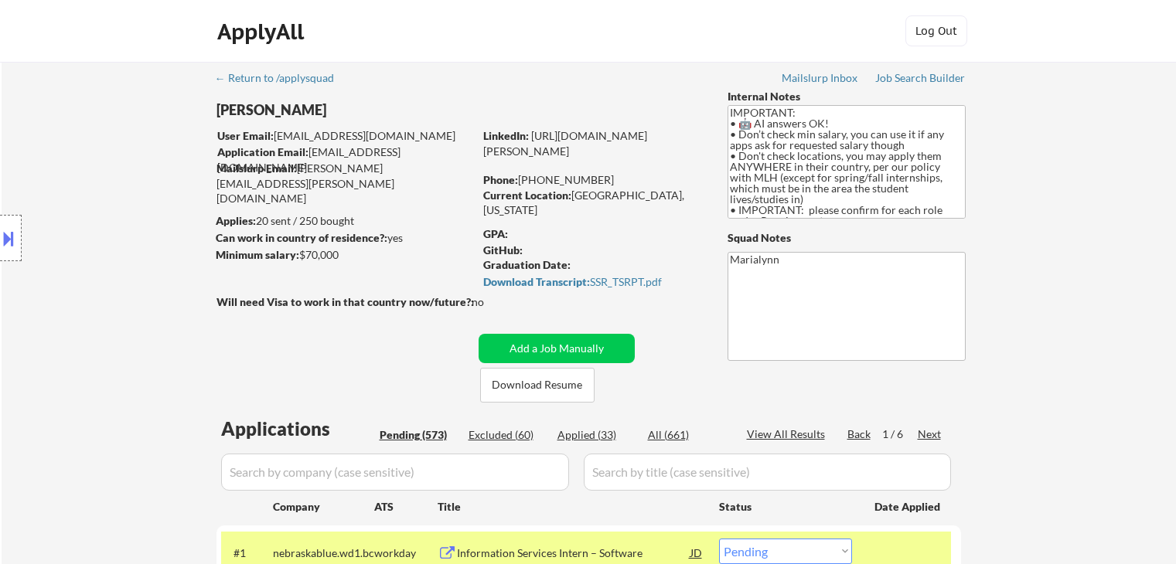
select select ""pending""
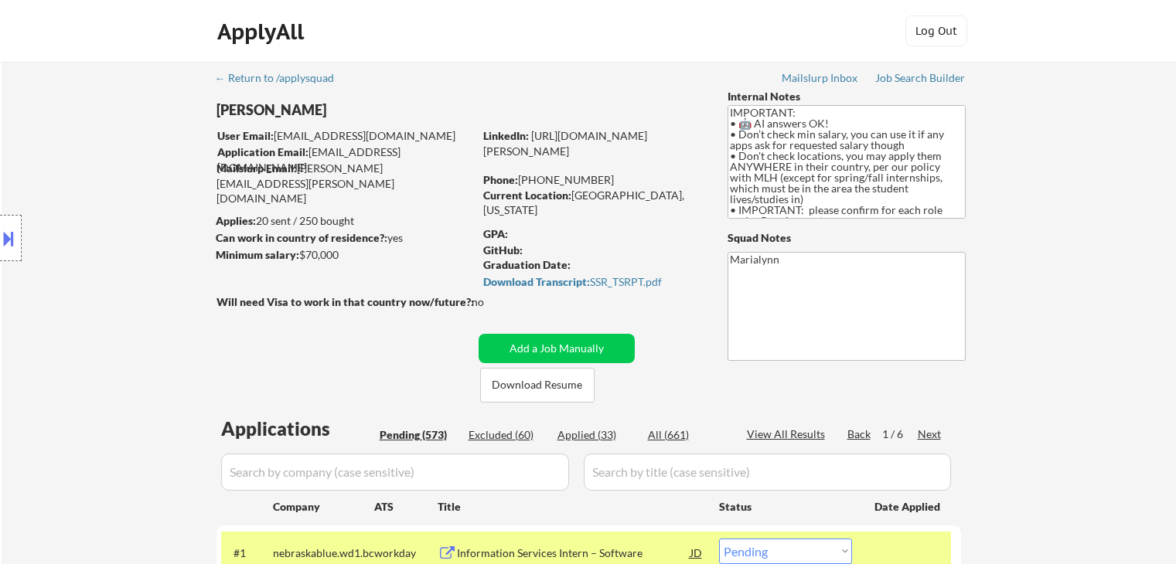
select select ""pending""
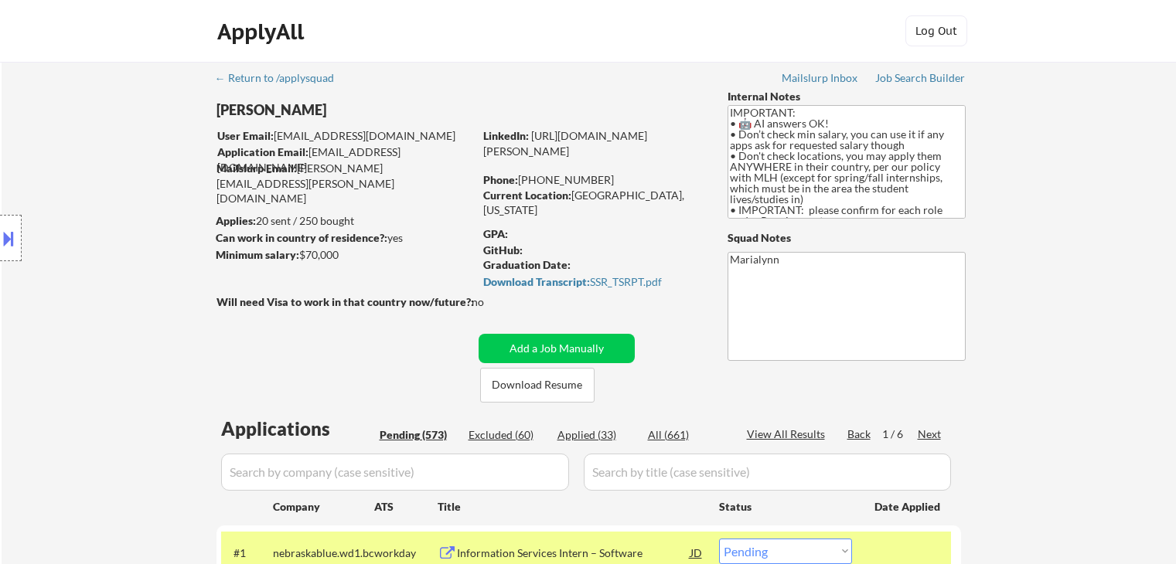
scroll to position [232, 0]
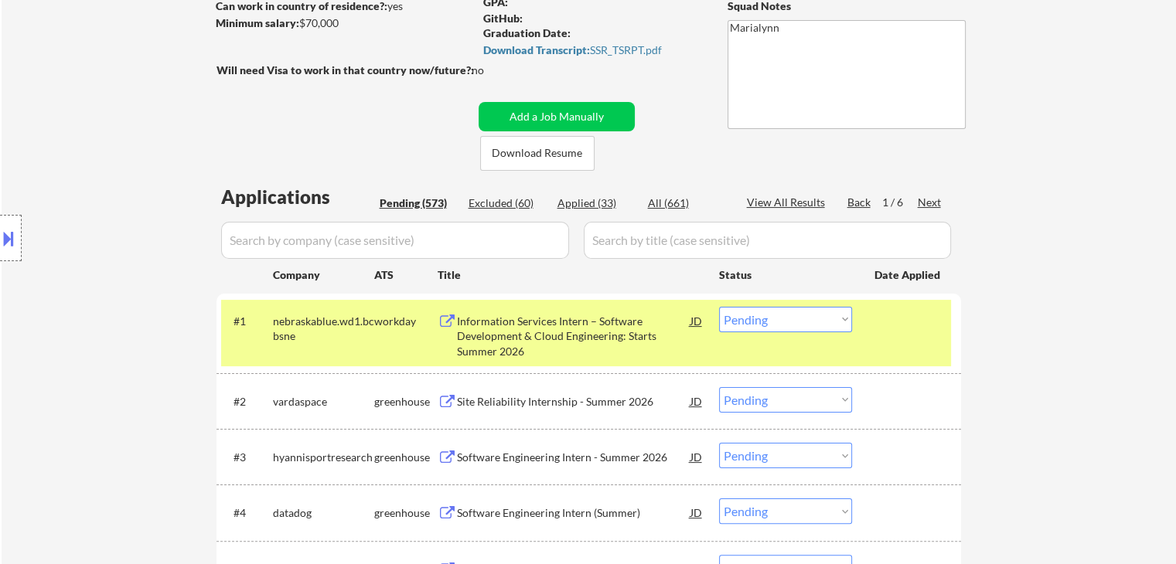
drag, startPoint x: 335, startPoint y: 322, endPoint x: 343, endPoint y: 314, distance: 11.5
click at [338, 320] on div "nebraskablue.wd1.bcbsne" at bounding box center [323, 329] width 101 height 30
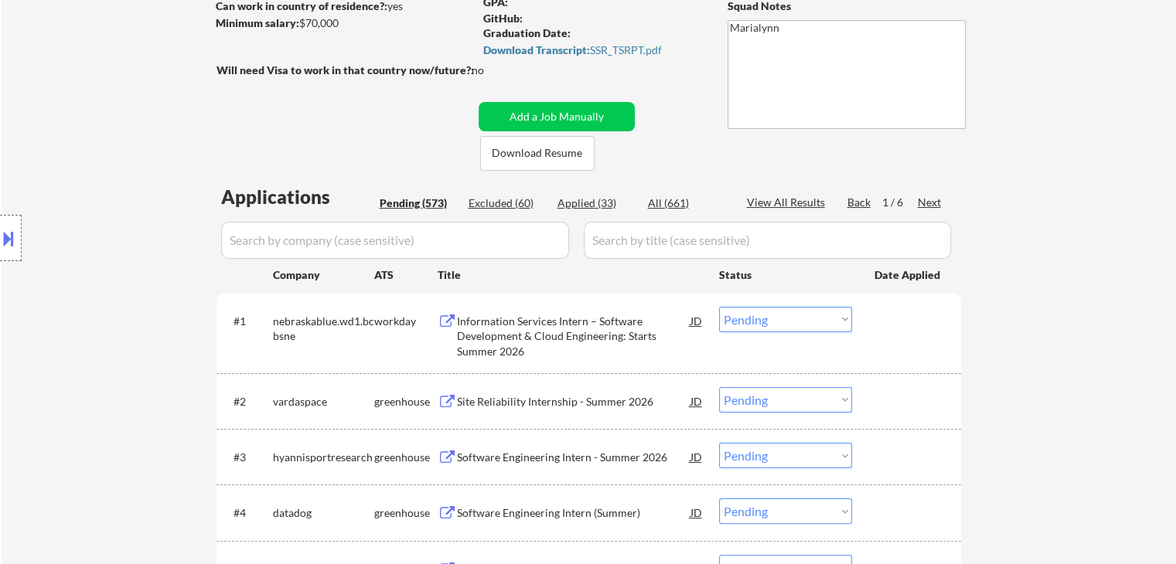
click at [584, 199] on div "Applied (33)" at bounding box center [595, 203] width 77 height 15
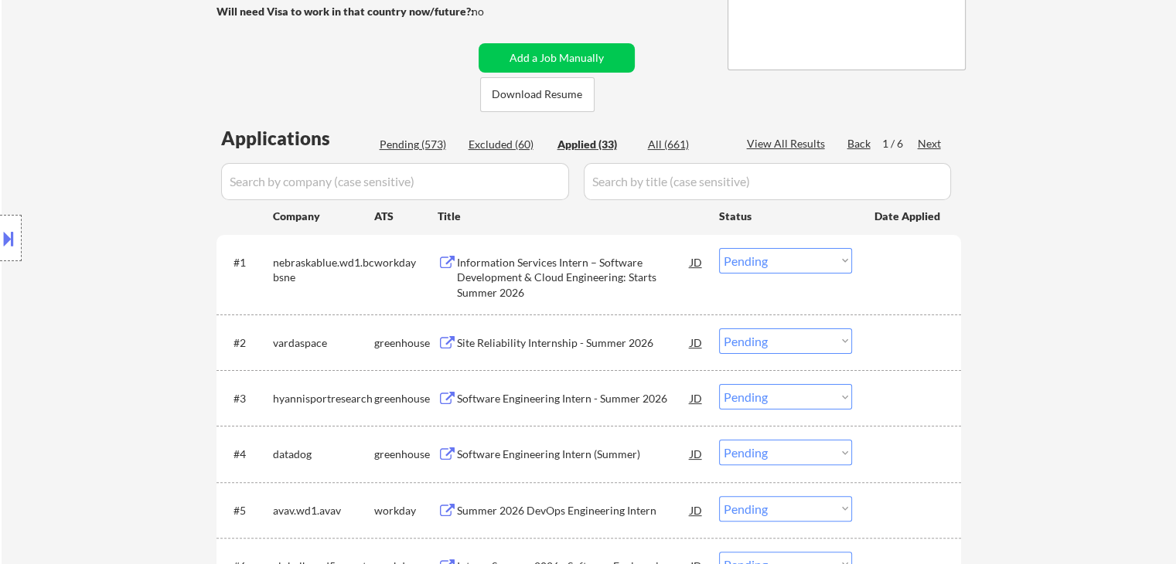
scroll to position [386, 0]
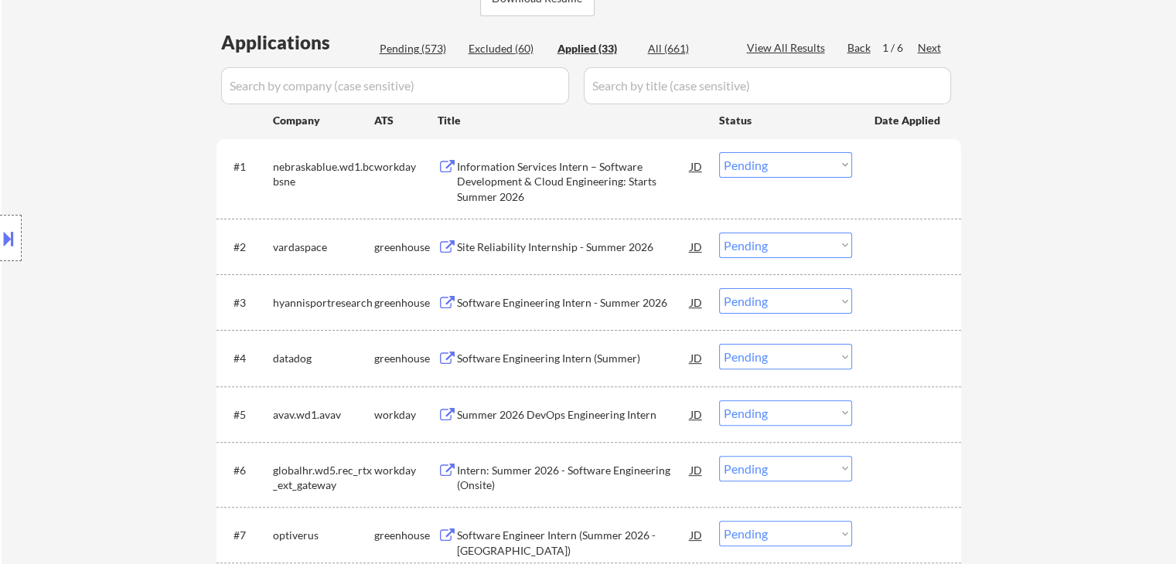
select select ""applied""
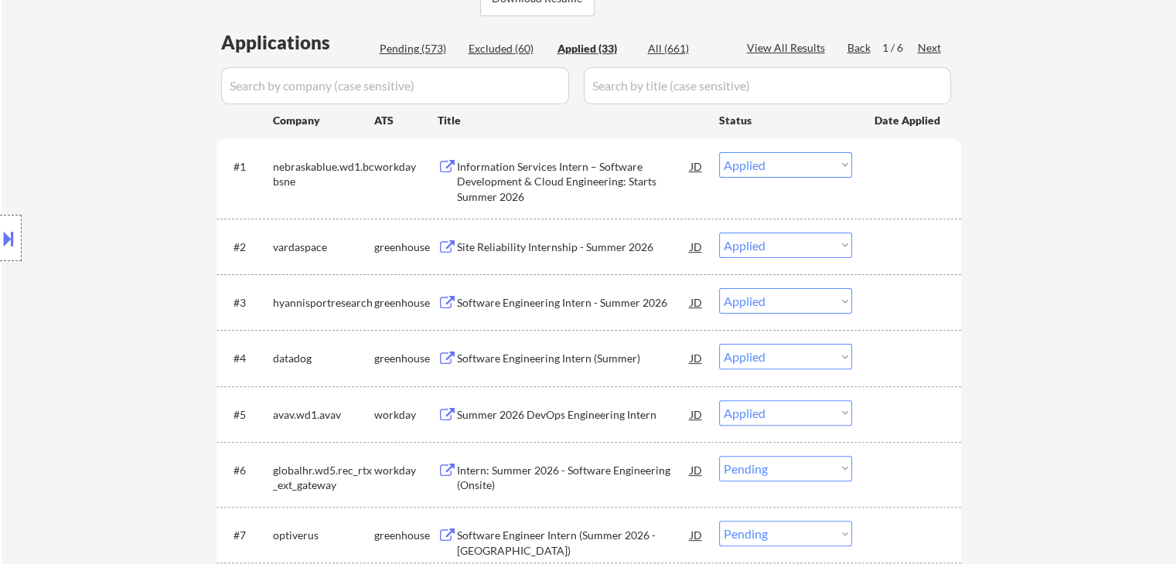
select select ""applied""
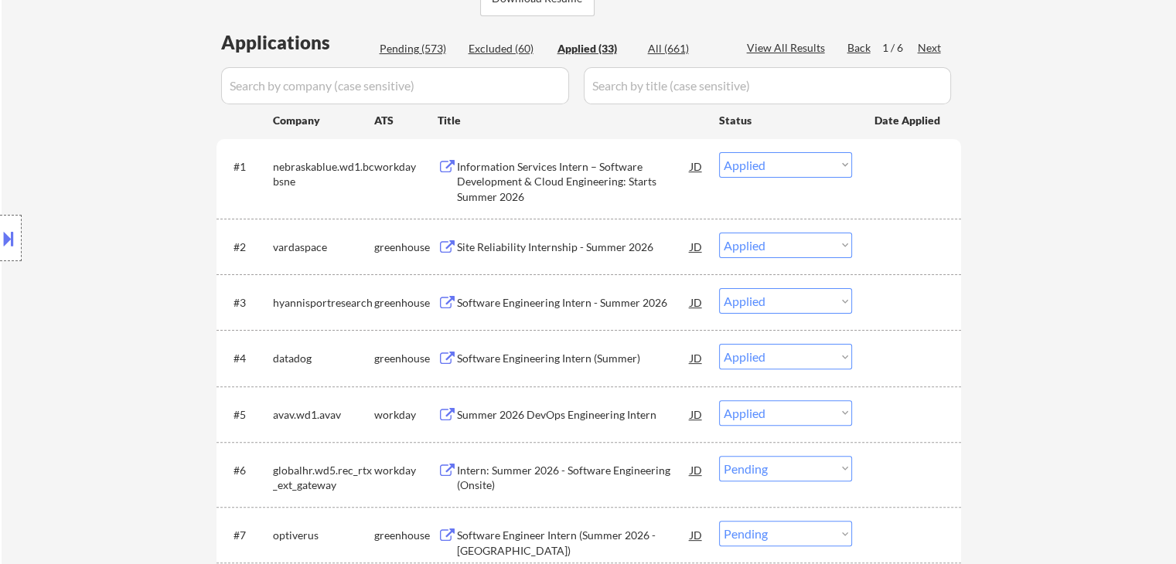
select select ""applied""
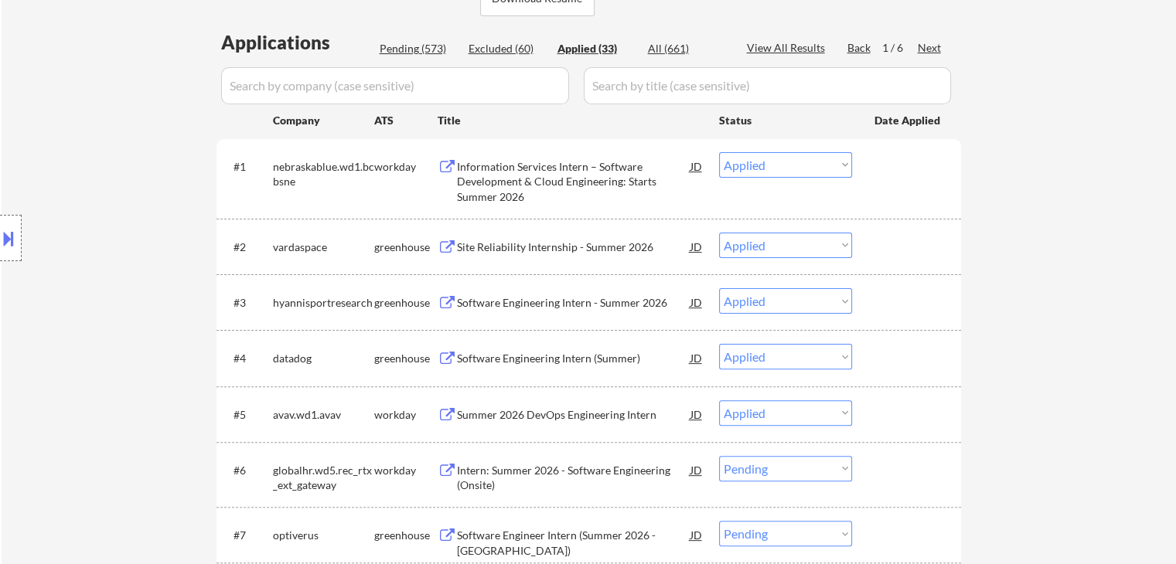
select select ""applied""
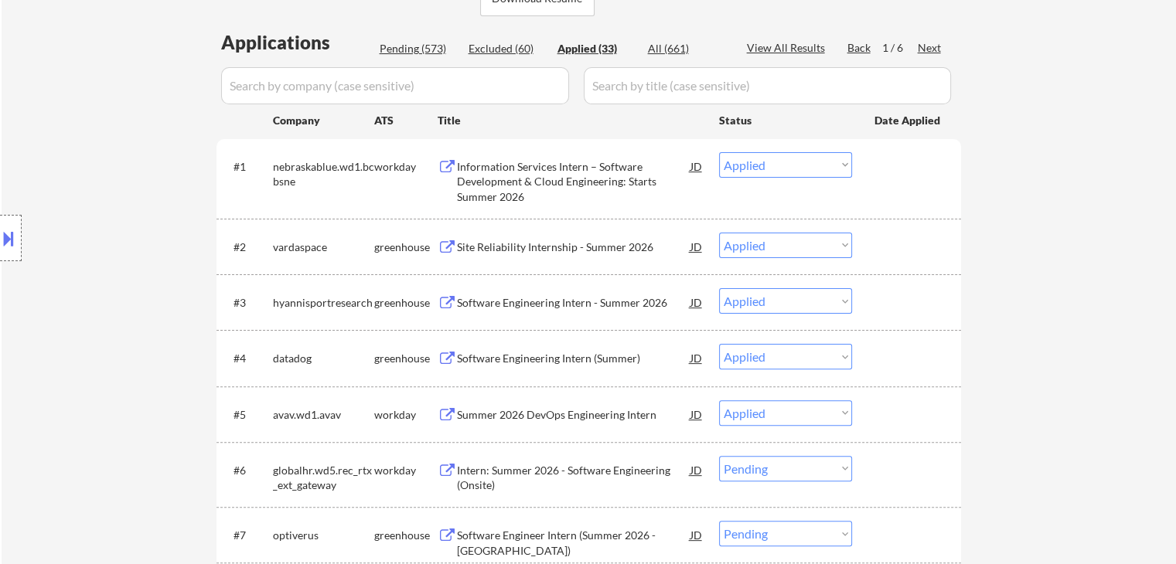
select select ""applied""
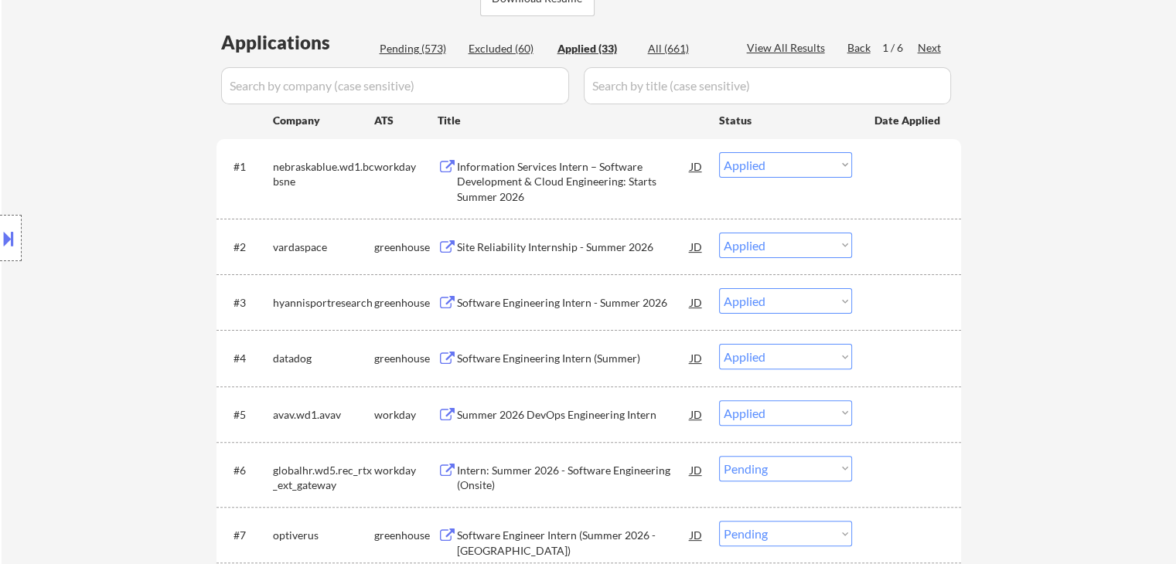
select select ""applied""
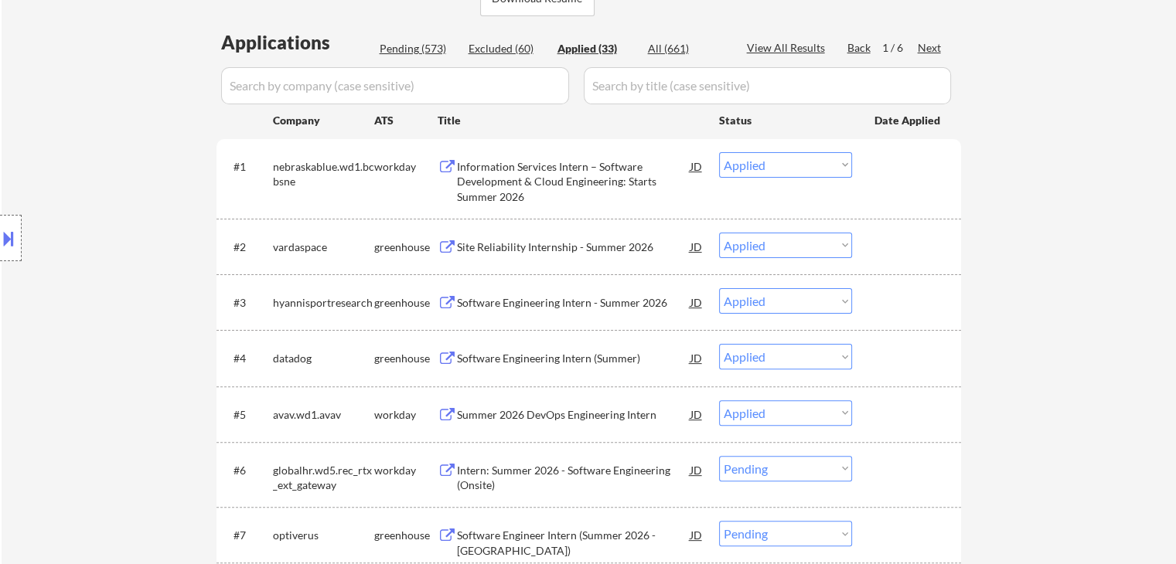
select select ""applied""
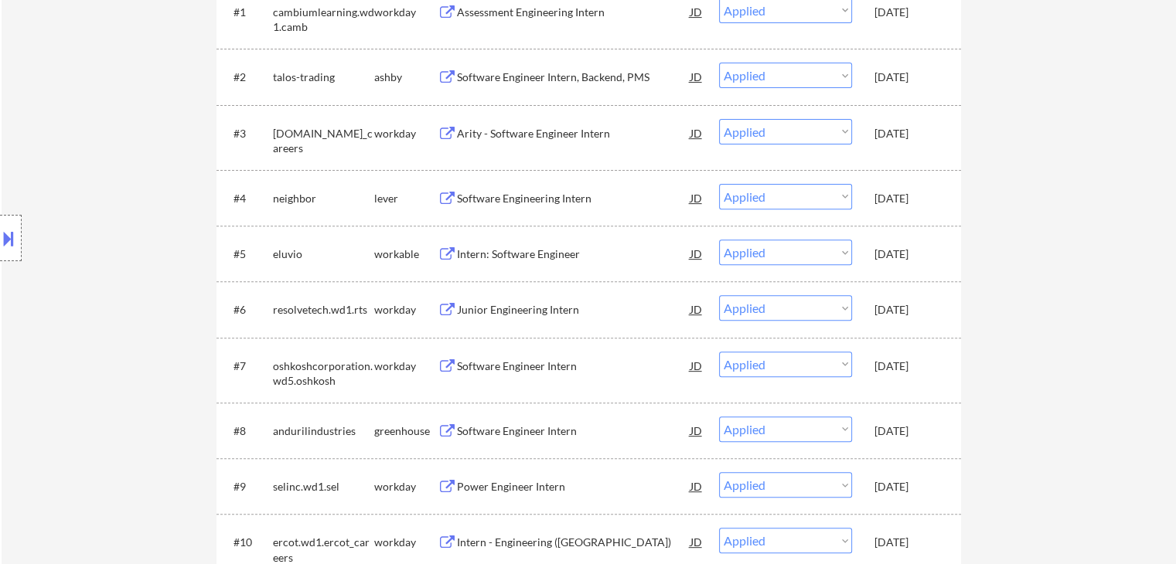
scroll to position [850, 0]
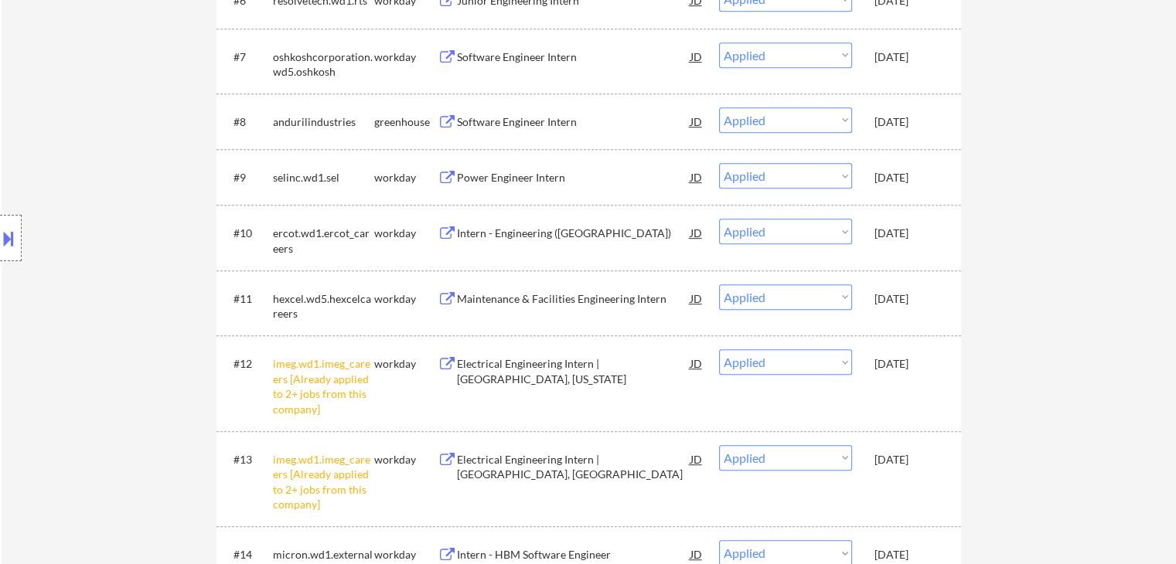
click at [897, 121] on div "[DATE]" at bounding box center [908, 121] width 68 height 15
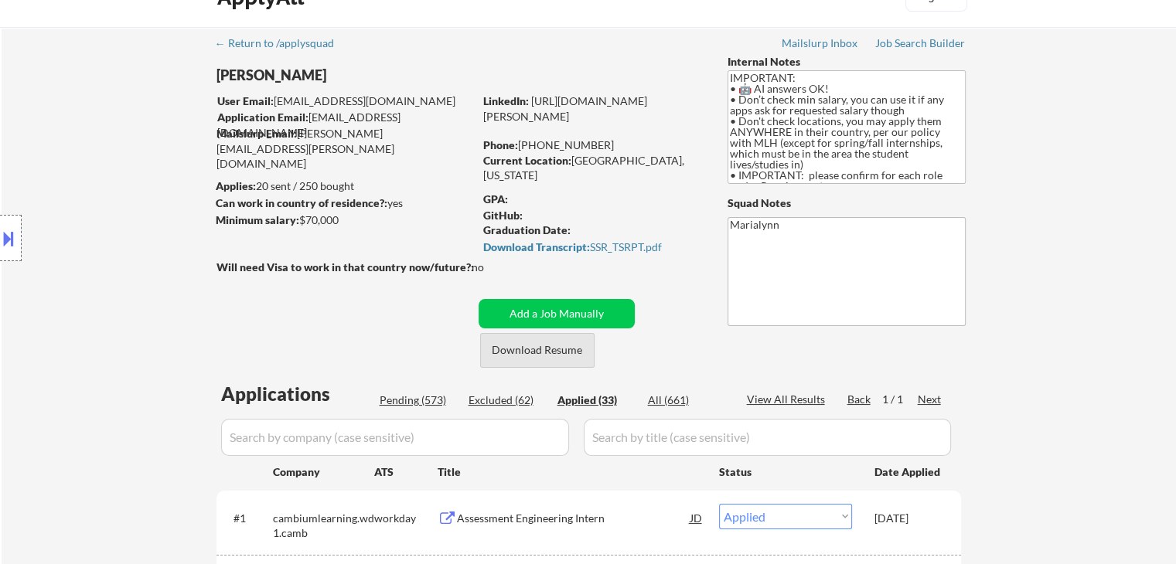
scroll to position [0, 0]
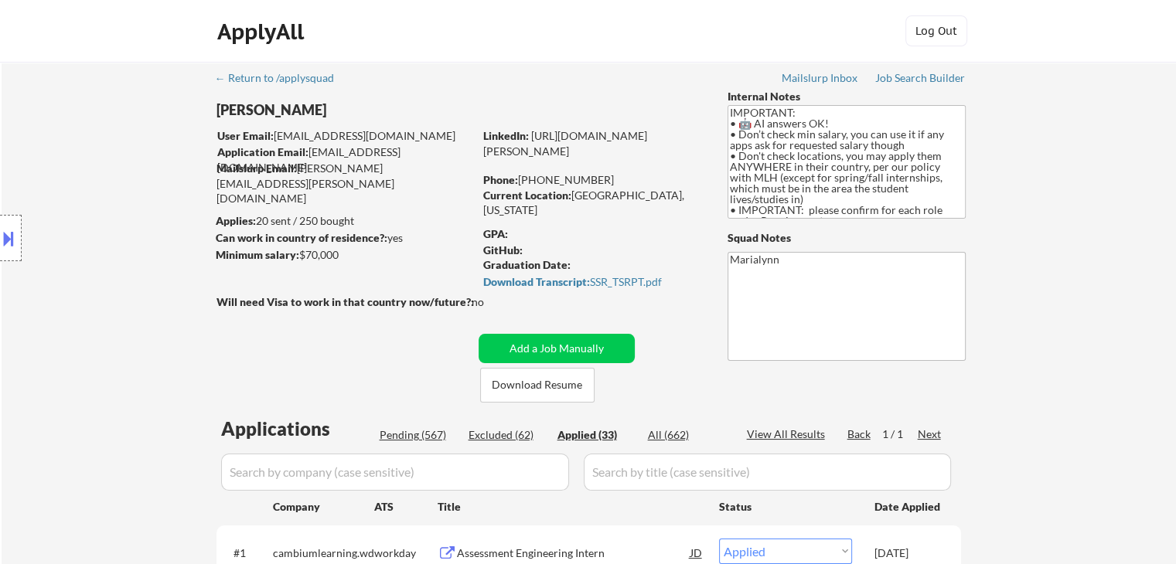
select select ""applied""
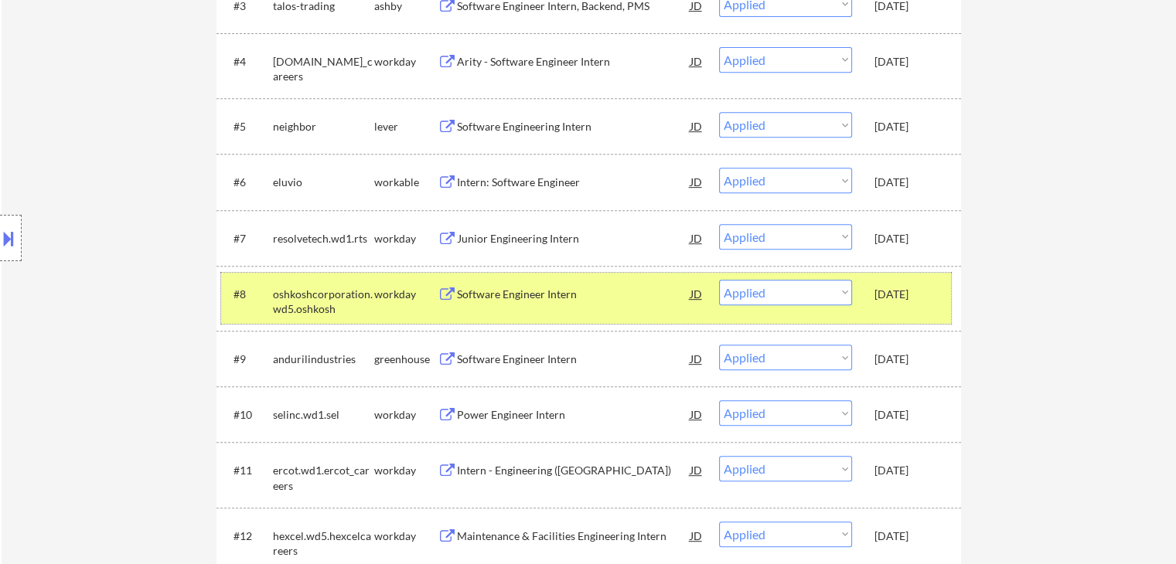
scroll to position [696, 0]
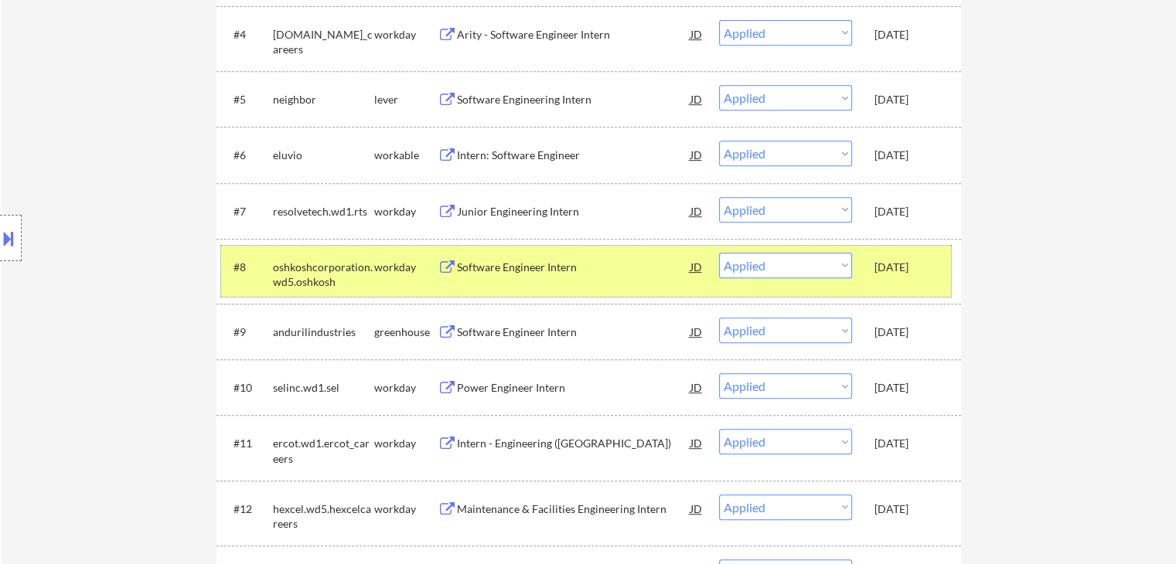
click at [909, 272] on div "[DATE]" at bounding box center [908, 267] width 68 height 15
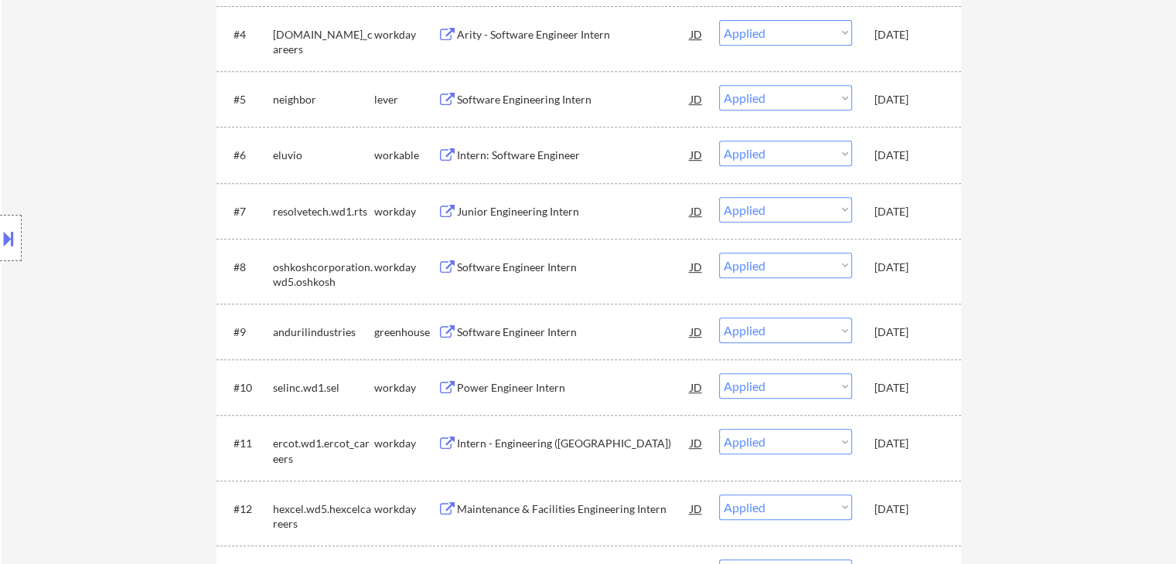
click at [917, 335] on div "[DATE]" at bounding box center [908, 332] width 68 height 15
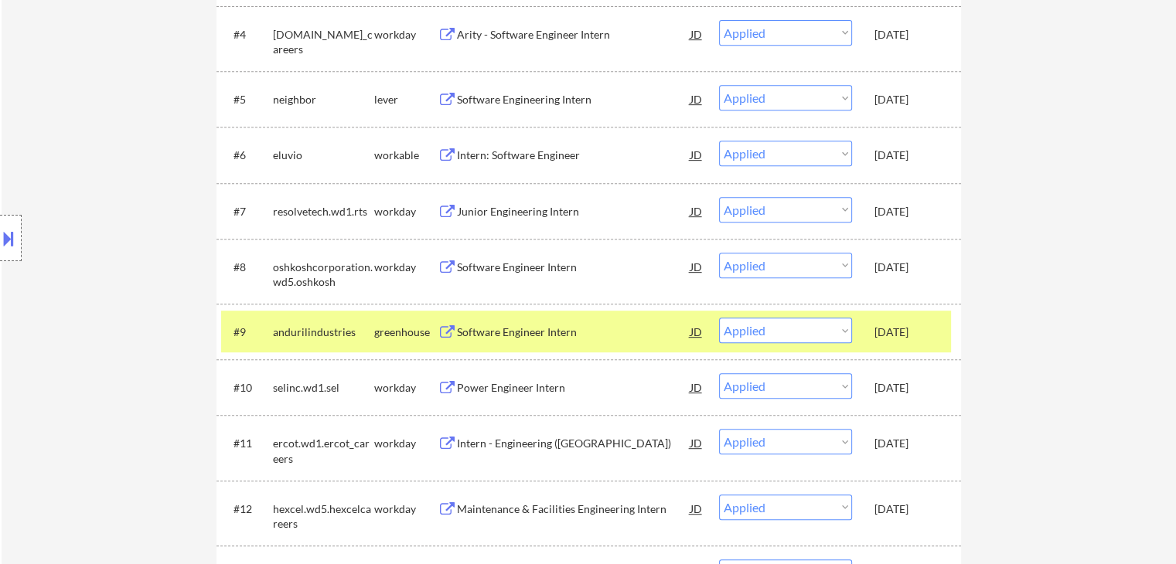
select select ""applied""
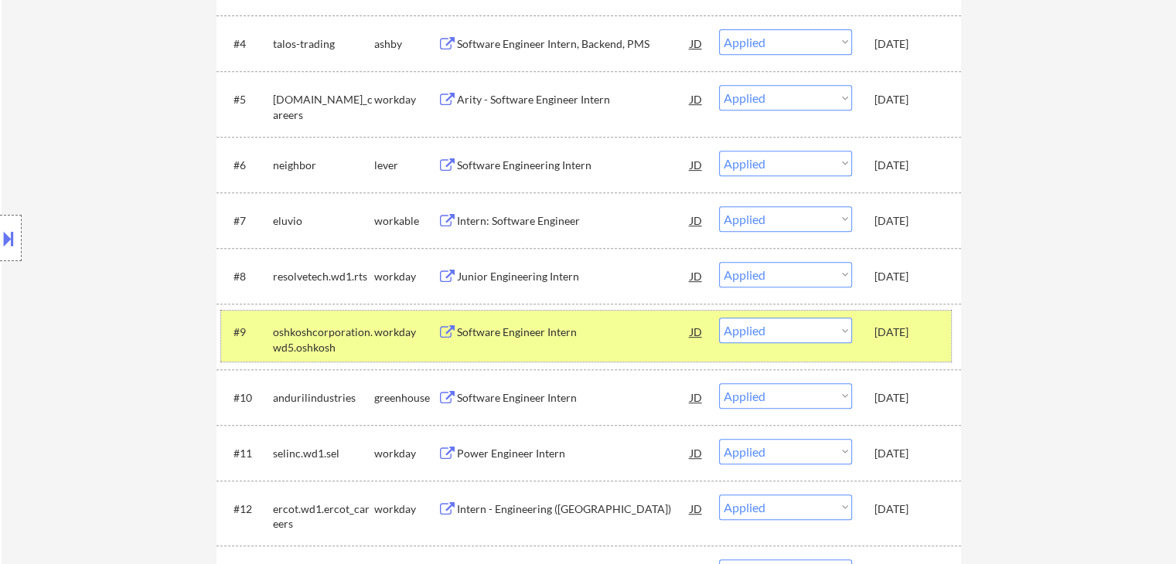
click at [882, 341] on div "[DATE]" at bounding box center [908, 332] width 68 height 28
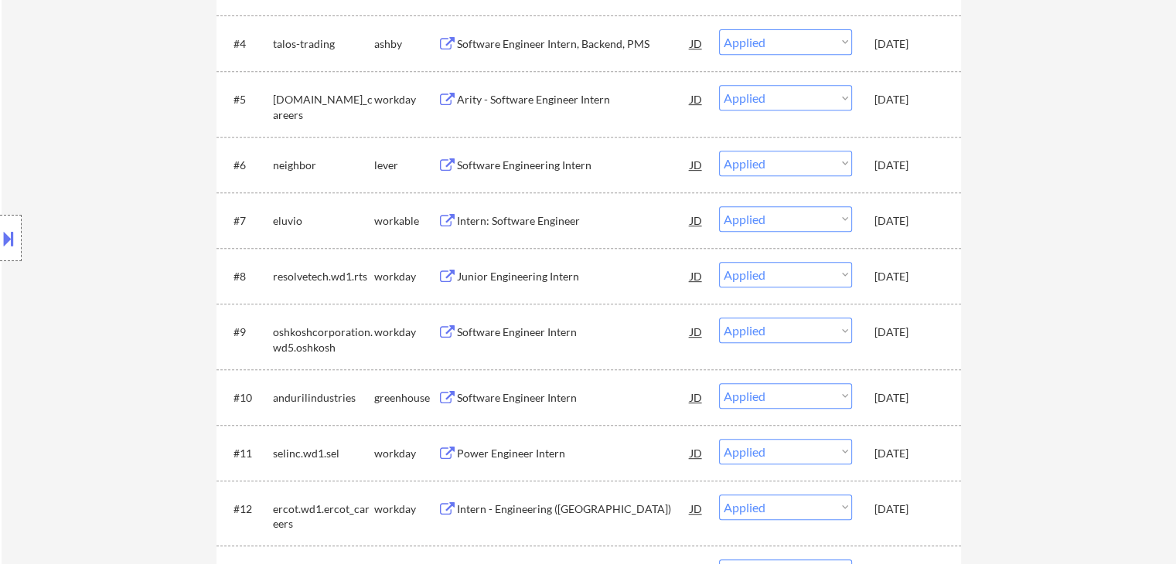
click at [899, 391] on div "[DATE]" at bounding box center [908, 397] width 68 height 15
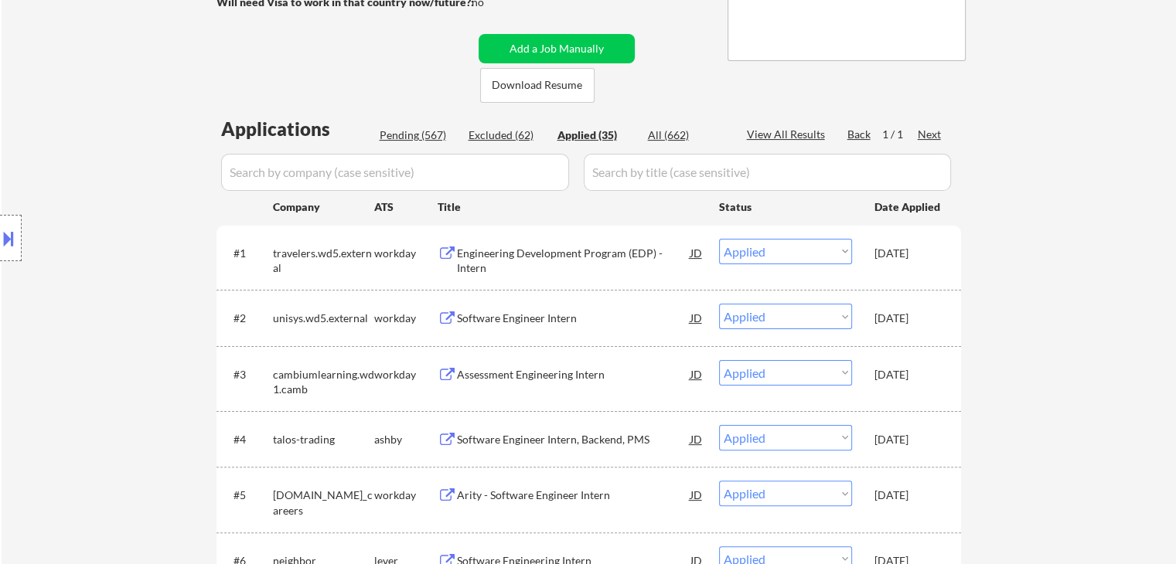
scroll to position [386, 0]
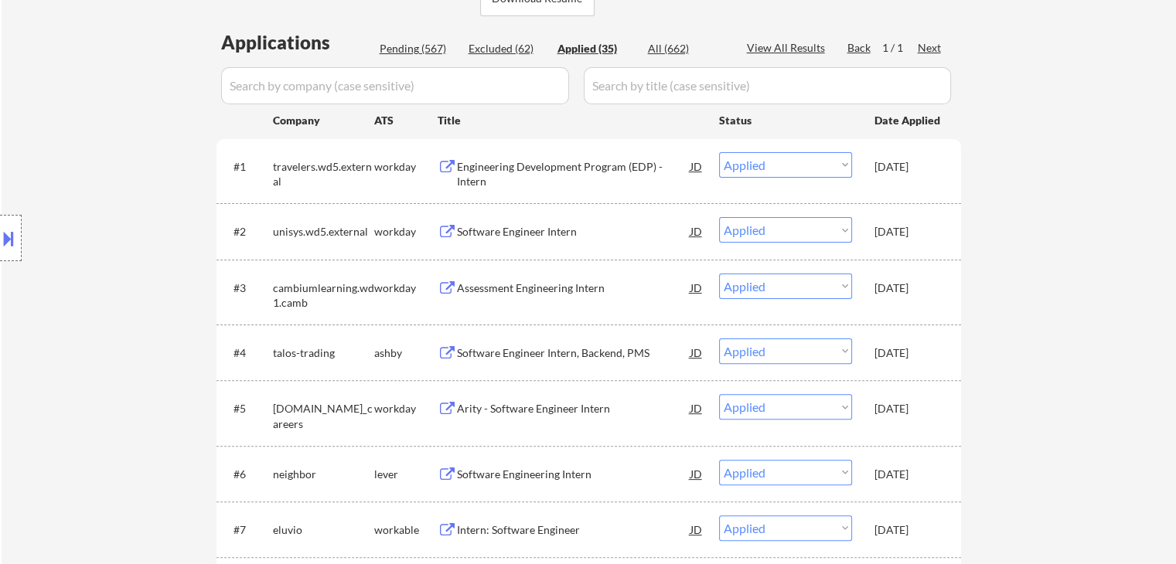
select select ""applied""
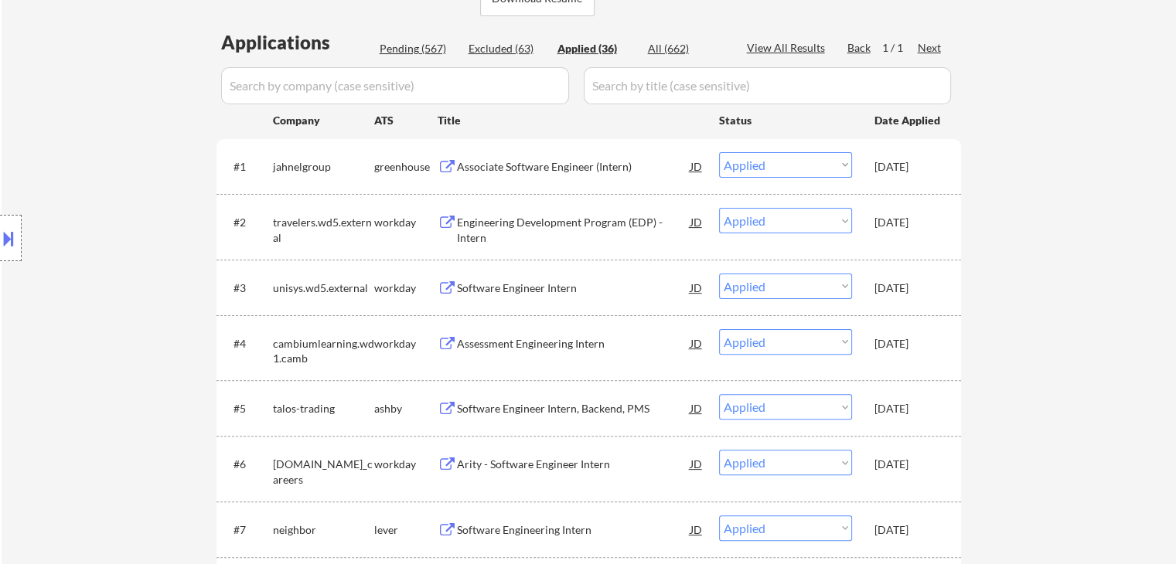
select select ""applied""
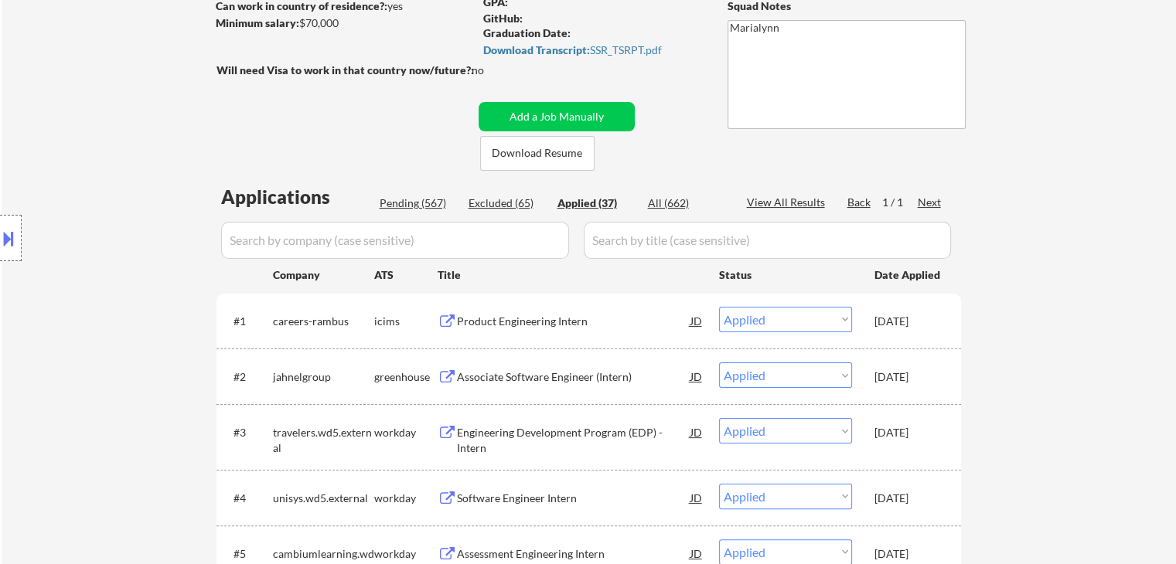
scroll to position [77, 0]
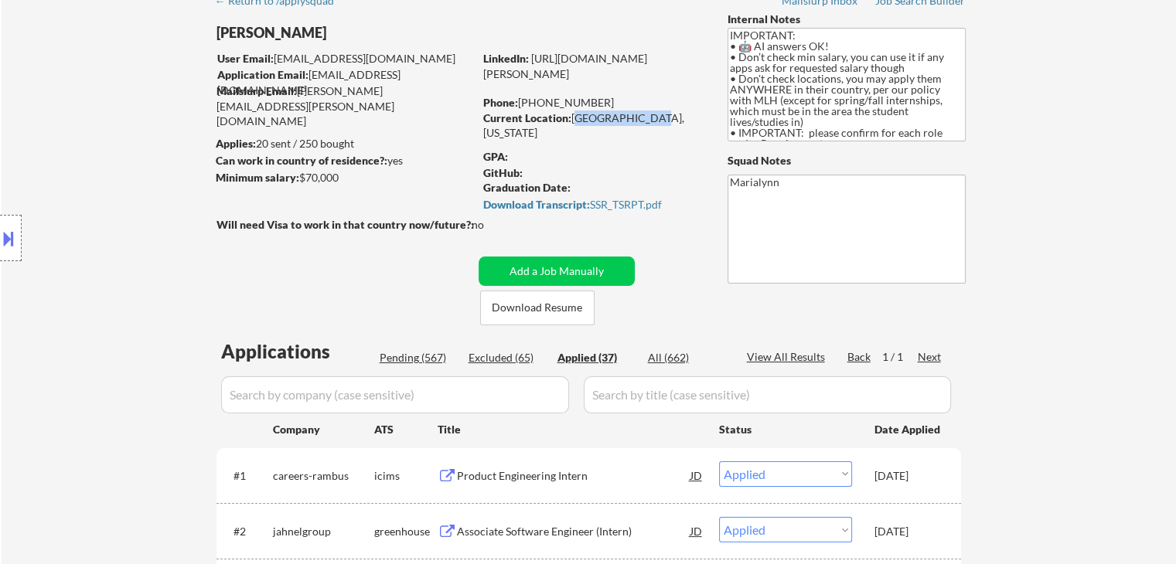
drag, startPoint x: 573, startPoint y: 117, endPoint x: 627, endPoint y: 117, distance: 54.1
click at [646, 119] on div "Current Location: Miami, Florida" at bounding box center [592, 126] width 219 height 30
copy div "[GEOGRAPHIC_DATA], [US_STATE]"
select select ""applied""
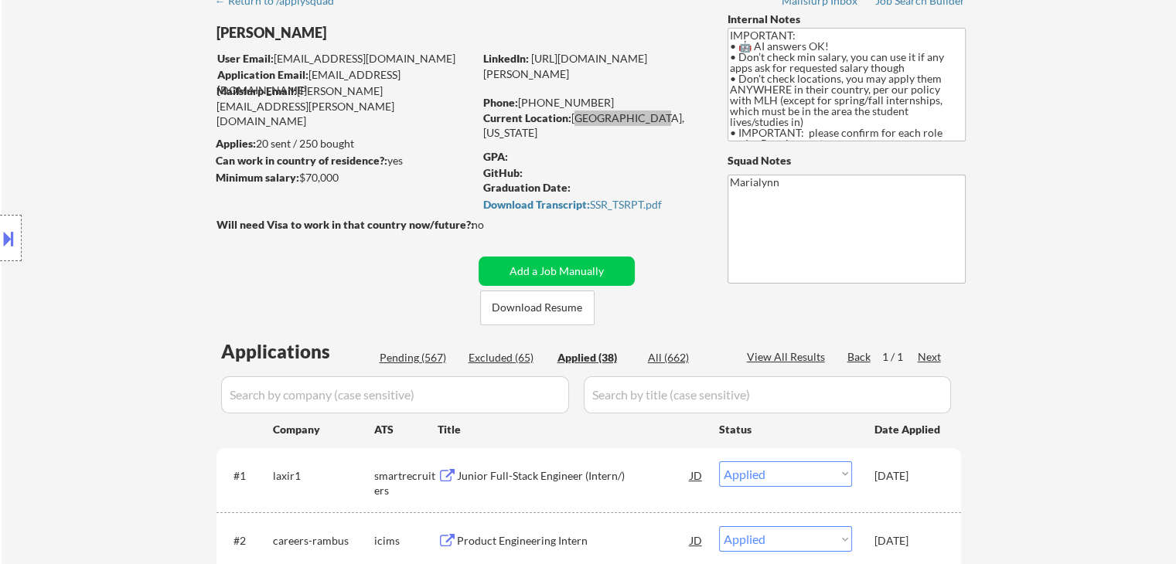
select select ""applied""
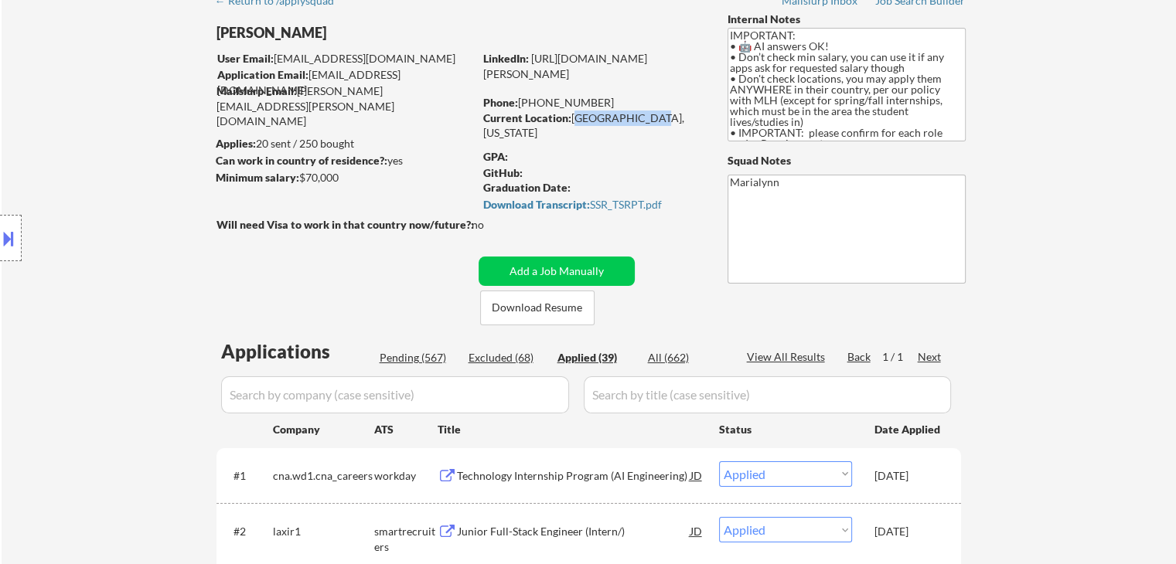
copy div "[GEOGRAPHIC_DATA], [US_STATE]"
select select ""applied""
